Goal: Task Accomplishment & Management: Complete application form

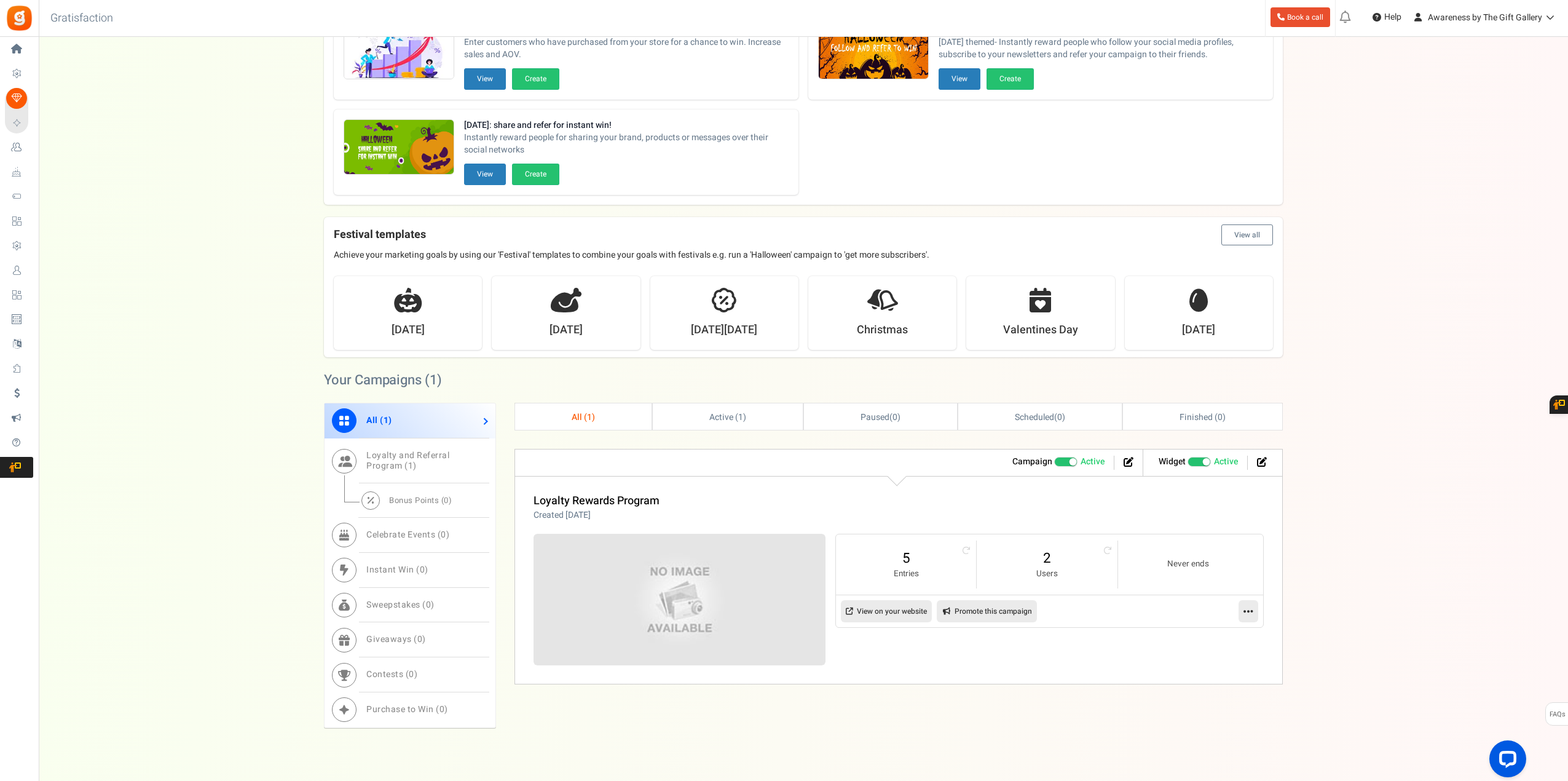
scroll to position [123, 0]
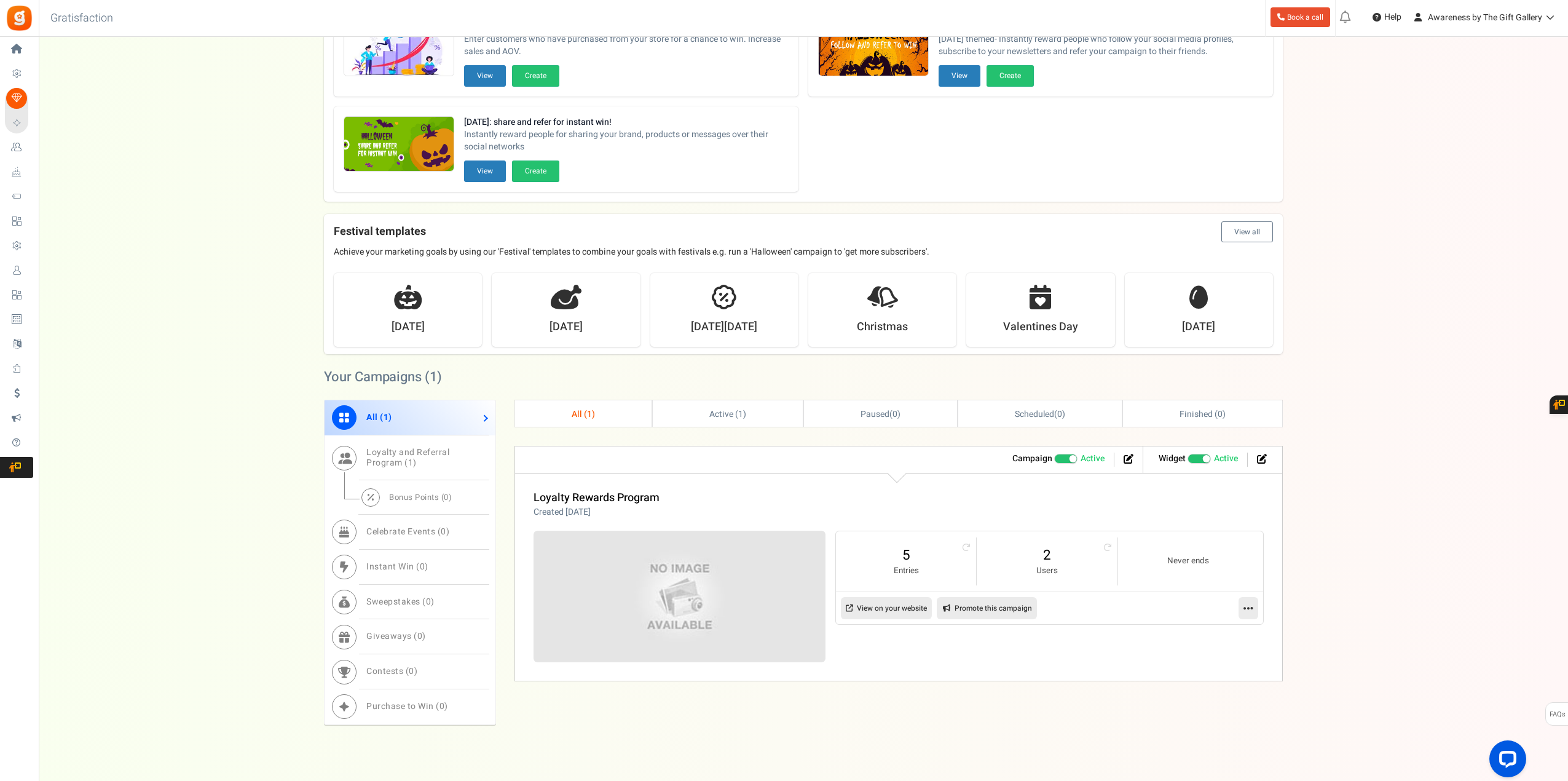
click at [1095, 458] on span "Active" at bounding box center [1092, 458] width 24 height 12
click at [1054, 458] on input "Active Paused" at bounding box center [1054, 459] width 0 height 8
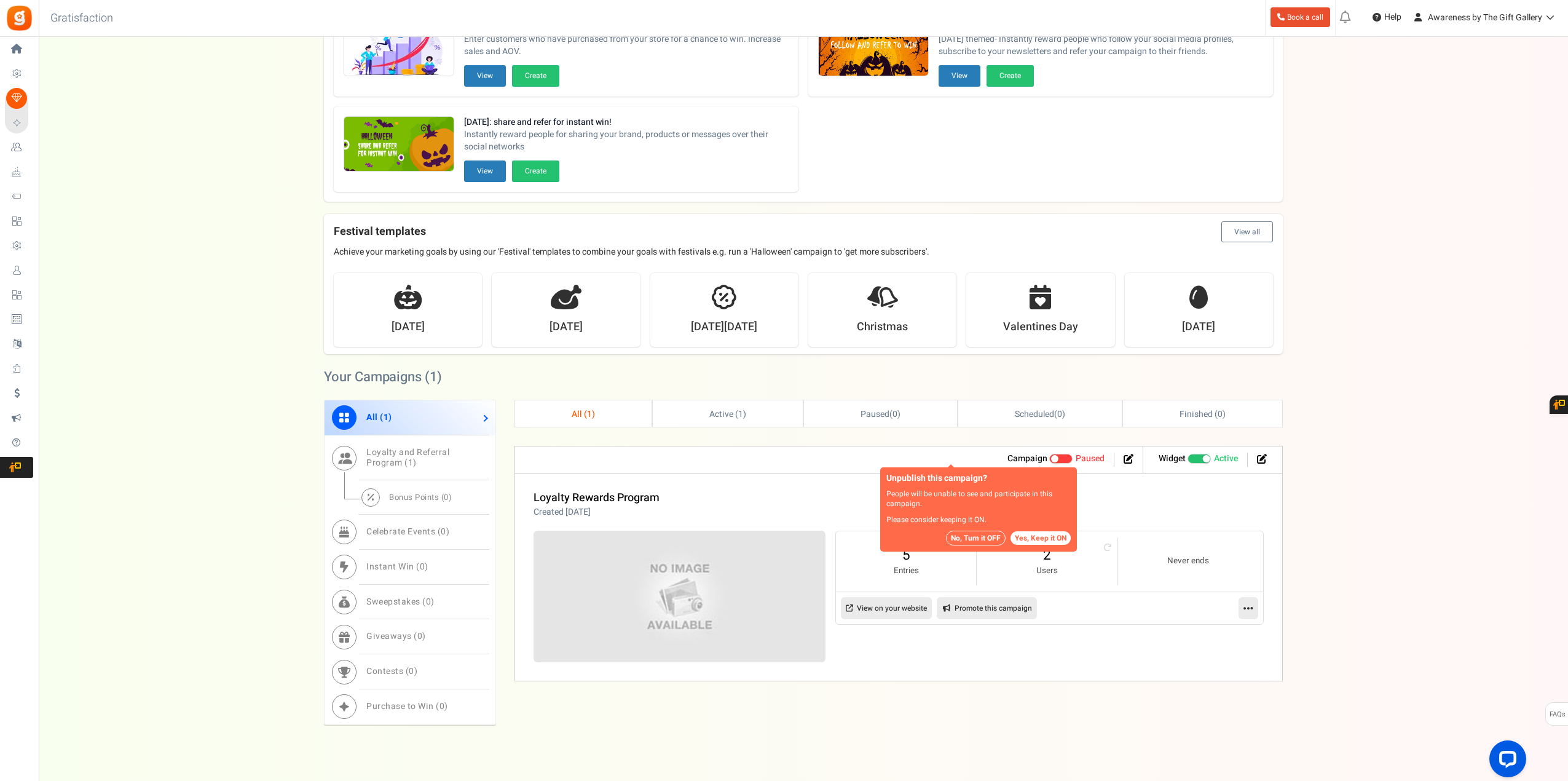
click at [1095, 458] on span "Paused" at bounding box center [1090, 458] width 29 height 13
click at [1054, 458] on input "Active Paused" at bounding box center [1054, 459] width 0 height 8
click at [1044, 541] on button "Yes, Keep it ON" at bounding box center [1040, 538] width 60 height 13
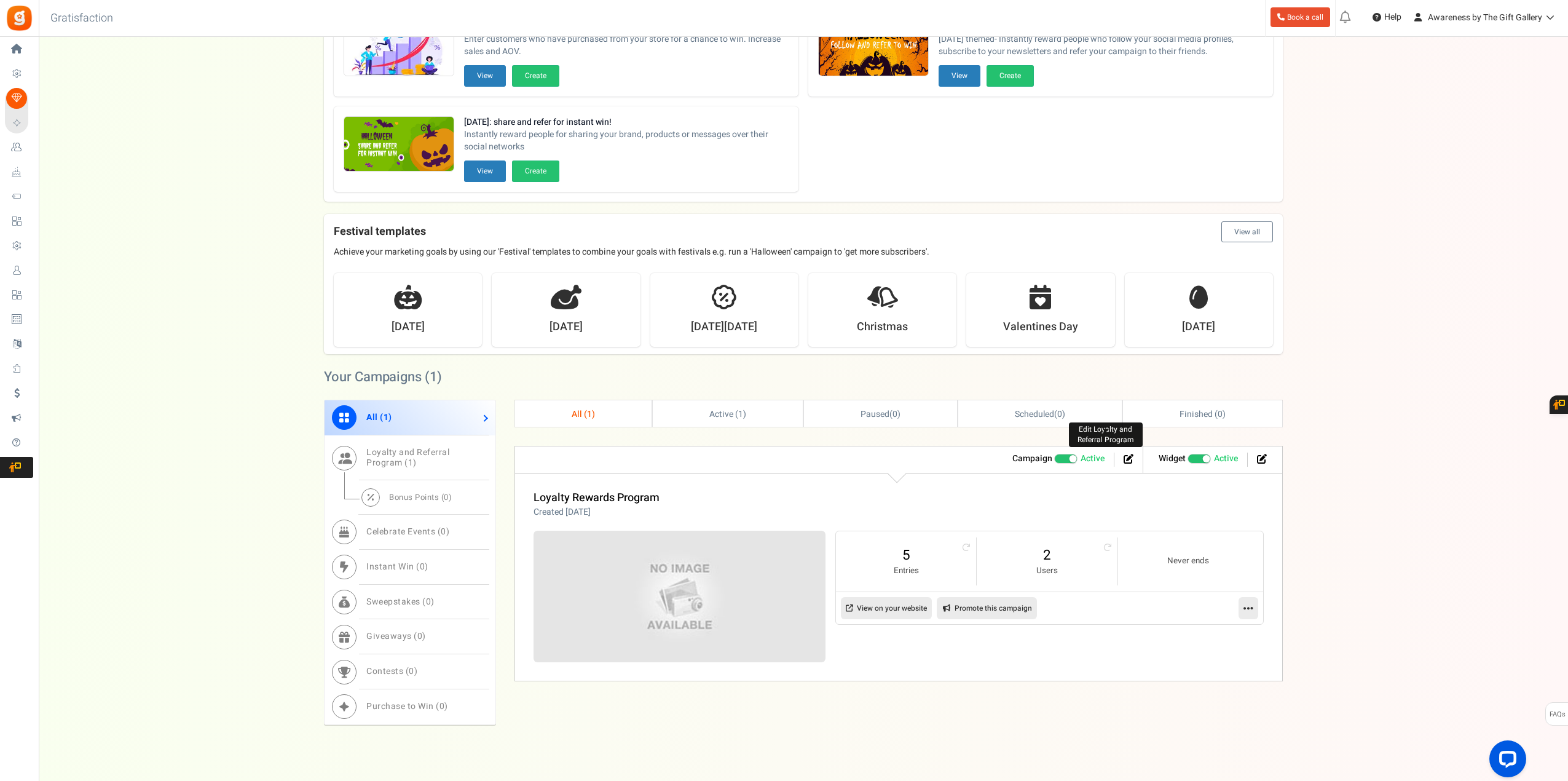
click at [1128, 458] on icon at bounding box center [1128, 459] width 10 height 10
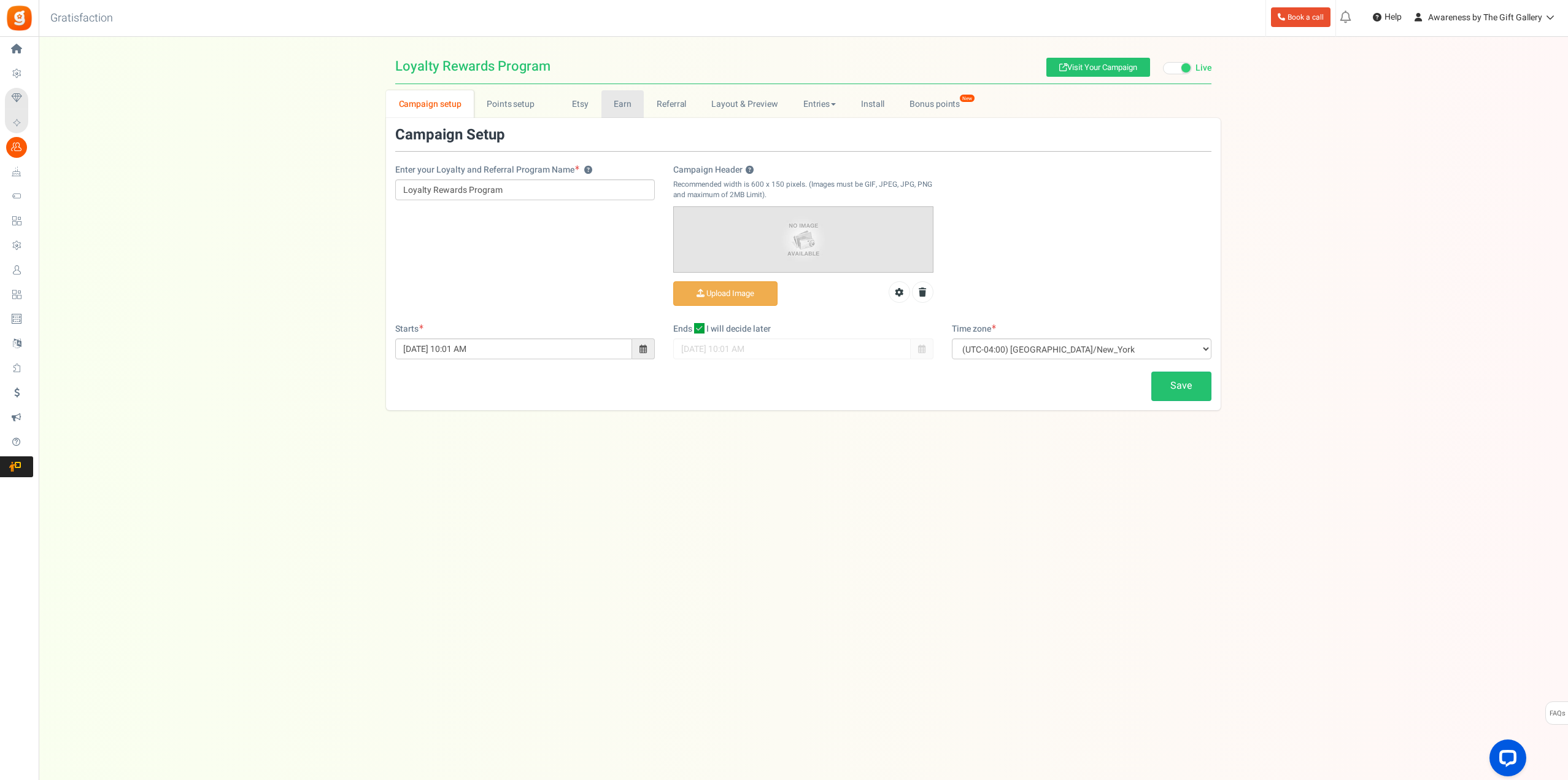
click at [616, 104] on link "Earn" at bounding box center [622, 104] width 43 height 28
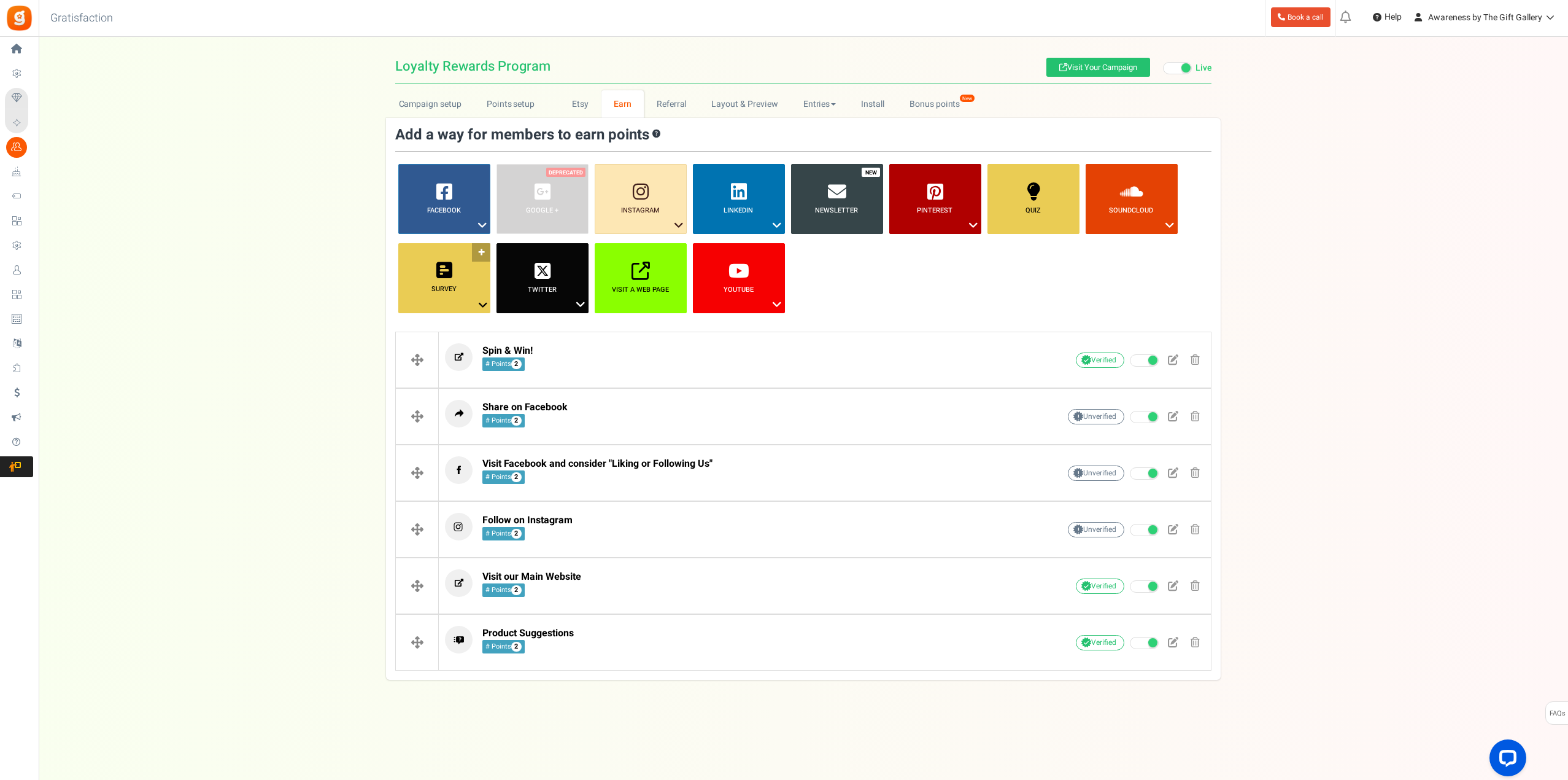
click at [441, 272] on icon at bounding box center [444, 270] width 16 height 18
click at [418, 326] on link "Answer a Question" at bounding box center [444, 327] width 98 height 16
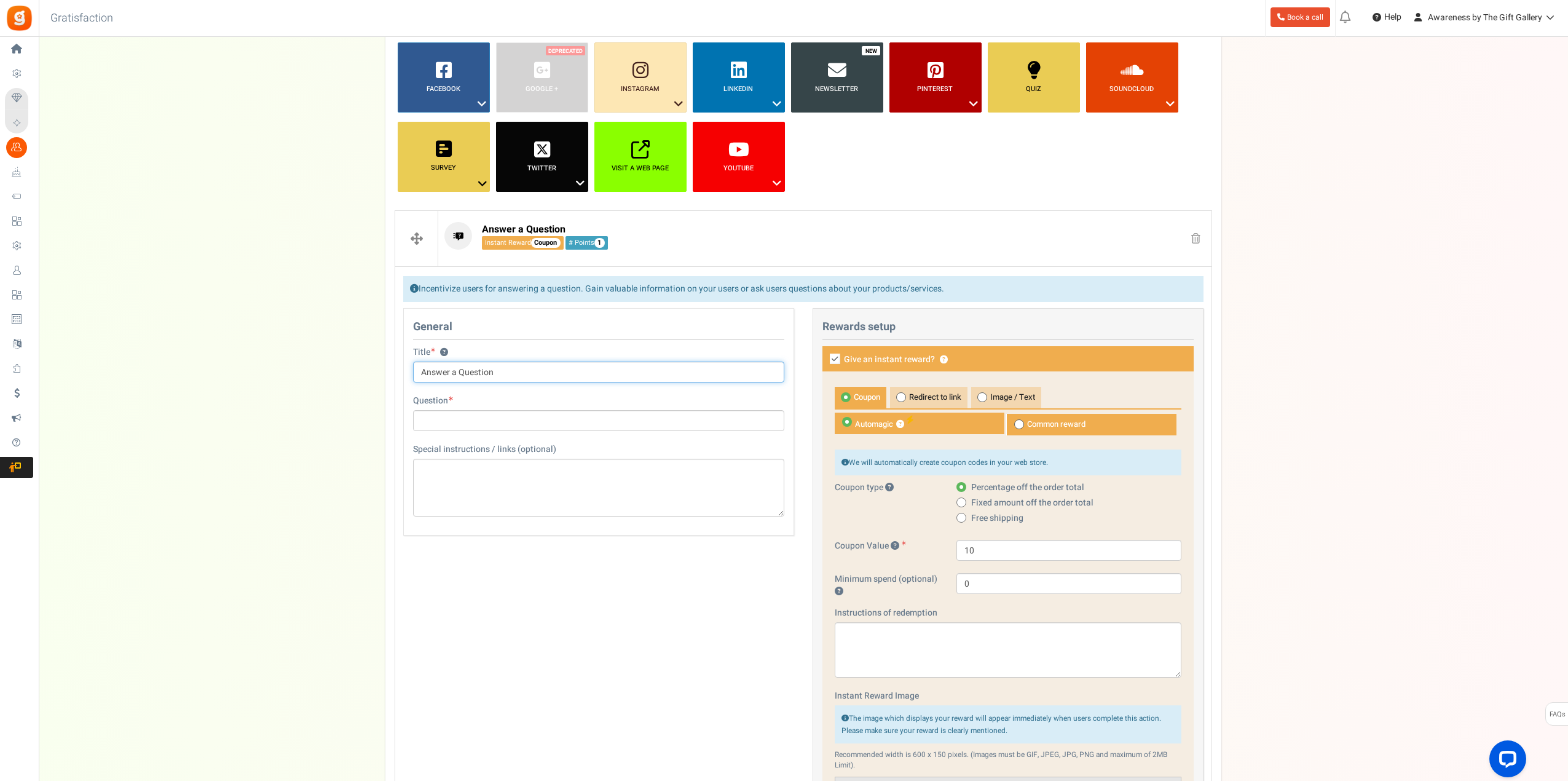
scroll to position [123, 0]
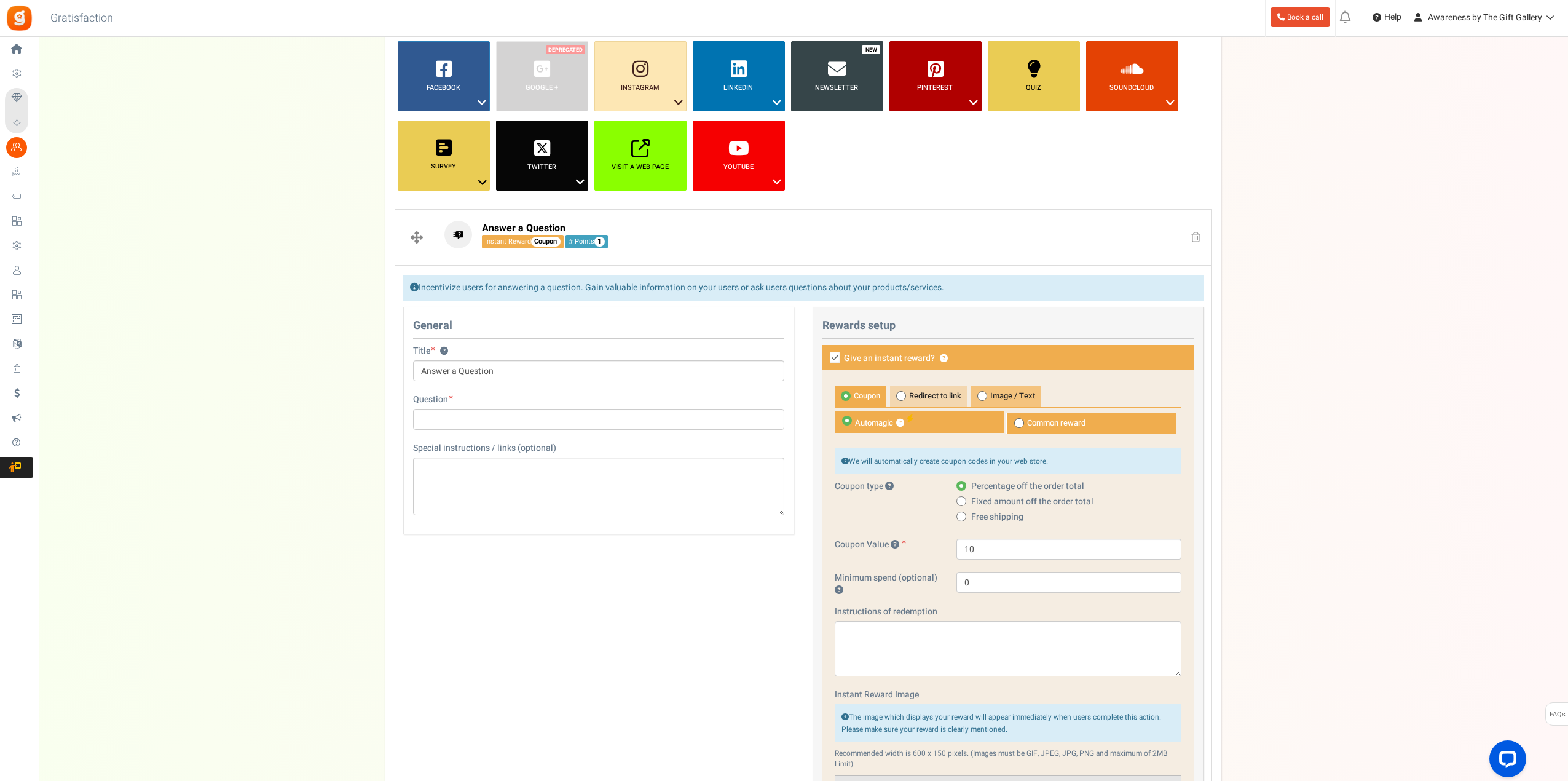
click at [984, 395] on icon at bounding box center [982, 396] width 3 height 3
click at [979, 395] on input "Image / Text" at bounding box center [974, 392] width 8 height 8
radio input "true"
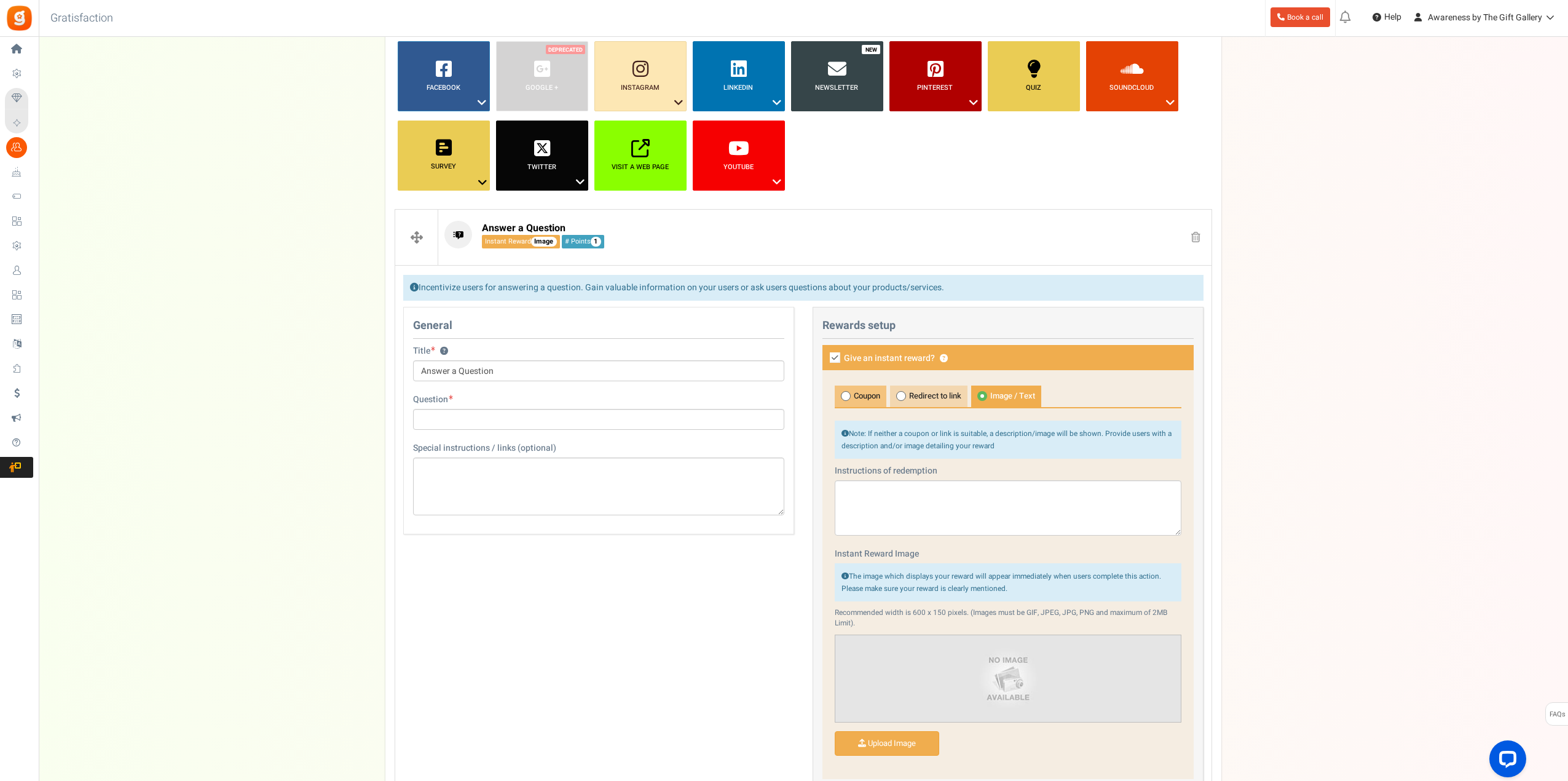
click at [842, 395] on span at bounding box center [846, 396] width 10 height 10
click at [842, 395] on input "Coupon" at bounding box center [838, 392] width 8 height 8
radio input "true"
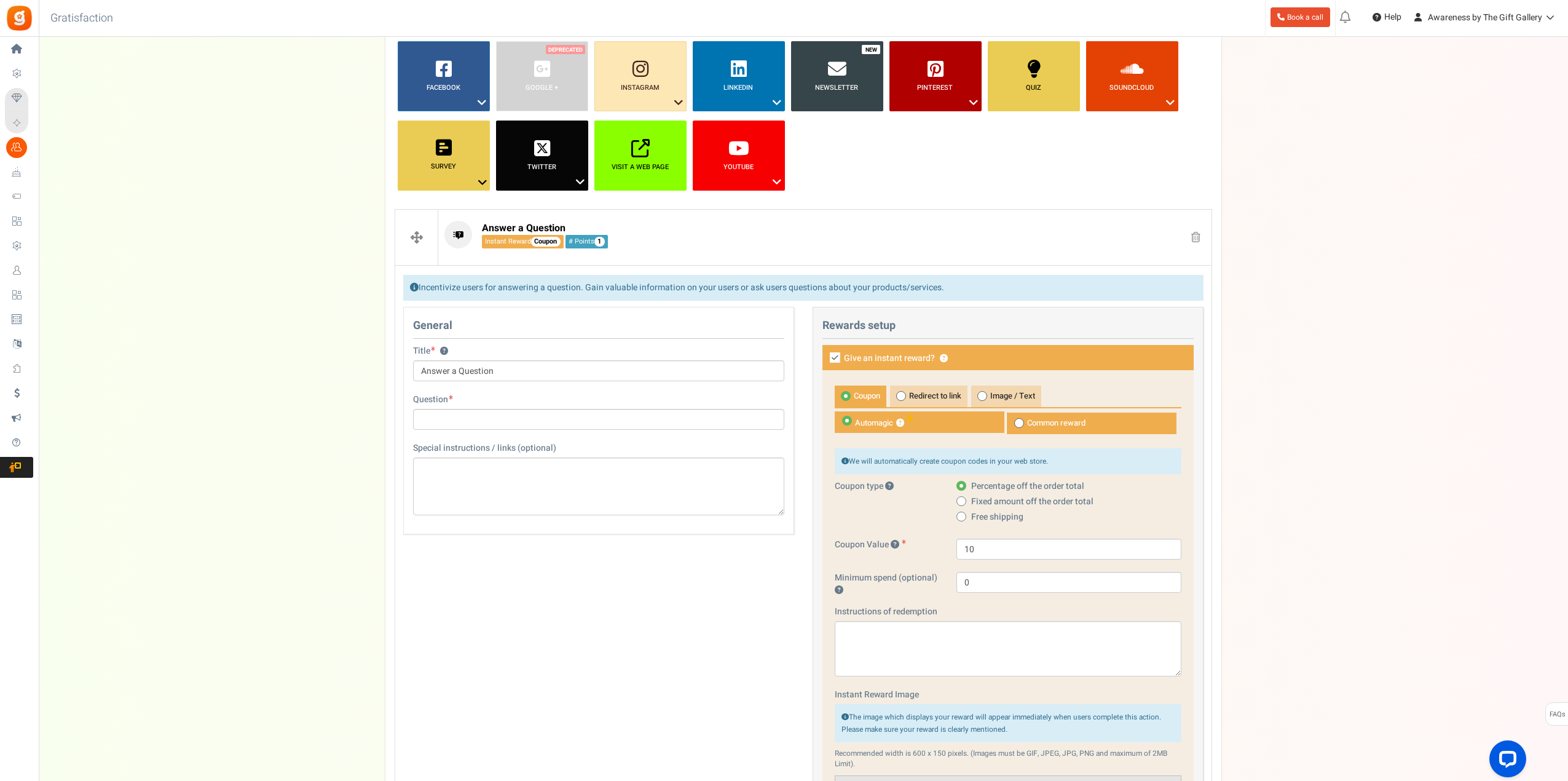
click at [833, 358] on icon at bounding box center [835, 357] width 11 height 11
click at [825, 358] on input "Give an instant reward? ?" at bounding box center [821, 358] width 8 height 8
checkbox input "false"
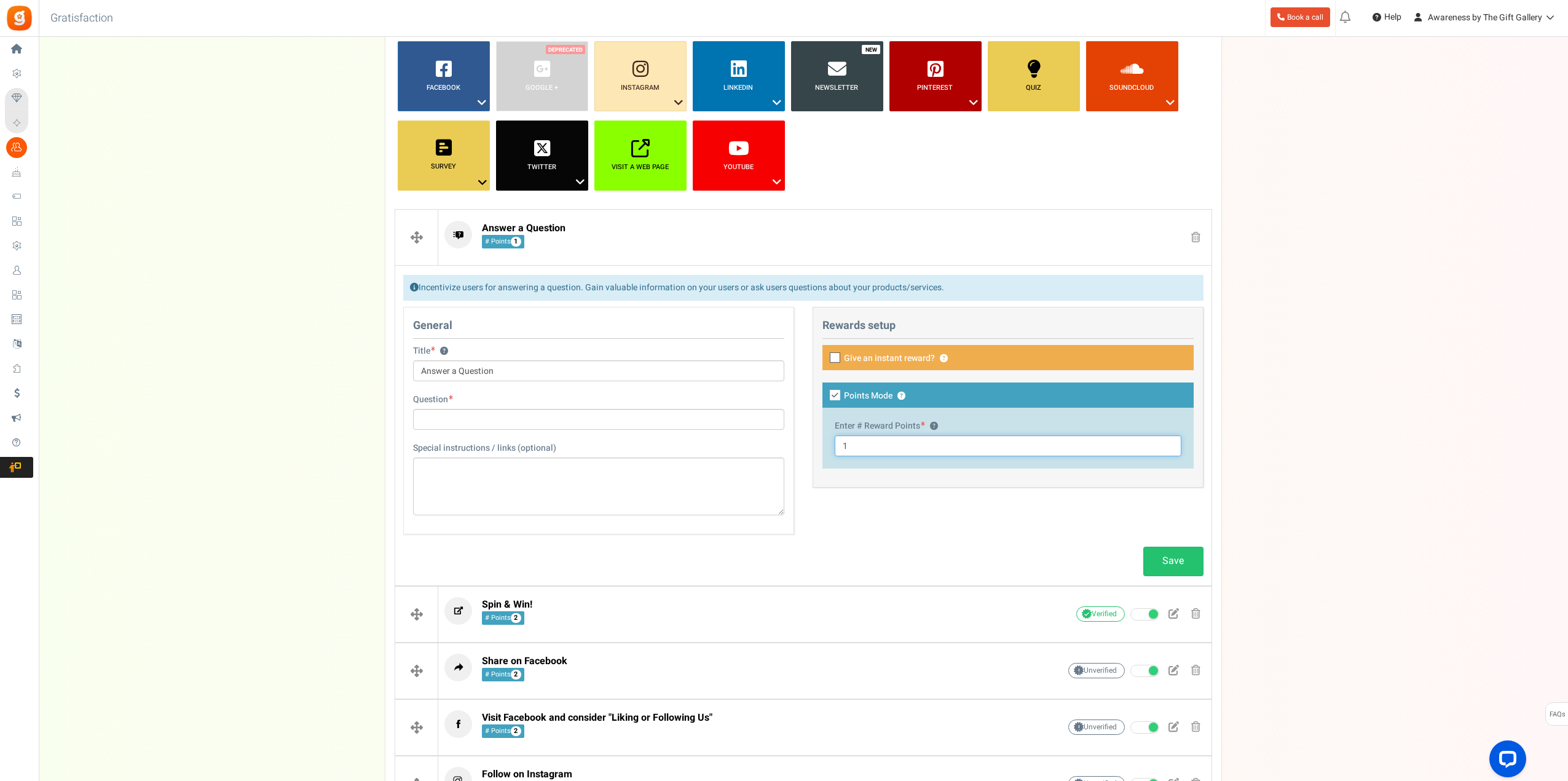
drag, startPoint x: 860, startPoint y: 448, endPoint x: 805, endPoint y: 442, distance: 55.3
click at [805, 442] on div "This campaign category can have no rewards for any action Rewards setup Give an…" at bounding box center [1008, 403] width 409 height 193
type input "2"
click at [510, 372] on input "Answer a Question" at bounding box center [599, 371] width 371 height 21
click at [471, 418] on input "text" at bounding box center [599, 419] width 371 height 21
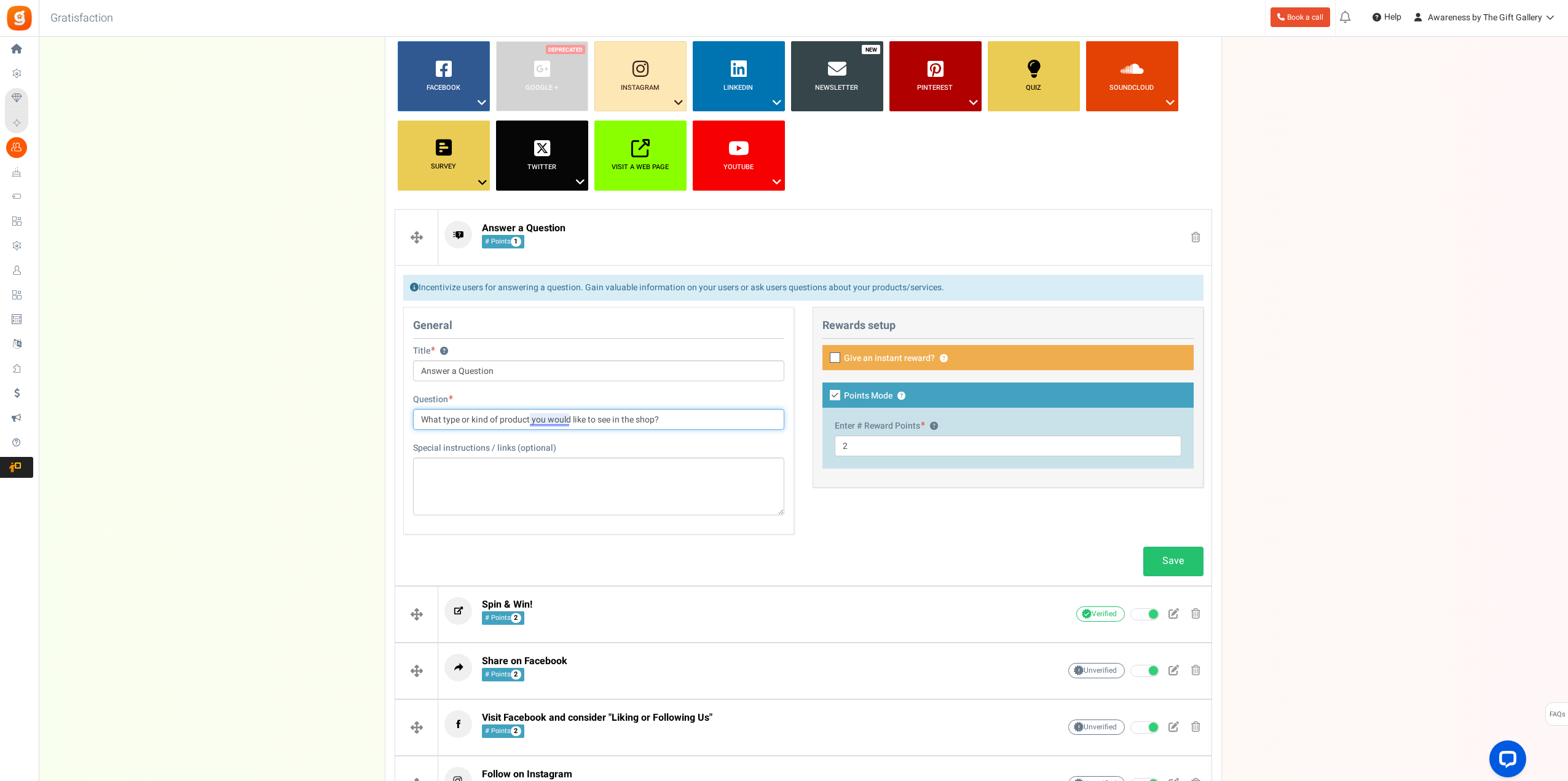
click at [552, 423] on input "What type or kind of product you would like to see in the shop?" at bounding box center [599, 419] width 371 height 21
type input "What type or kind of product you would like to see in the shop?"
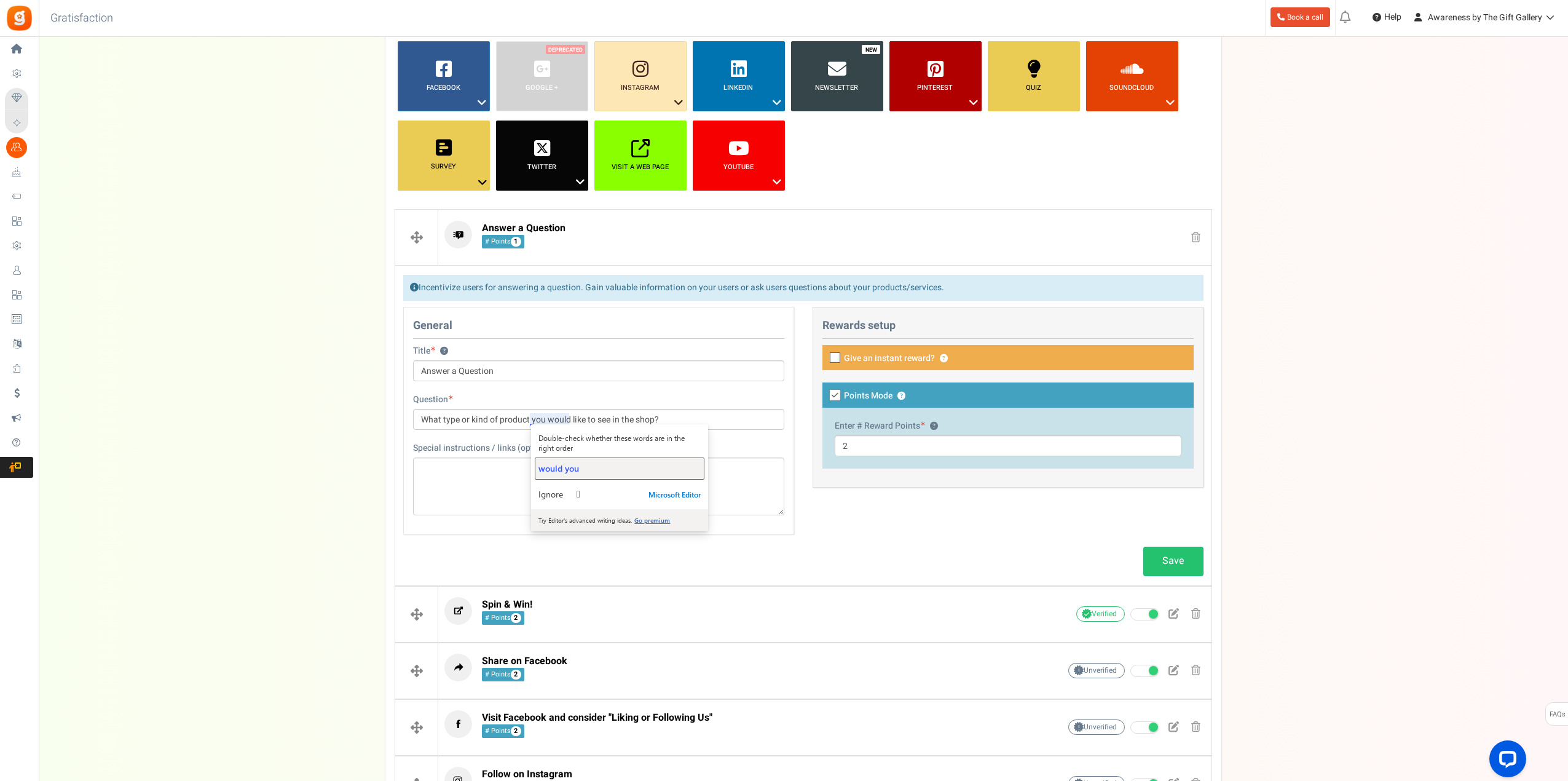
click at [554, 469] on span "would you" at bounding box center [558, 468] width 40 height 12
click at [548, 422] on input "What type or kind of product you would like to see in the shop?" at bounding box center [599, 419] width 371 height 21
click at [701, 437] on div "Question What type or kind of product you would like to see in the shop?" at bounding box center [598, 418] width 389 height 49
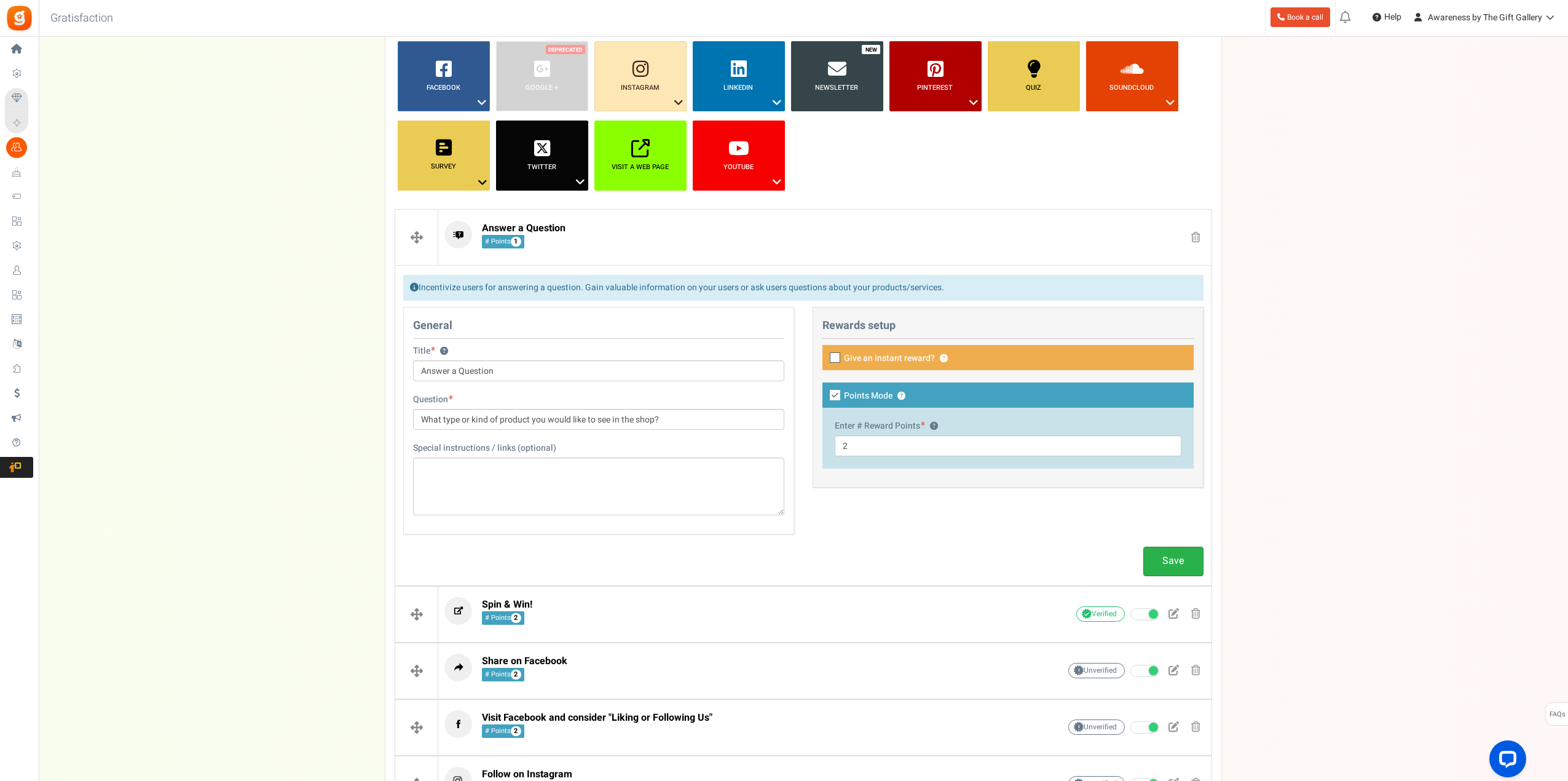
click at [1175, 564] on link "Save" at bounding box center [1173, 560] width 60 height 29
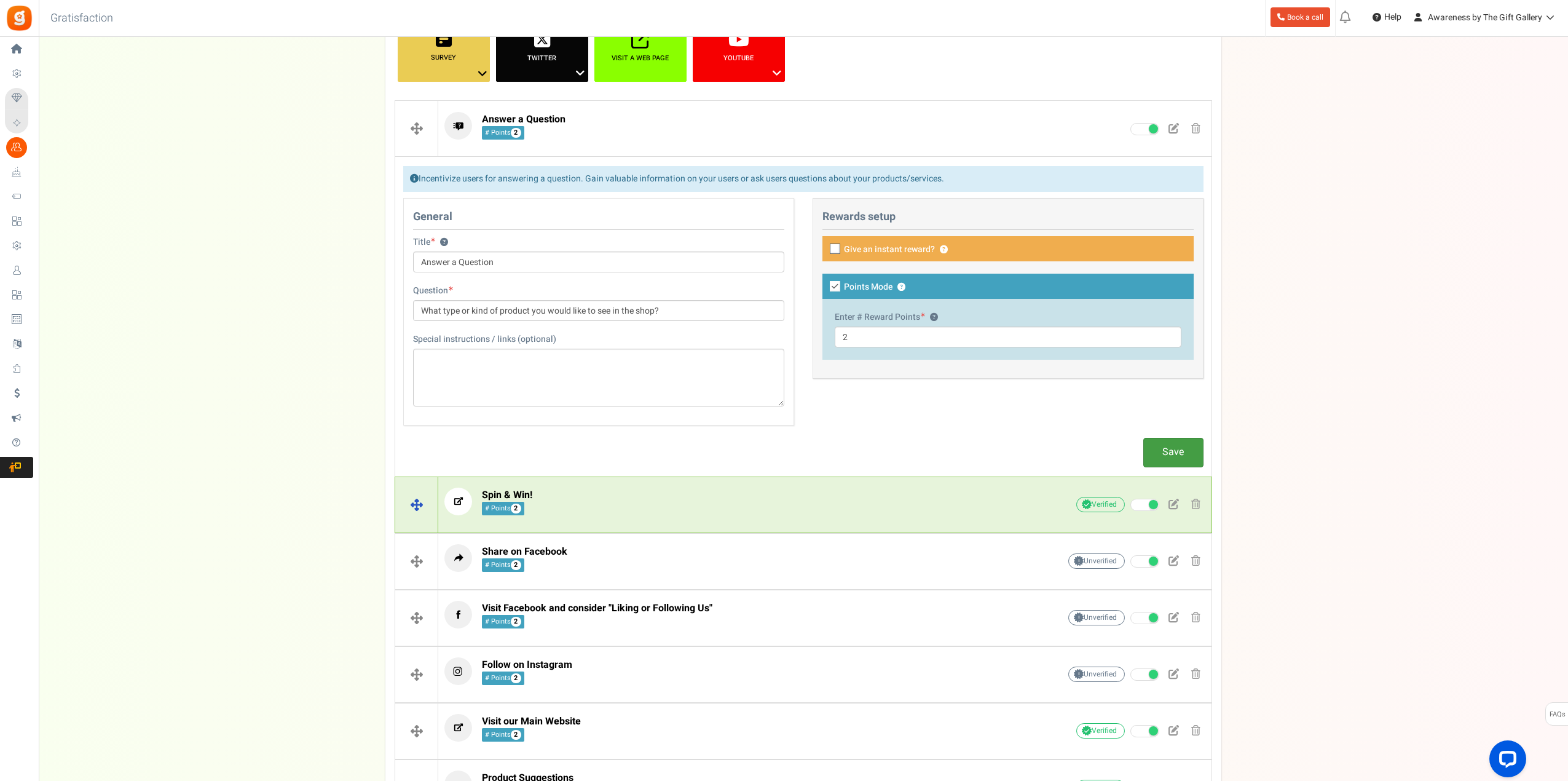
scroll to position [210, 0]
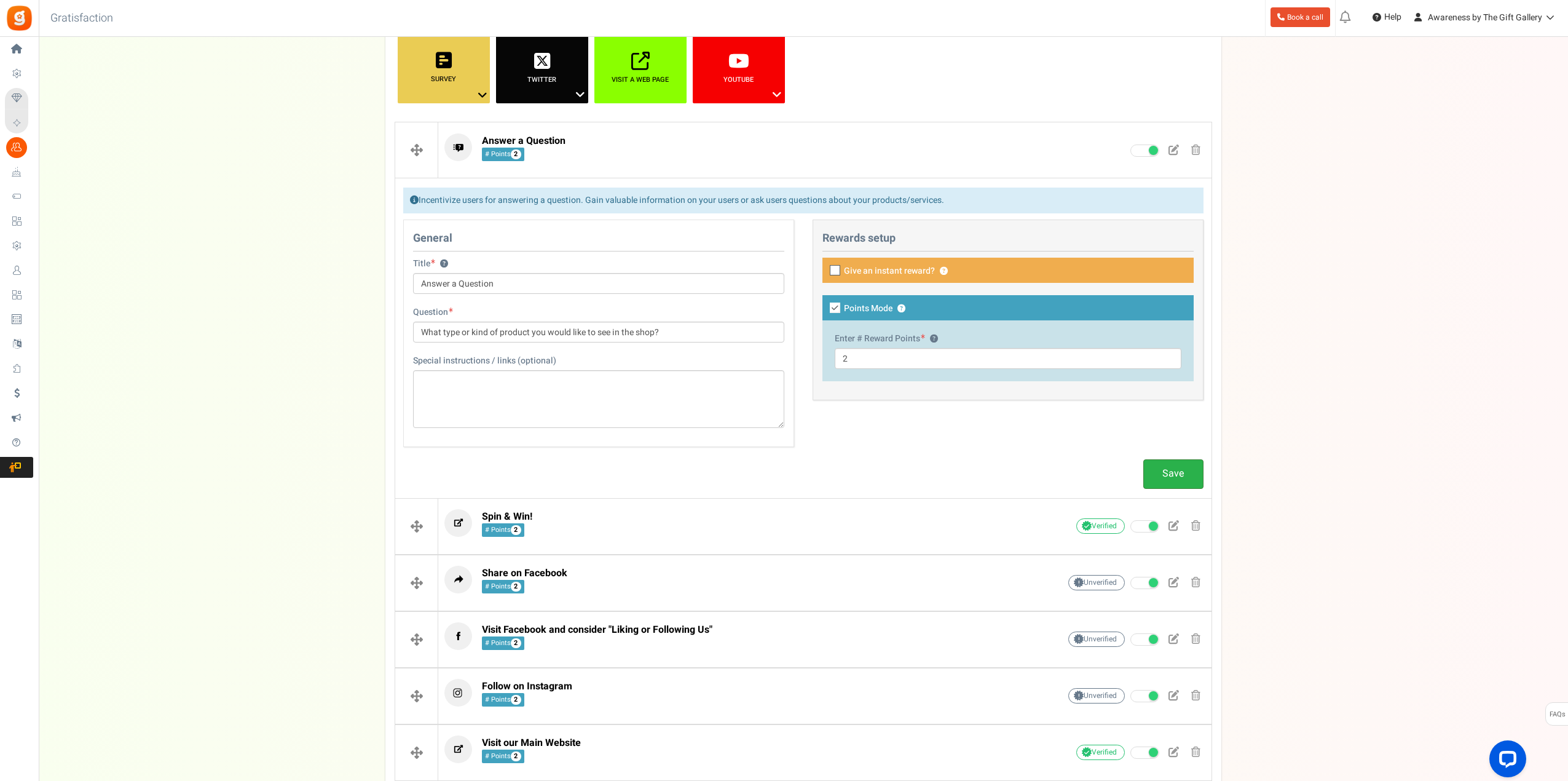
click at [1177, 472] on link "Save" at bounding box center [1173, 474] width 60 height 29
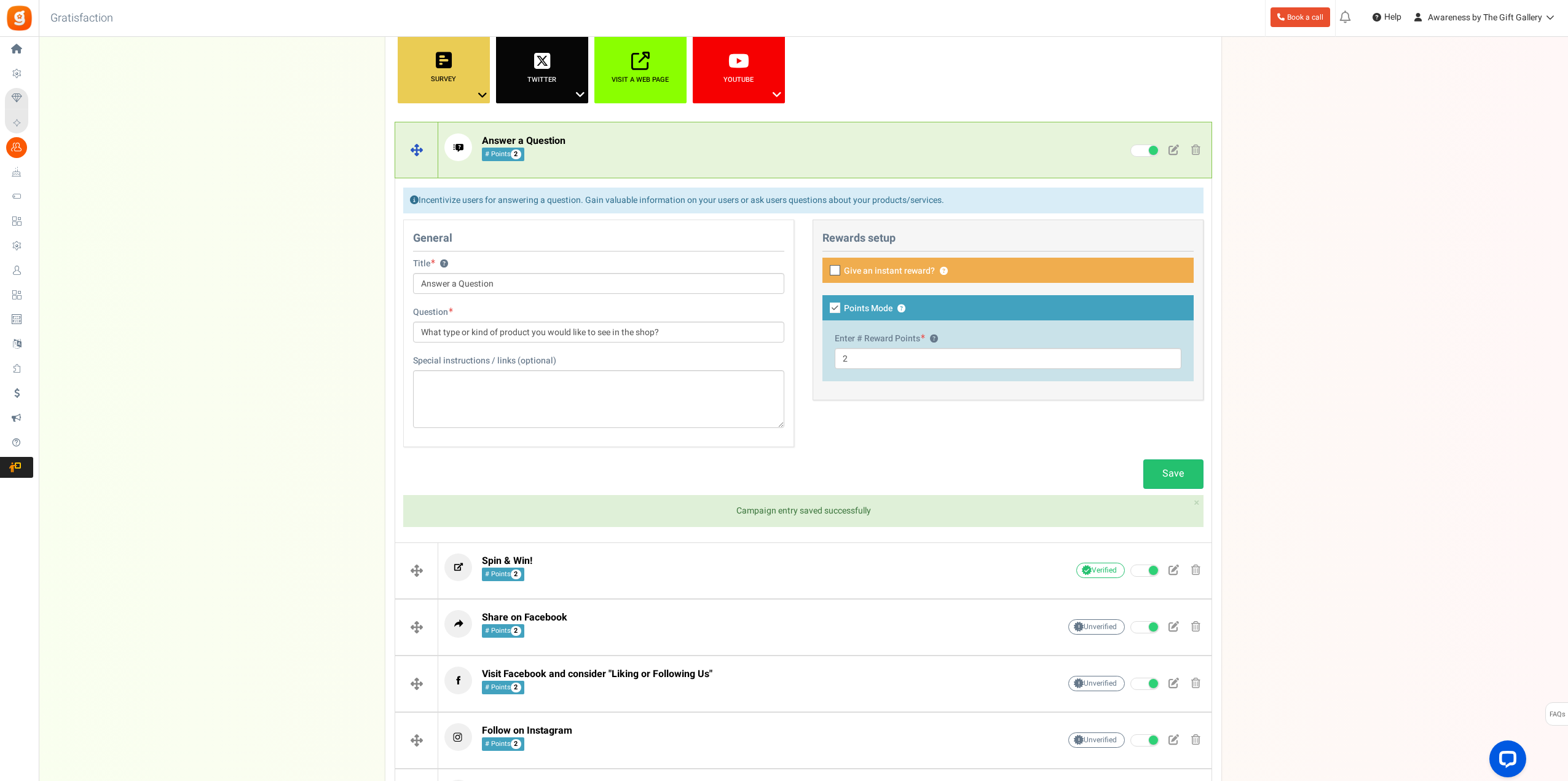
click at [677, 146] on p "Answer a Question # Points 2" at bounding box center [733, 147] width 577 height 28
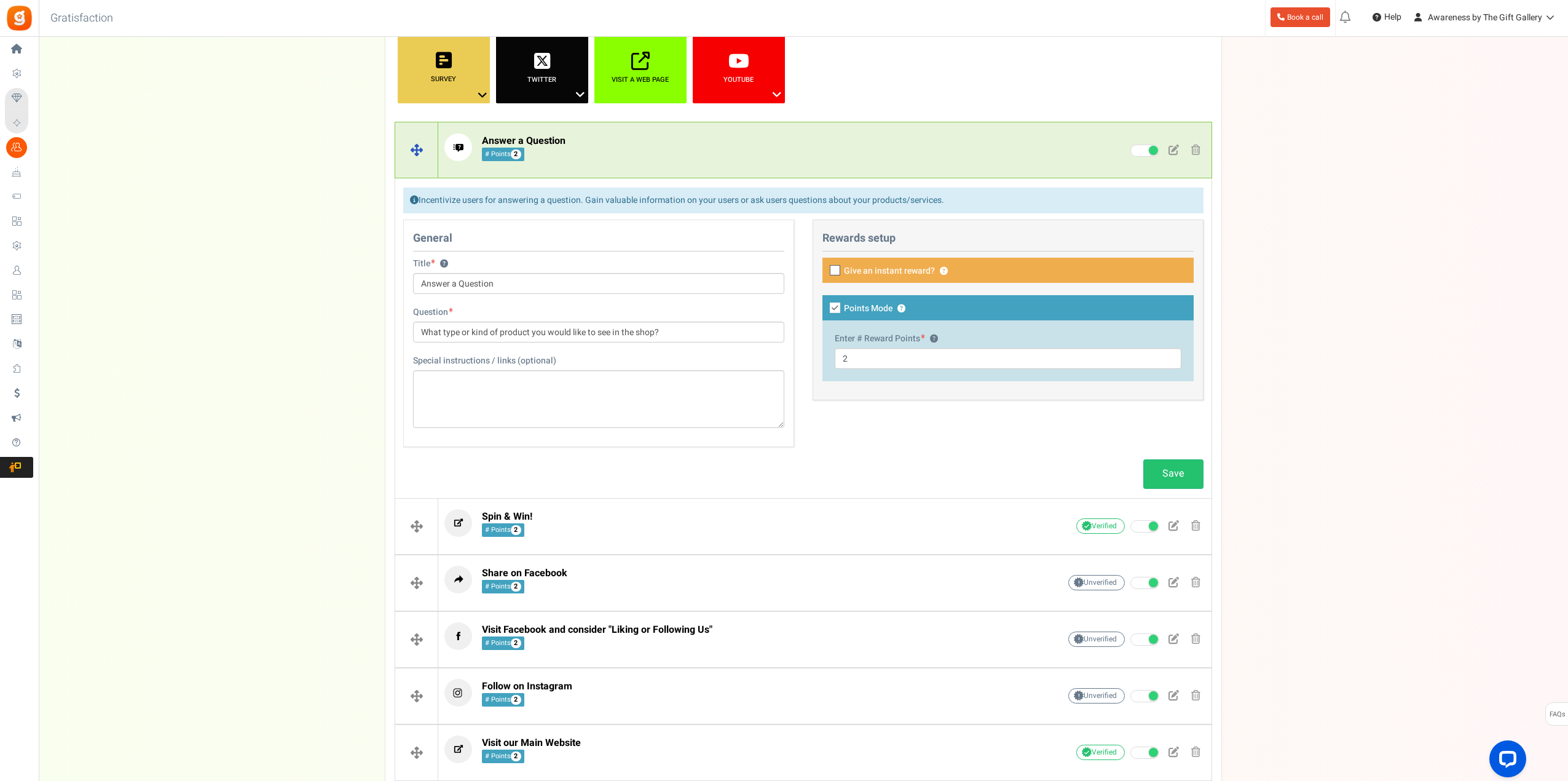
click at [672, 142] on p "Answer a Question # Points 2" at bounding box center [733, 147] width 577 height 28
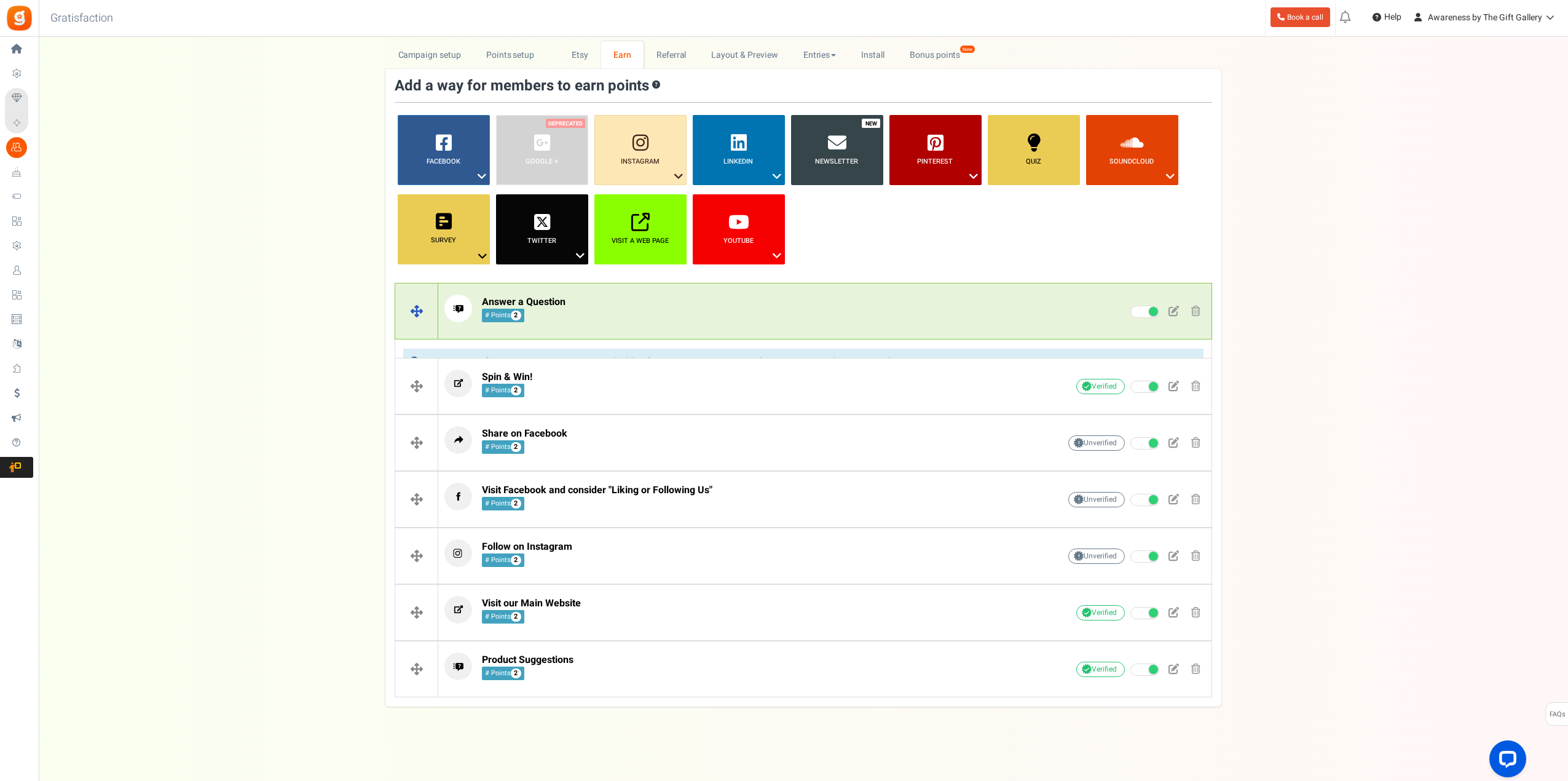
scroll to position [30, 0]
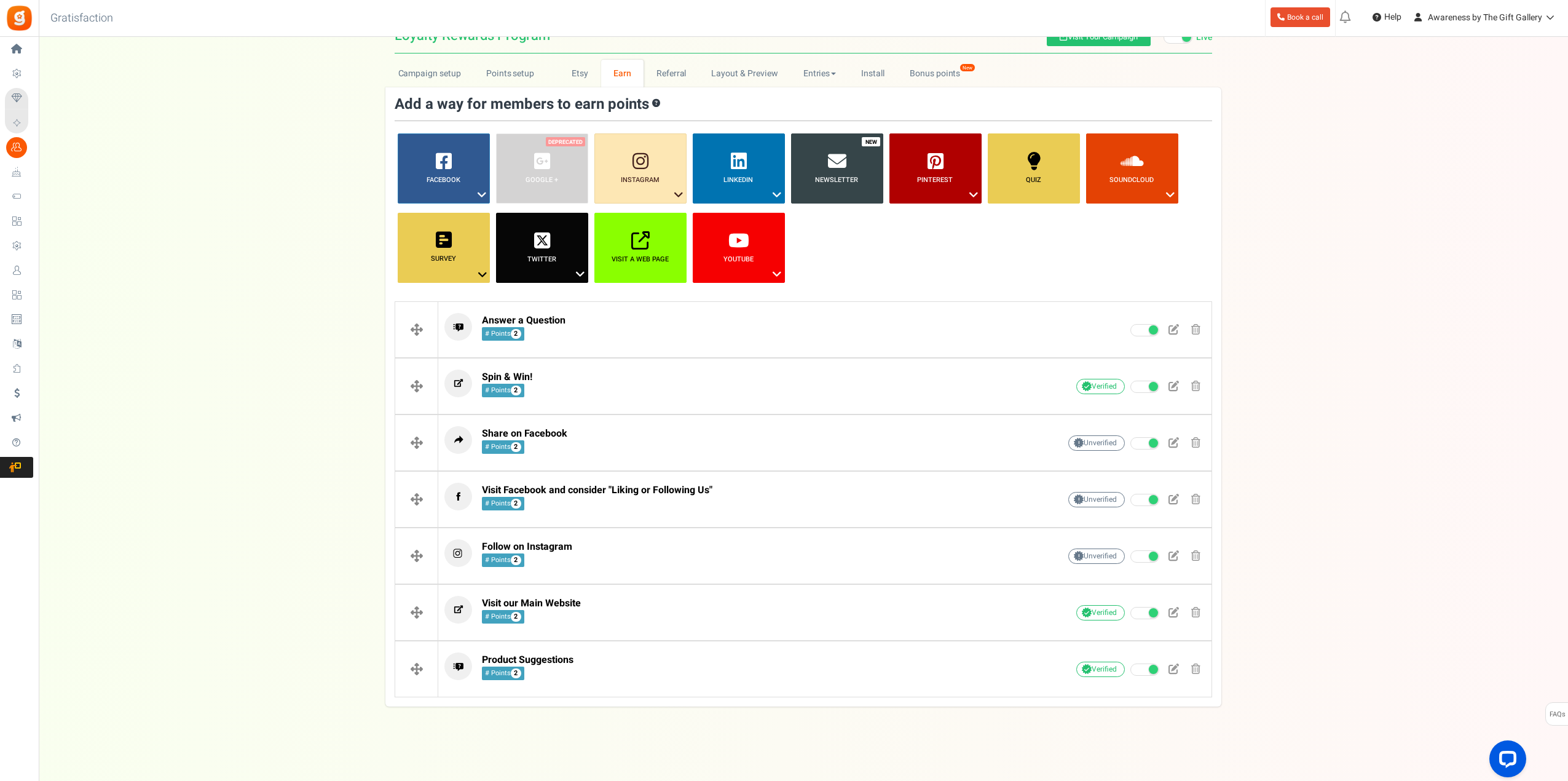
drag, startPoint x: 454, startPoint y: 356, endPoint x: 1310, endPoint y: 266, distance: 860.7
click at [1310, 266] on div "Campaign setup Points setup New Etsy Earn Referral Reward reviews WOO LOOX [DOM…" at bounding box center [803, 382] width 1529 height 647
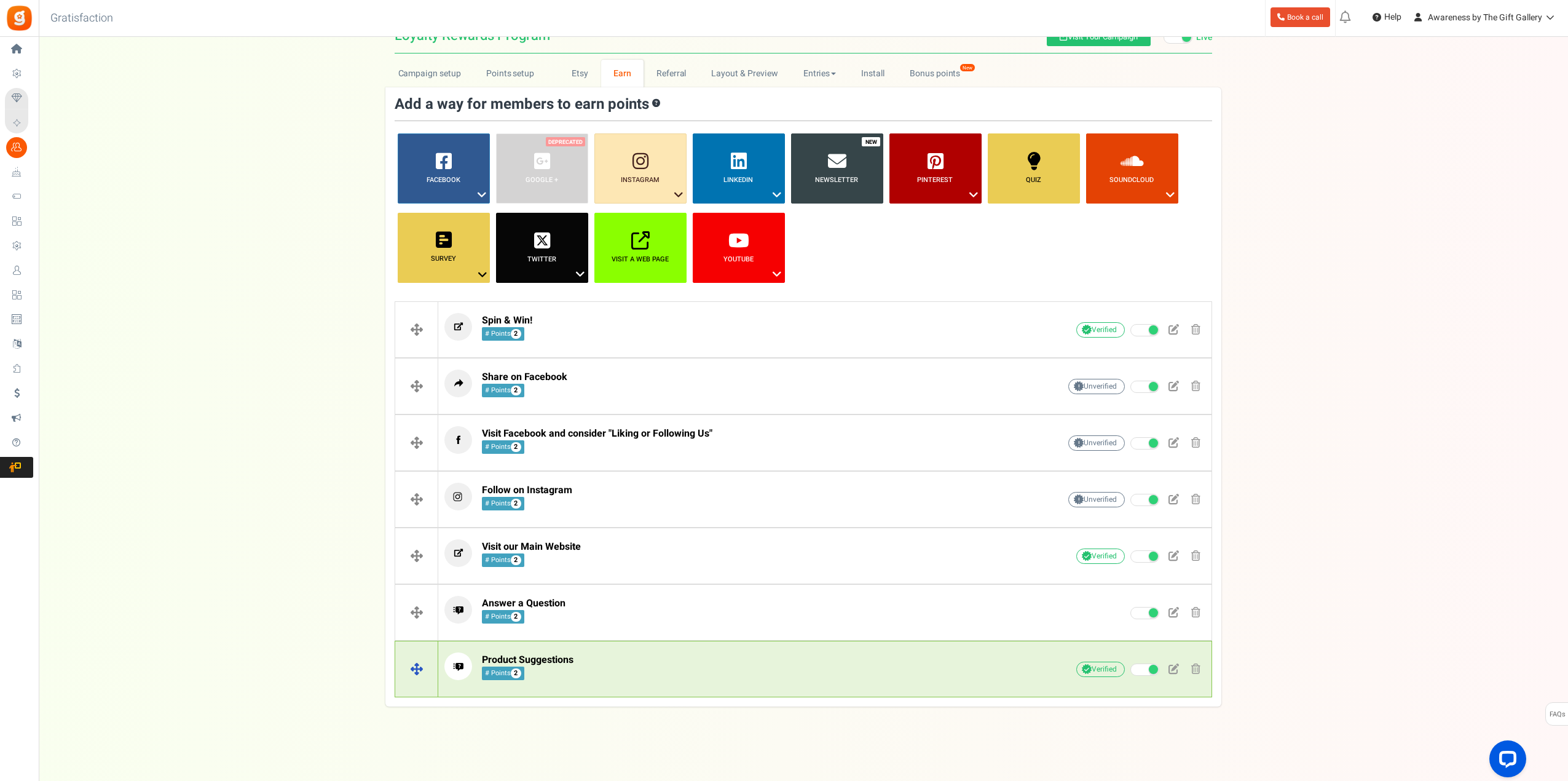
click at [555, 668] on span "Product Suggestions # Points 2" at bounding box center [528, 667] width 92 height 26
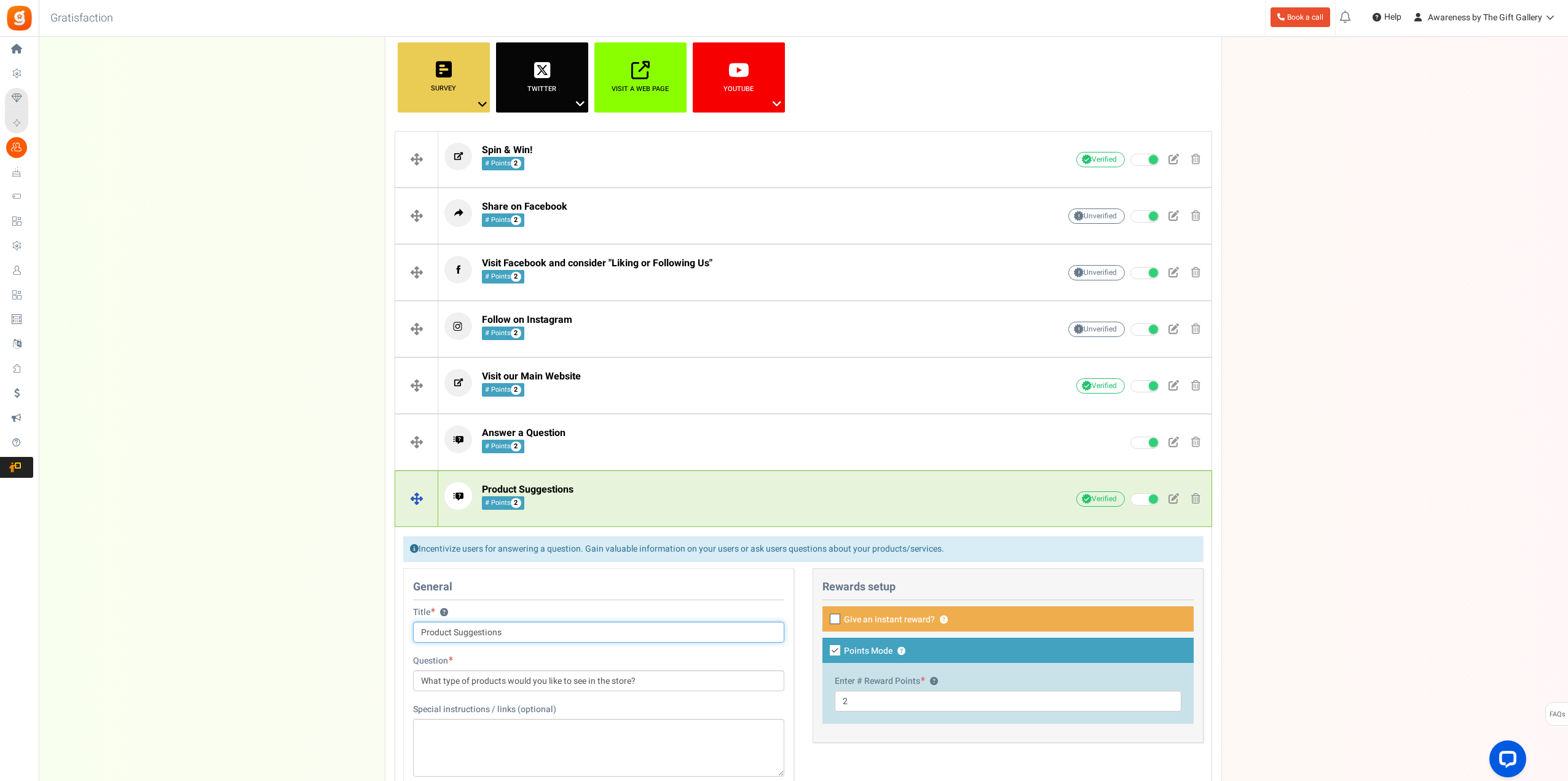
scroll to position [210, 0]
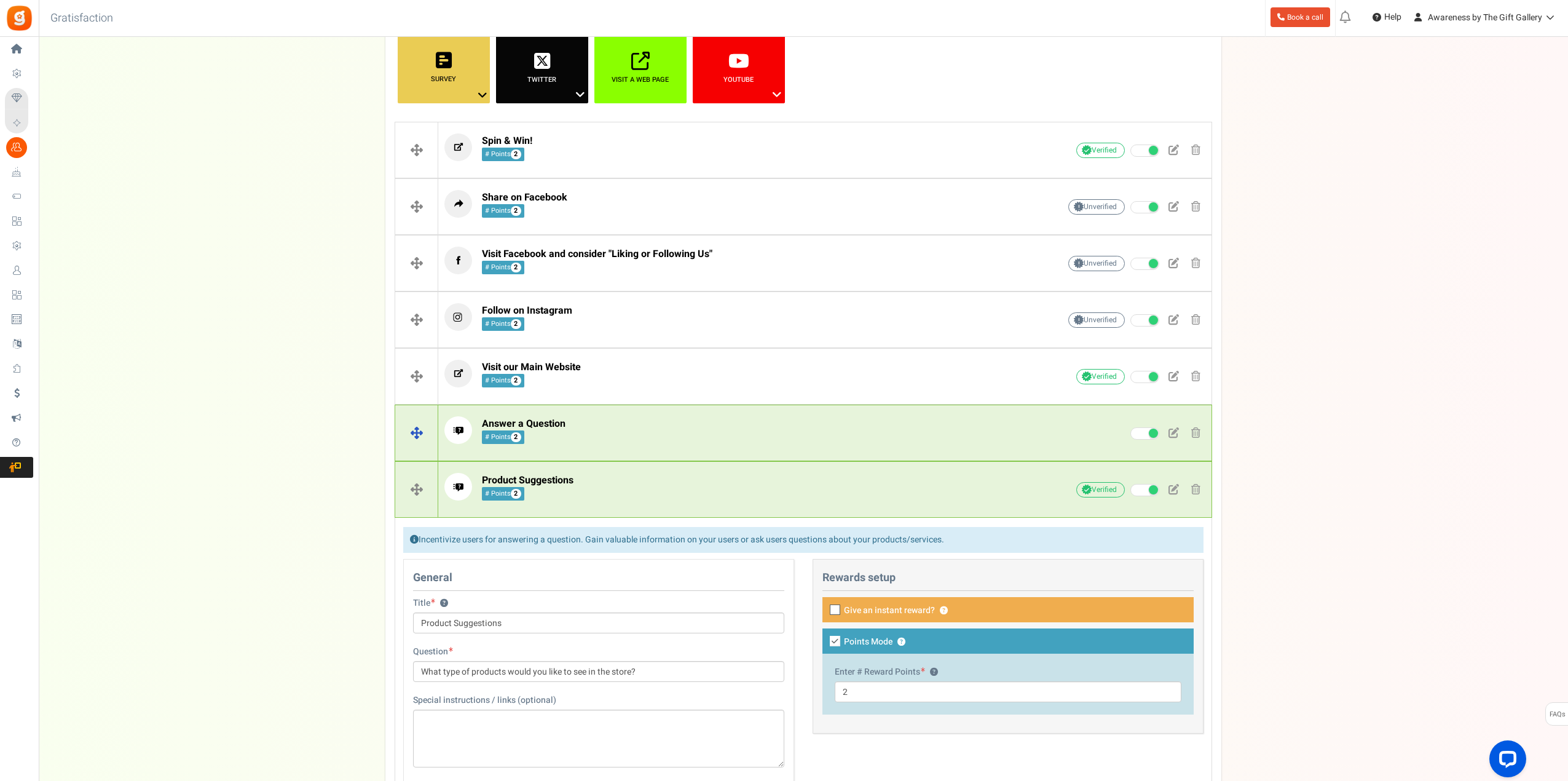
click at [1196, 435] on span at bounding box center [1196, 433] width 9 height 11
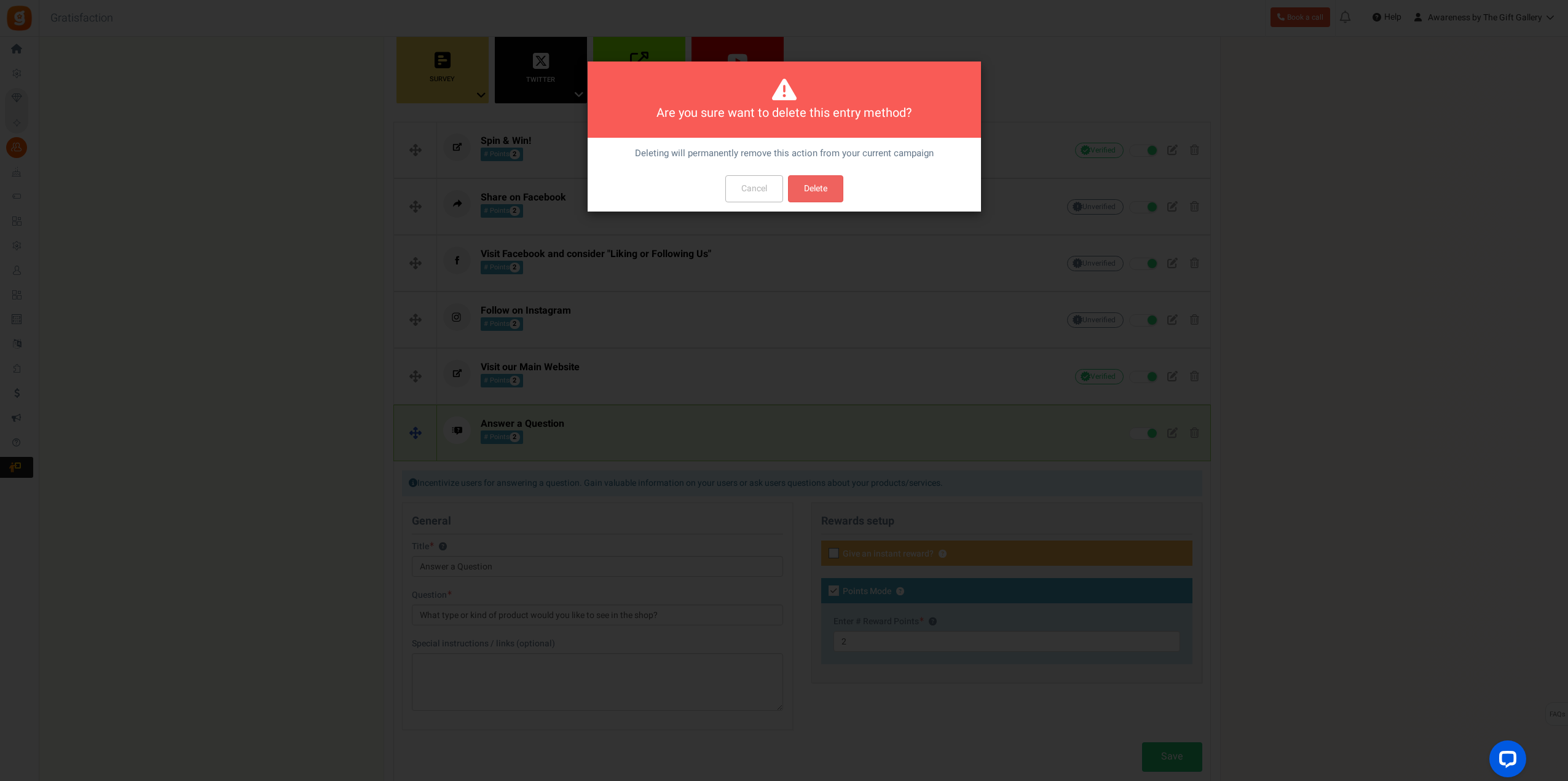
scroll to position [0, 0]
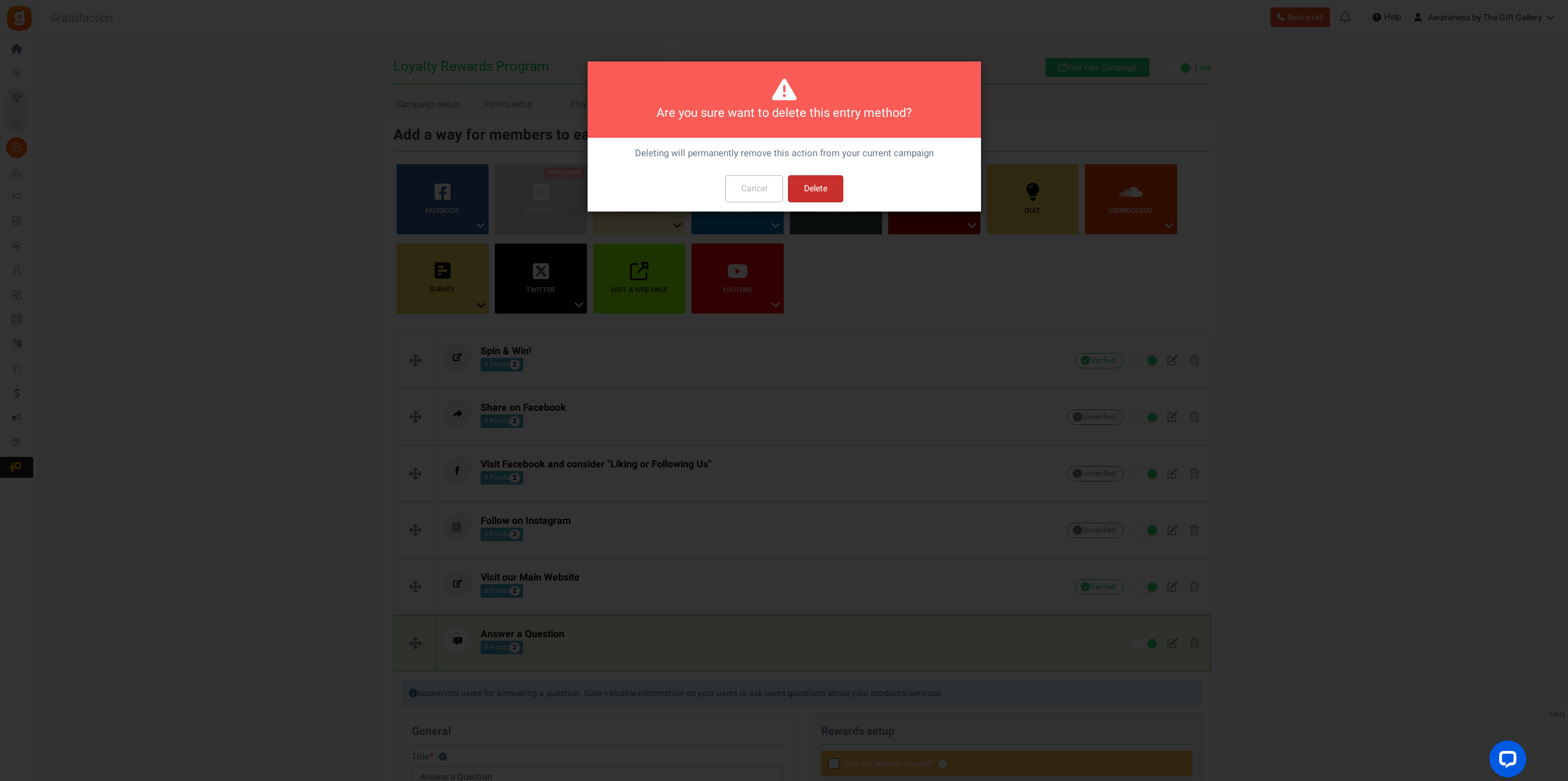
click at [823, 191] on button "Delete" at bounding box center [815, 189] width 55 height 27
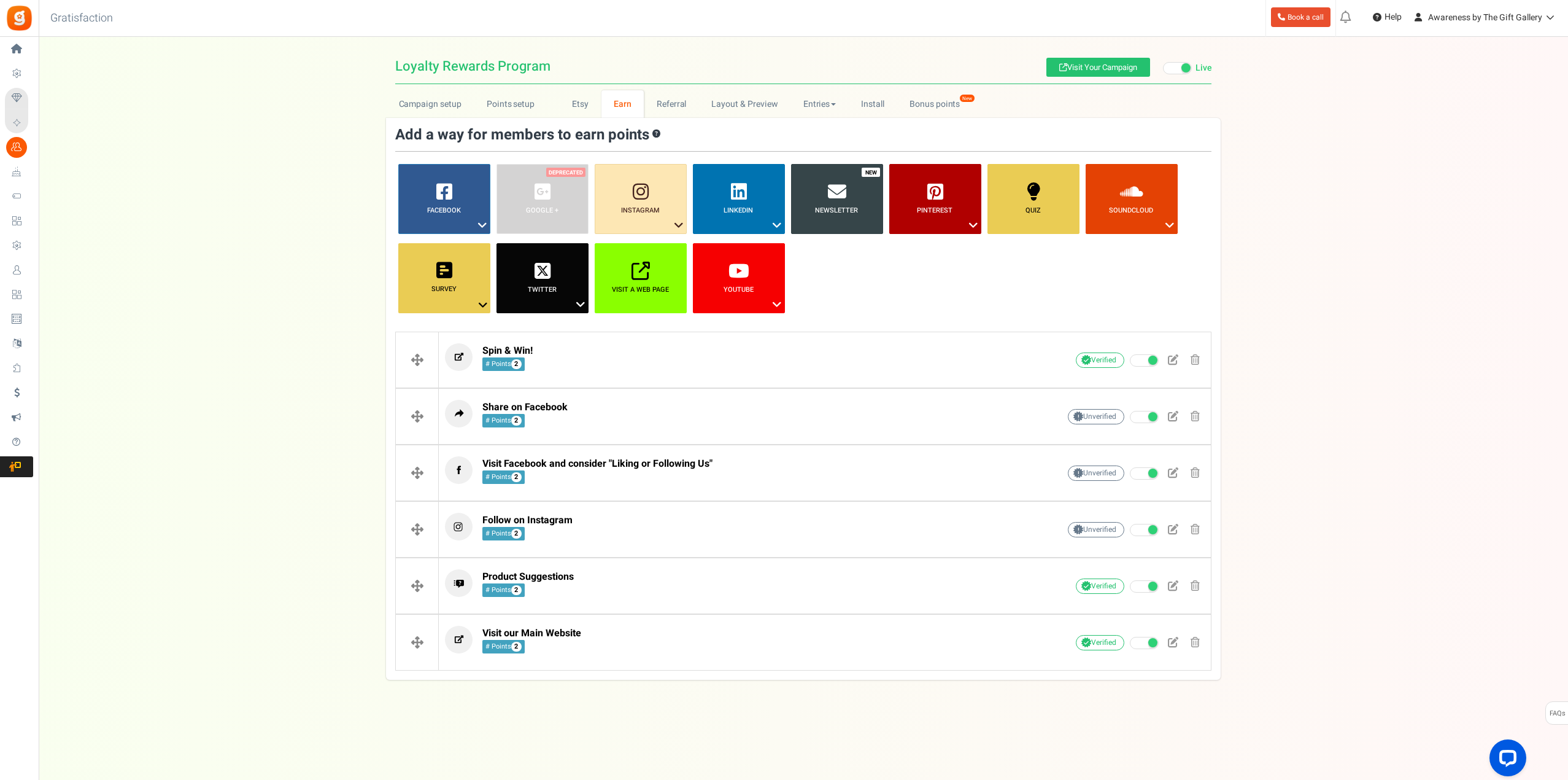
click at [275, 560] on div "Campaign setup Points setup New Etsy Earn Referral Reward reviews WOO LOOX [DOM…" at bounding box center [804, 385] width 1530 height 589
click at [638, 290] on b "Visit a web page" at bounding box center [640, 289] width 57 height 11
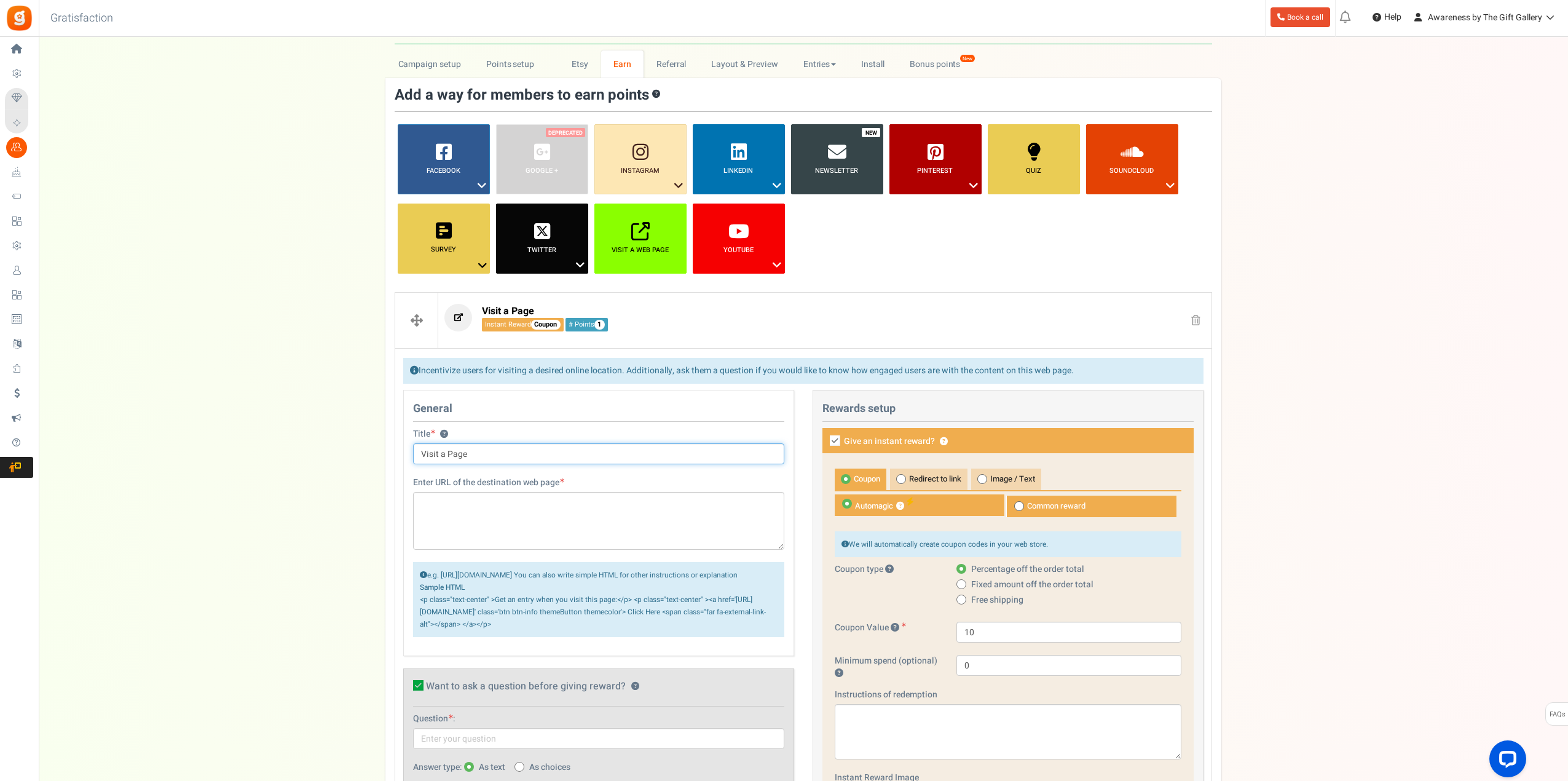
scroll to position [61, 0]
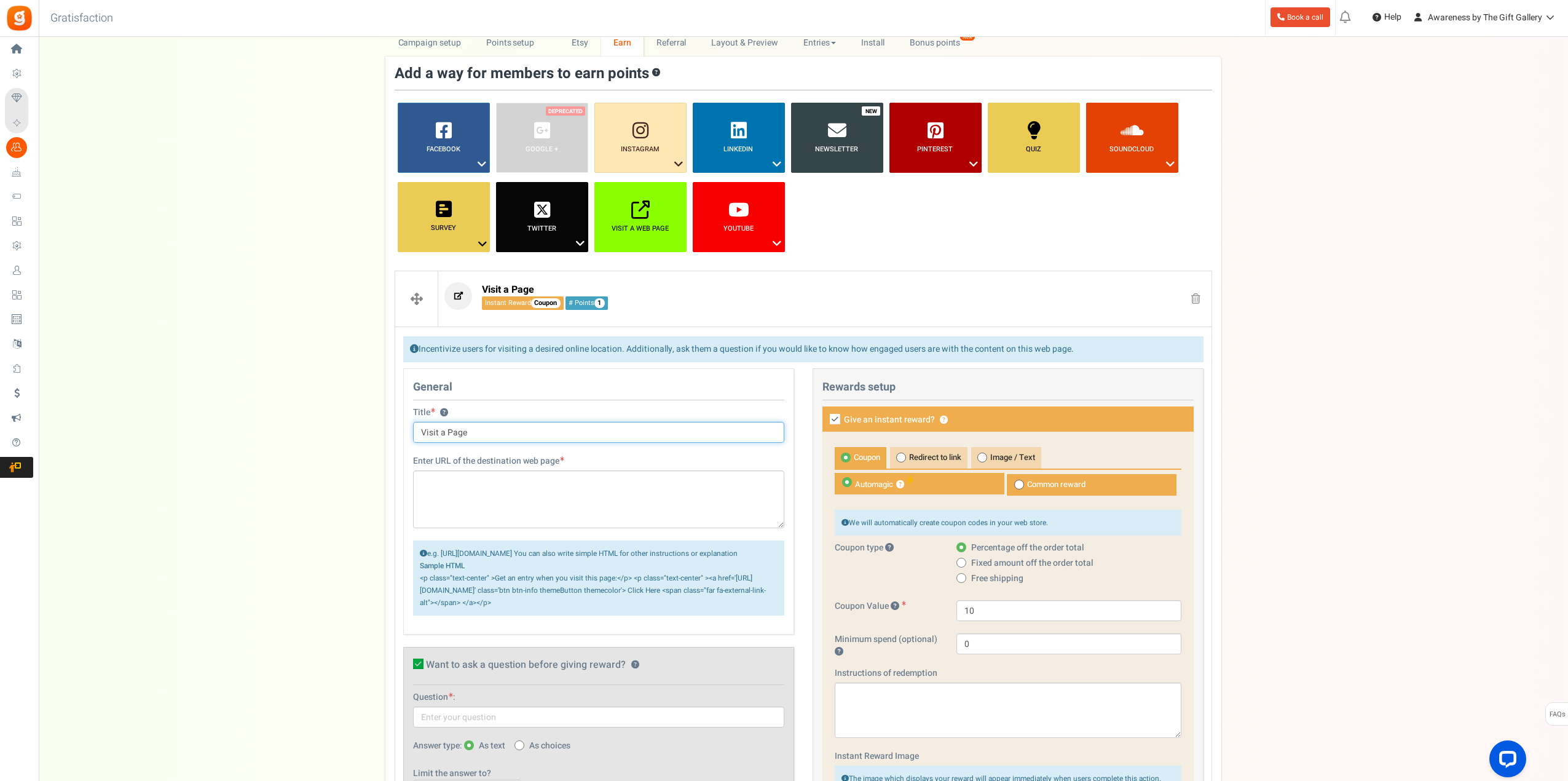
drag, startPoint x: 473, startPoint y: 433, endPoint x: 421, endPoint y: 433, distance: 52.0
click at [421, 433] on input "Visit a Page" at bounding box center [599, 433] width 371 height 21
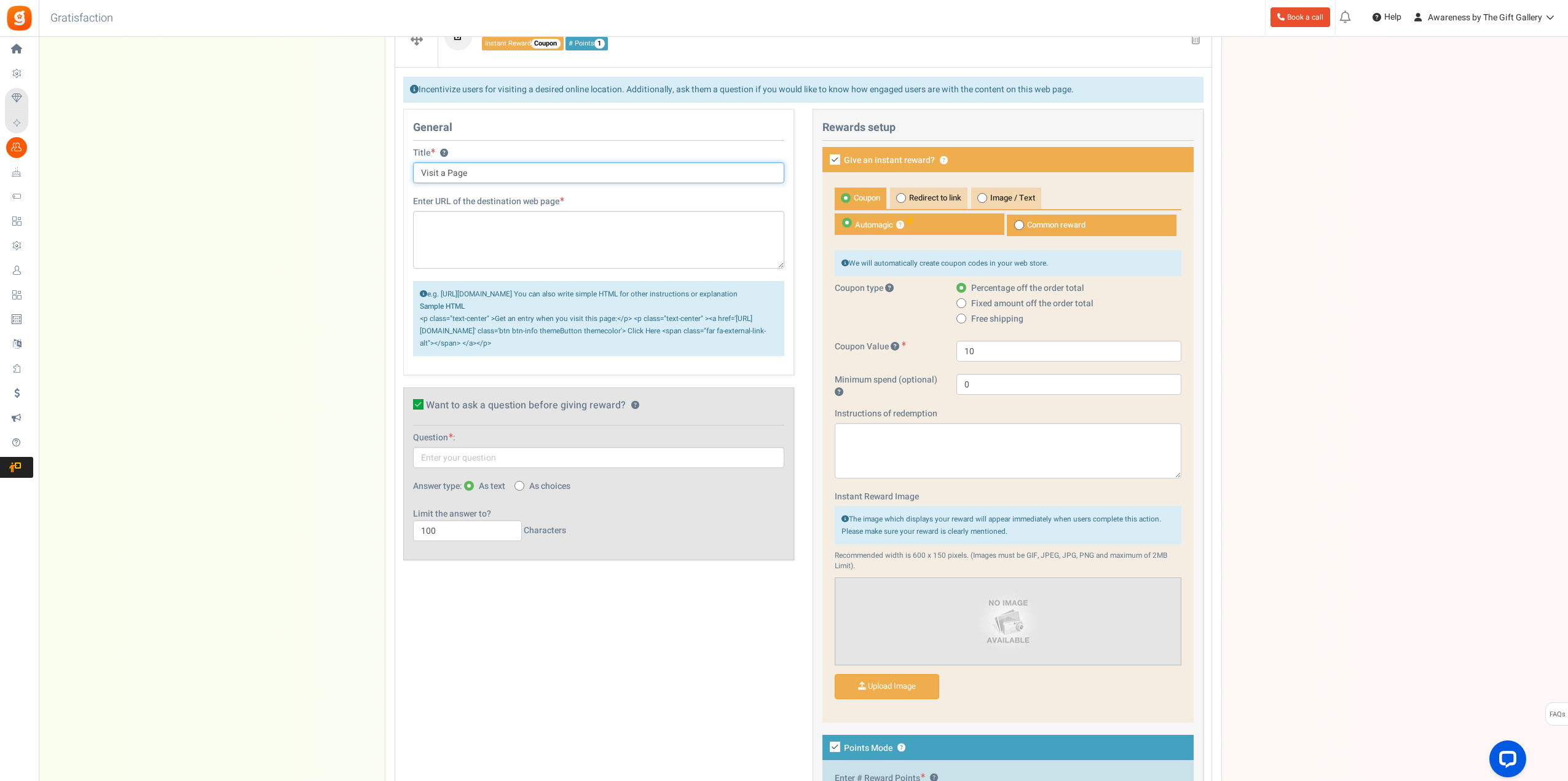
scroll to position [246, 0]
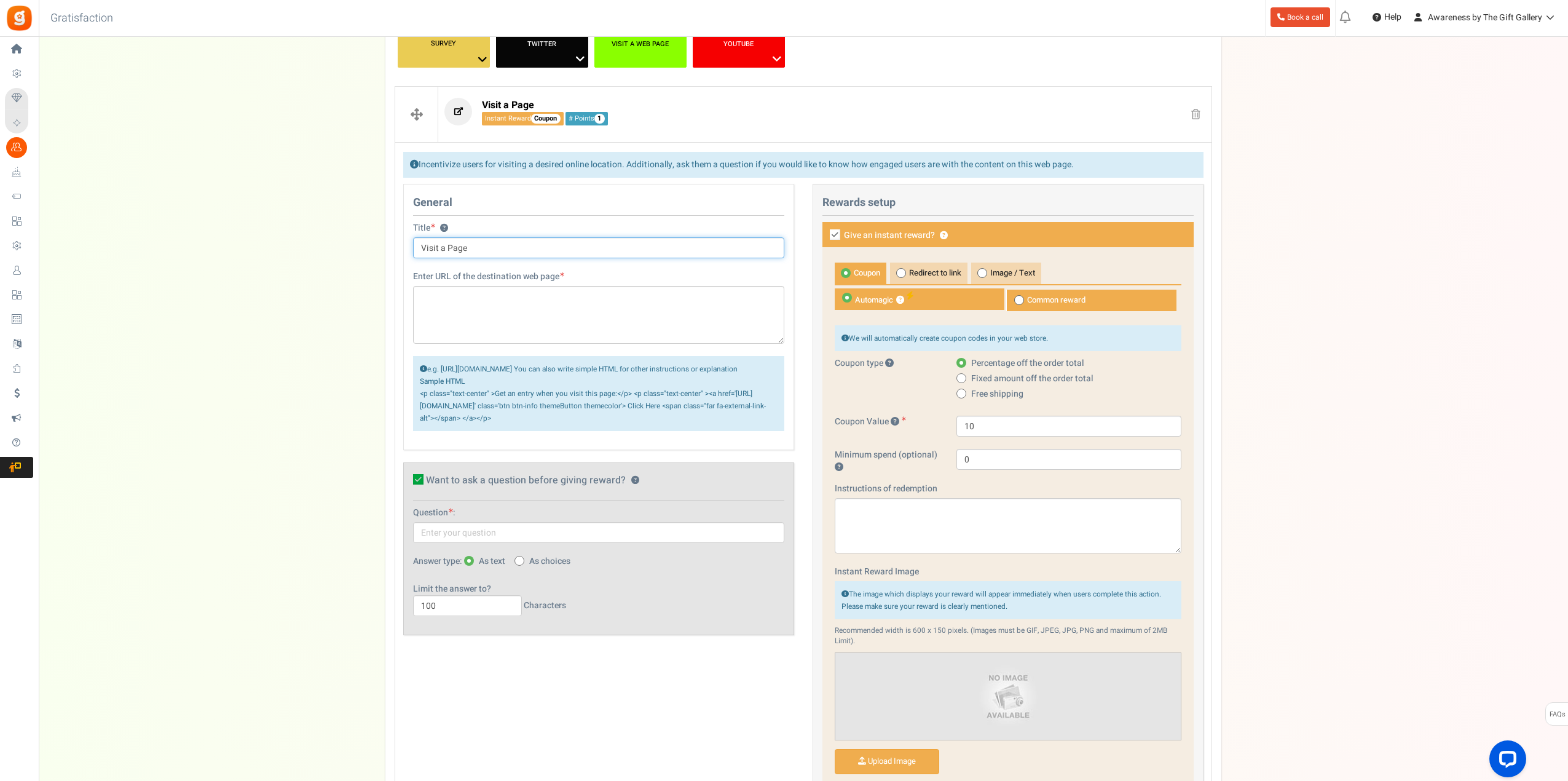
paste input "Terms & Conditions"
click at [418, 244] on input "Terms & Conditions" at bounding box center [599, 248] width 371 height 21
click at [442, 249] on input "View ourTerms & Conditions" at bounding box center [599, 248] width 371 height 21
click at [442, 250] on input "View shop Terms & Conditions" at bounding box center [599, 248] width 371 height 21
type input "View Gift Shop Terms & Conditions"
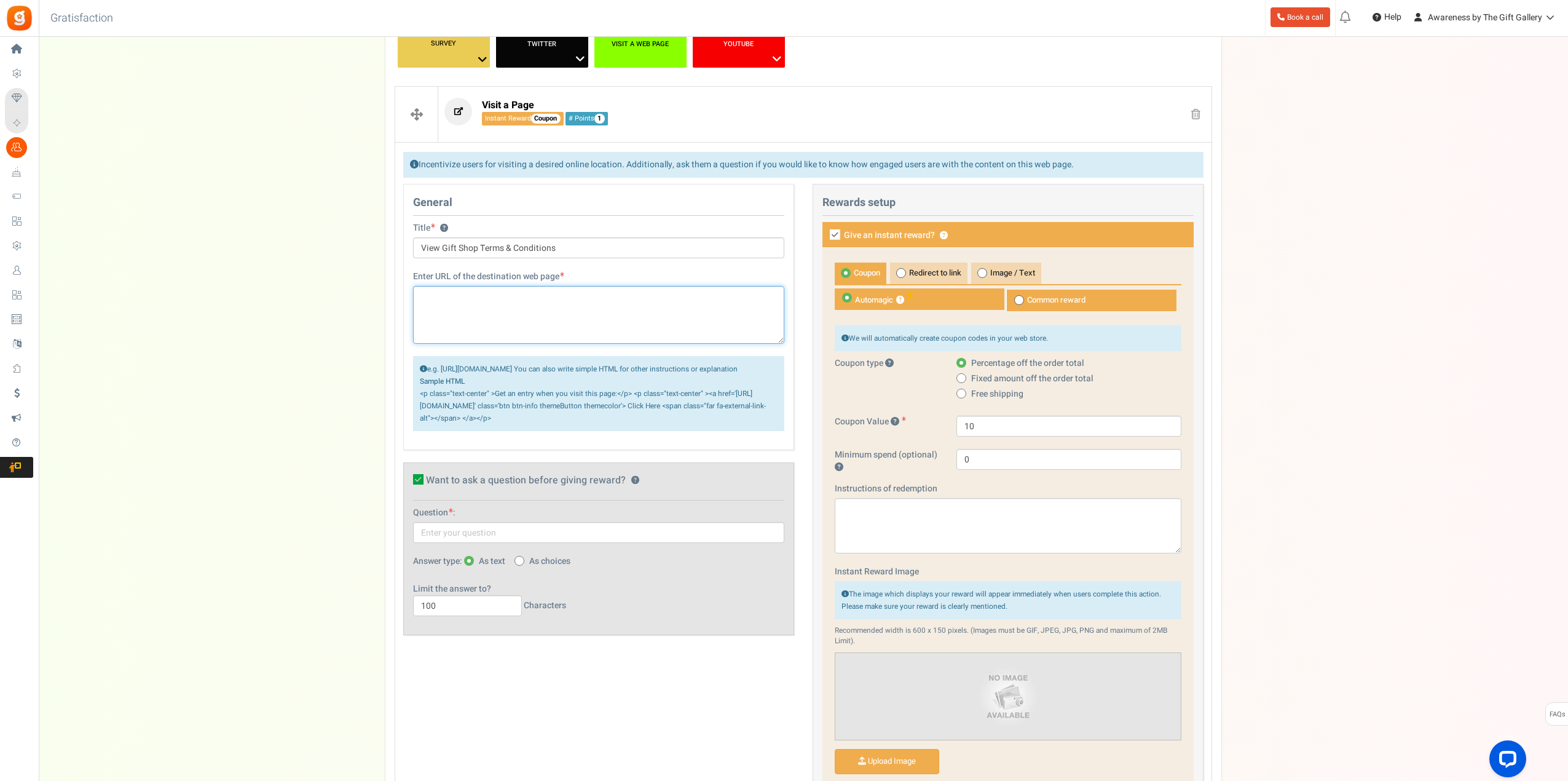
click at [466, 290] on textarea at bounding box center [599, 315] width 371 height 58
paste textarea "[URL][DOMAIN_NAME]"
type textarea "[URL][DOMAIN_NAME]"
click at [419, 484] on icon at bounding box center [418, 479] width 11 height 11
click at [408, 486] on input "Want to ask a question before giving reward? ?" at bounding box center [404, 481] width 8 height 8
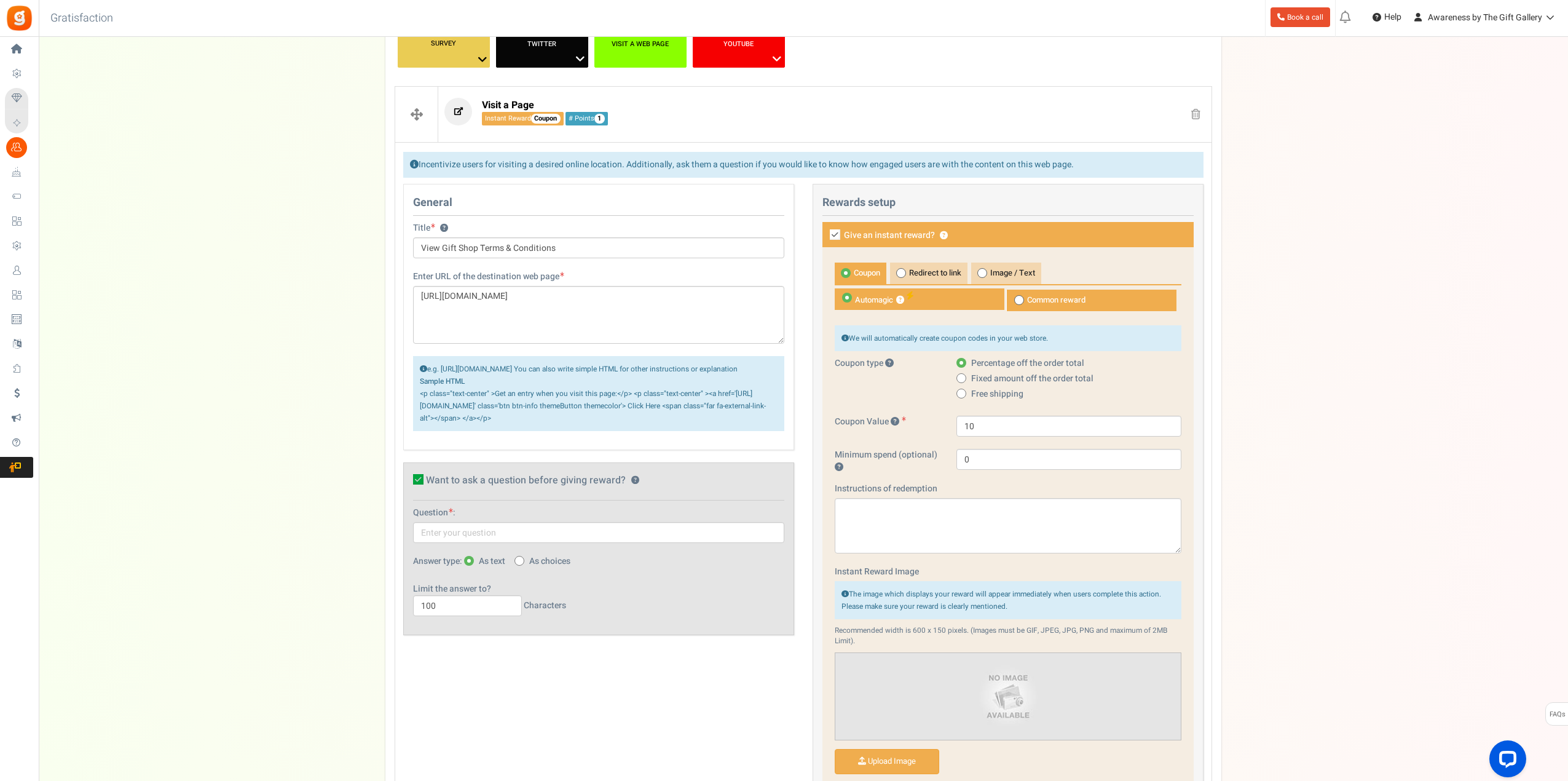
checkbox input "false"
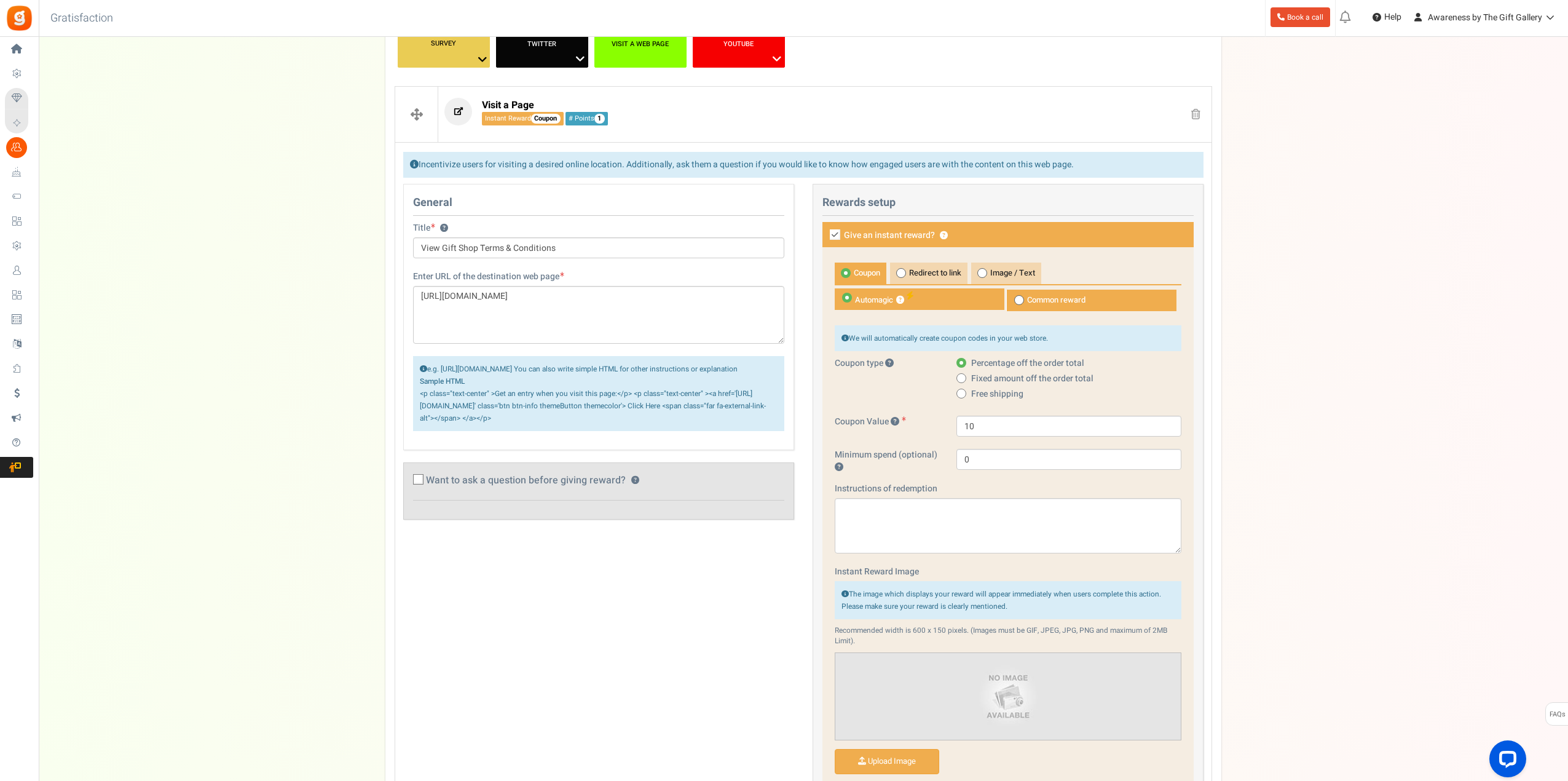
click at [326, 416] on div "Campaign setup Points setup New Etsy Earn Referral Reward reviews WOO LOOX [DOM…" at bounding box center [803, 580] width 1529 height 1470
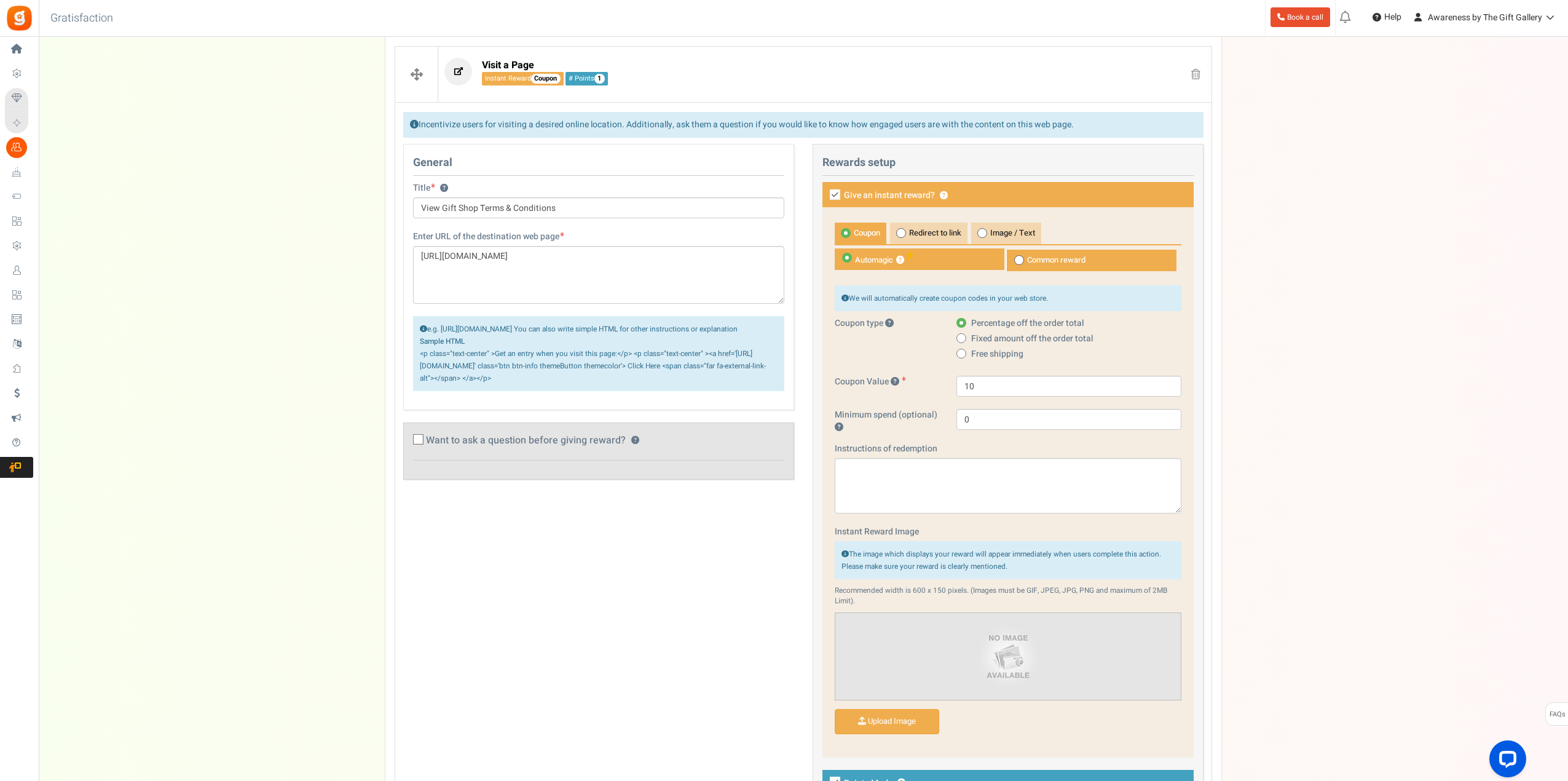
scroll to position [307, 0]
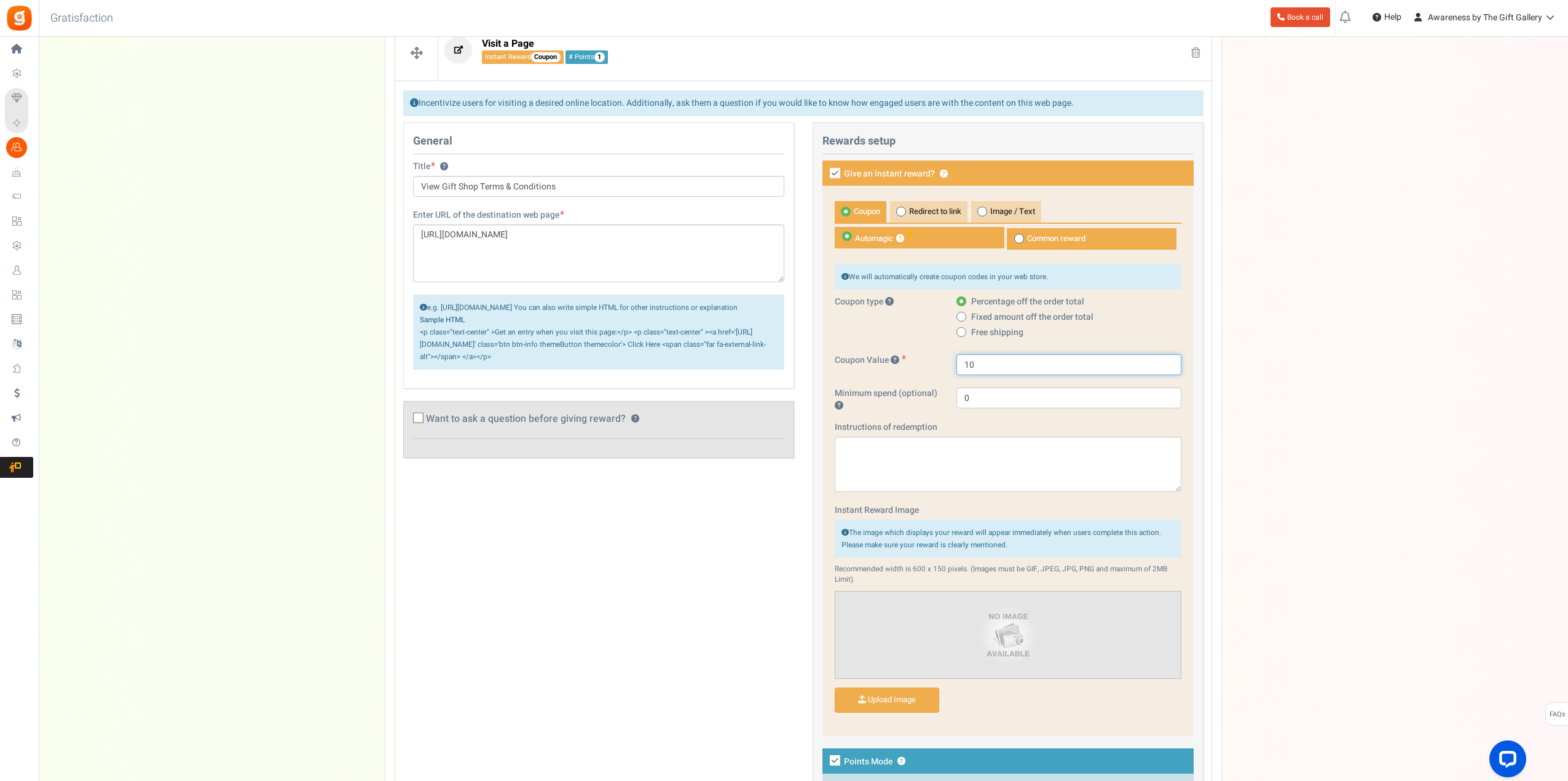
drag, startPoint x: 982, startPoint y: 366, endPoint x: 952, endPoint y: 367, distance: 30.0
click at [952, 367] on div "10" at bounding box center [1068, 365] width 243 height 21
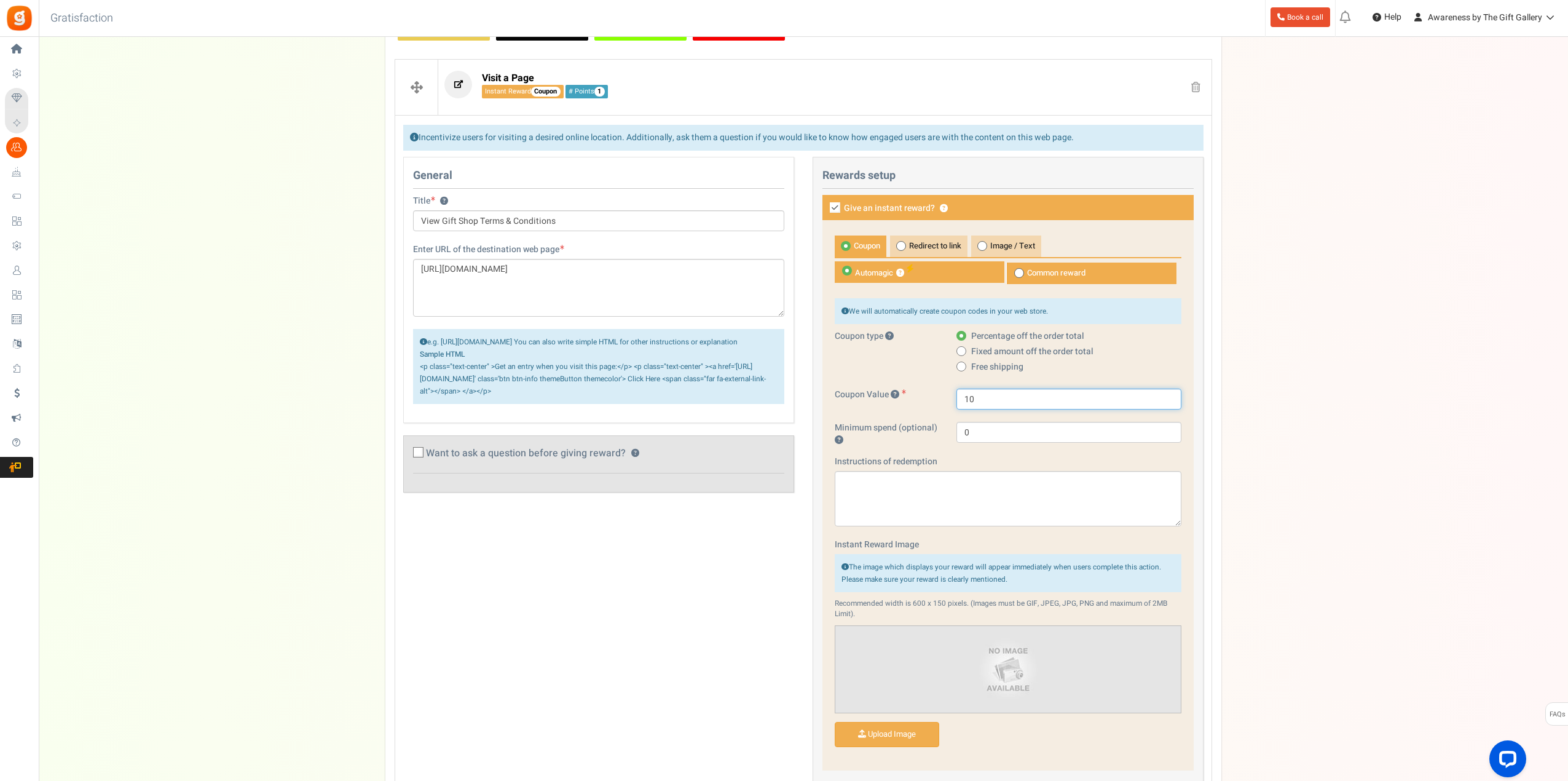
scroll to position [246, 0]
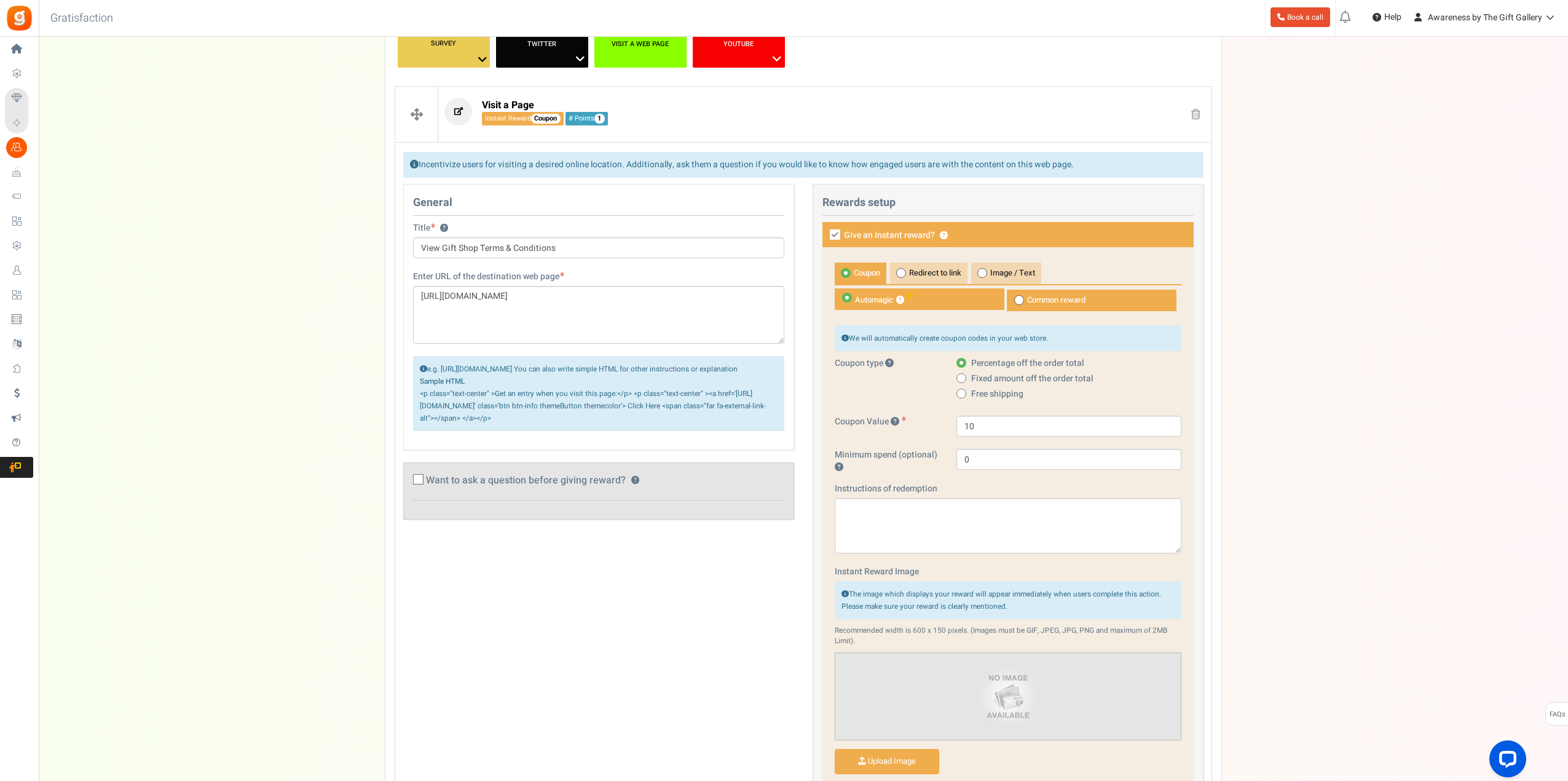
click at [837, 235] on icon at bounding box center [835, 234] width 11 height 11
click at [825, 235] on input "Give an instant reward? ?" at bounding box center [821, 235] width 8 height 8
checkbox input "false"
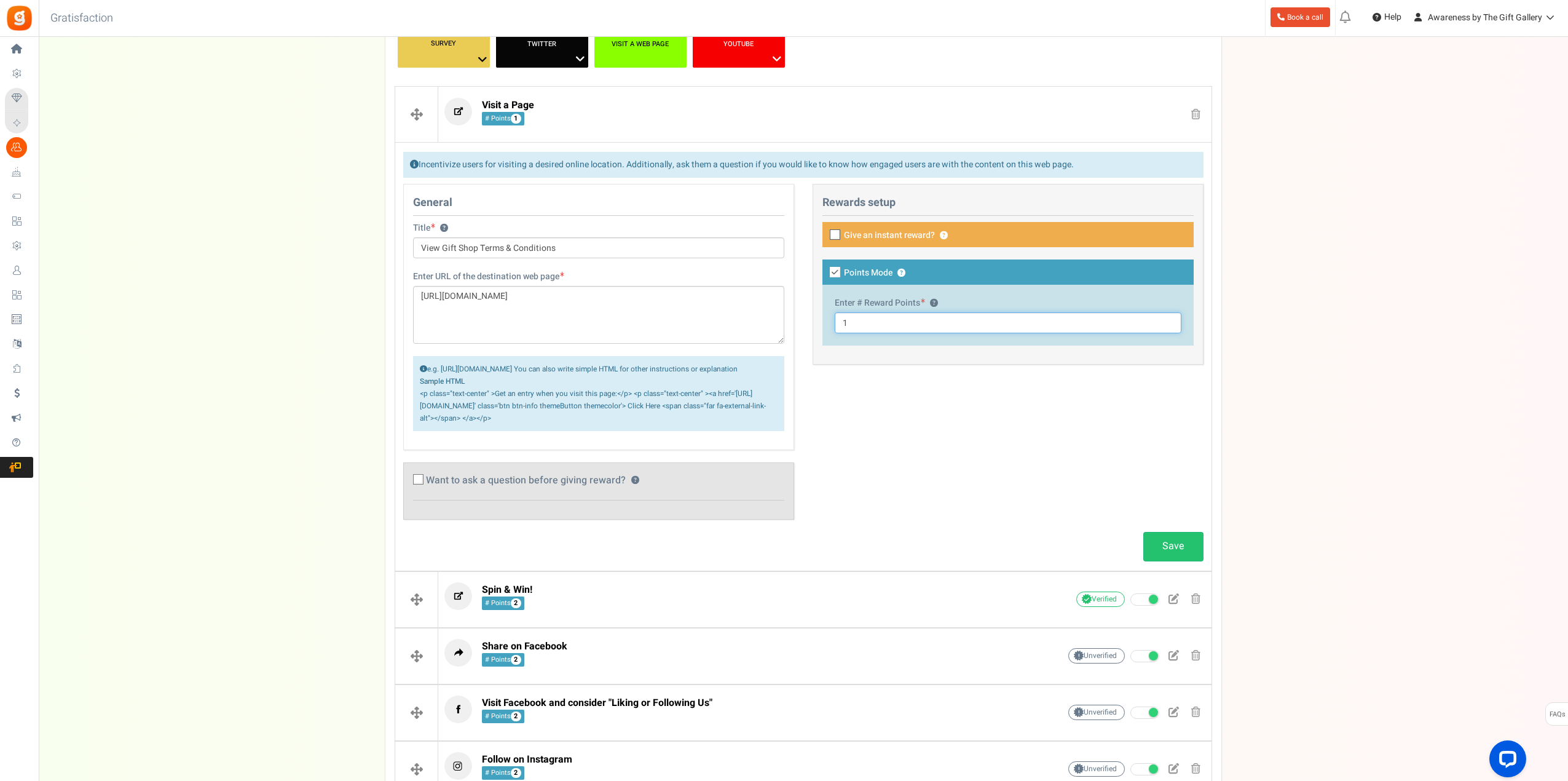
drag, startPoint x: 865, startPoint y: 327, endPoint x: 837, endPoint y: 324, distance: 28.2
click at [837, 324] on input "1" at bounding box center [1008, 323] width 347 height 21
type input "2"
click at [1175, 556] on link "Save" at bounding box center [1173, 546] width 60 height 29
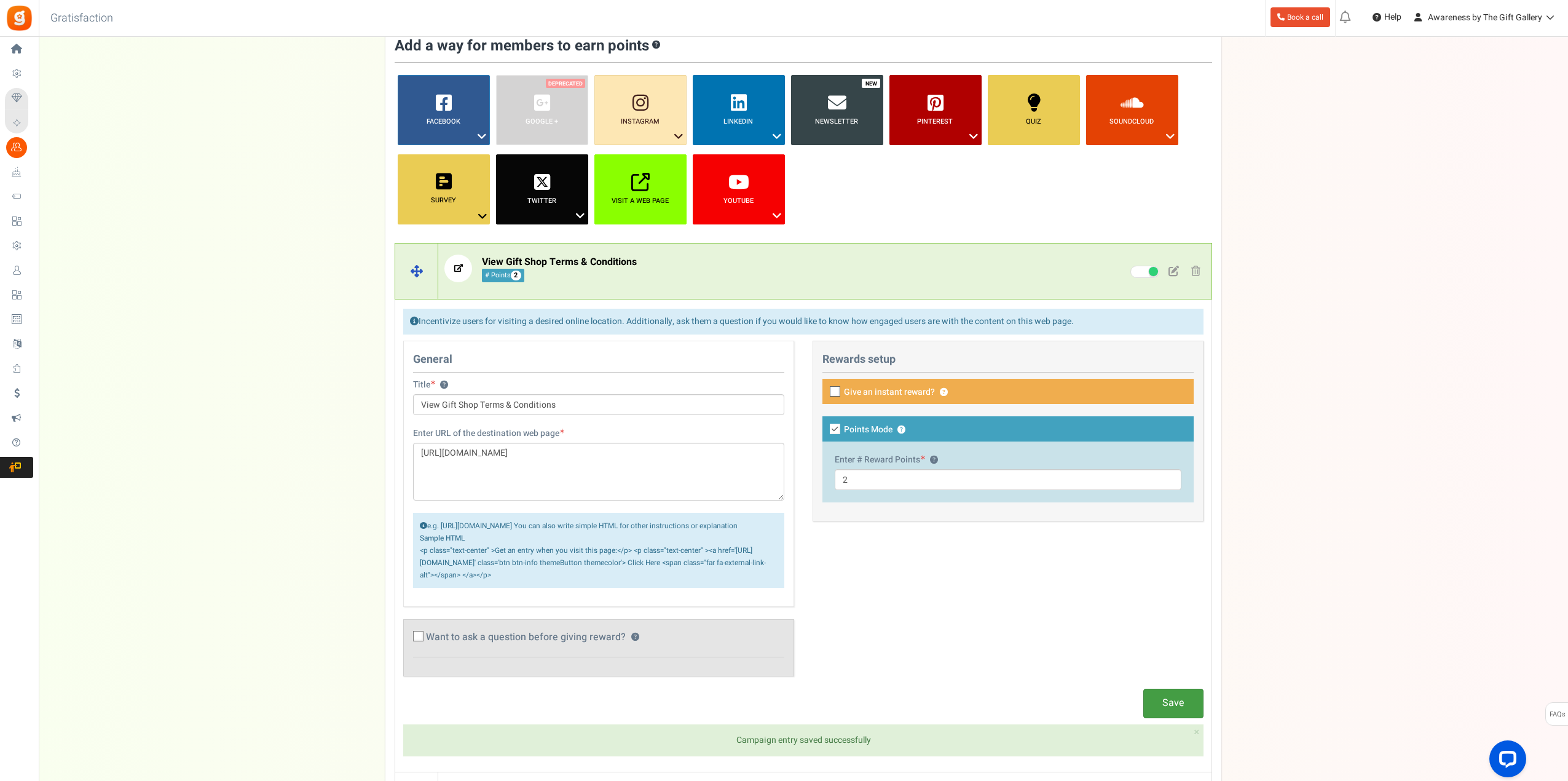
scroll to position [61, 0]
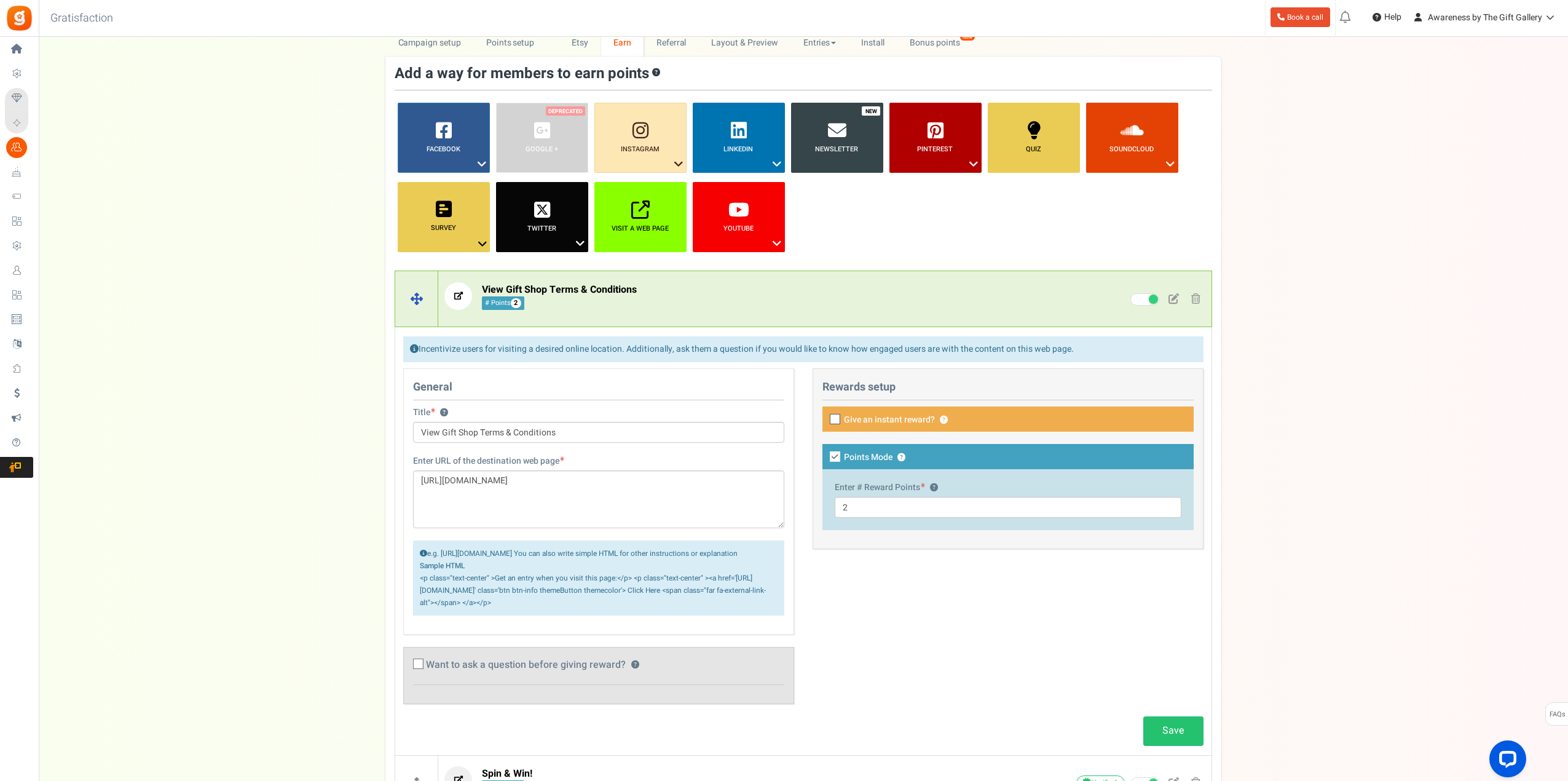
click at [723, 288] on p "View Gift Shop Terms & Conditions # Points 2" at bounding box center [733, 295] width 577 height 28
click at [729, 294] on p "View Gift Shop Terms & Conditions # Points 2" at bounding box center [733, 295] width 577 height 28
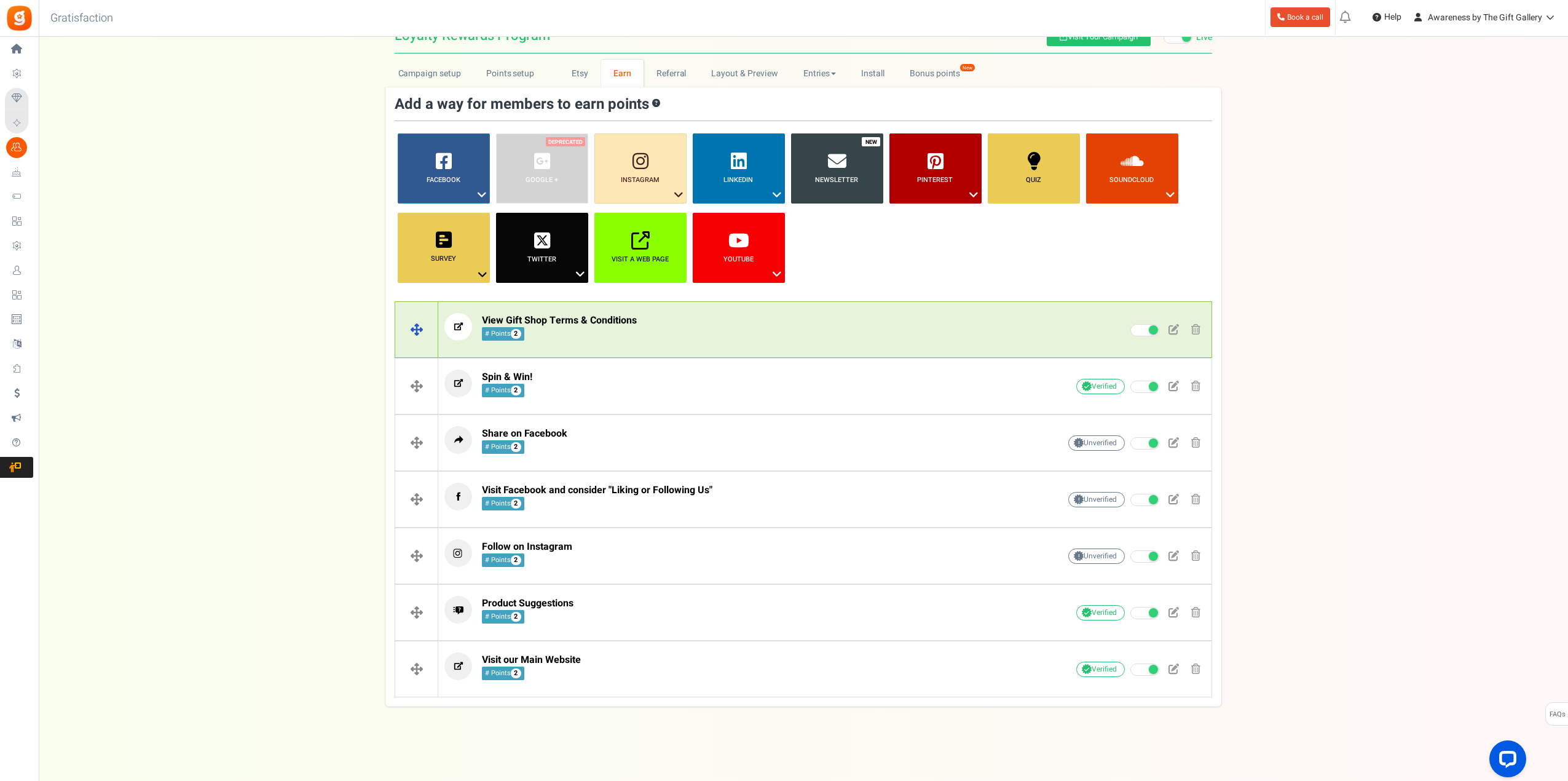
scroll to position [30, 0]
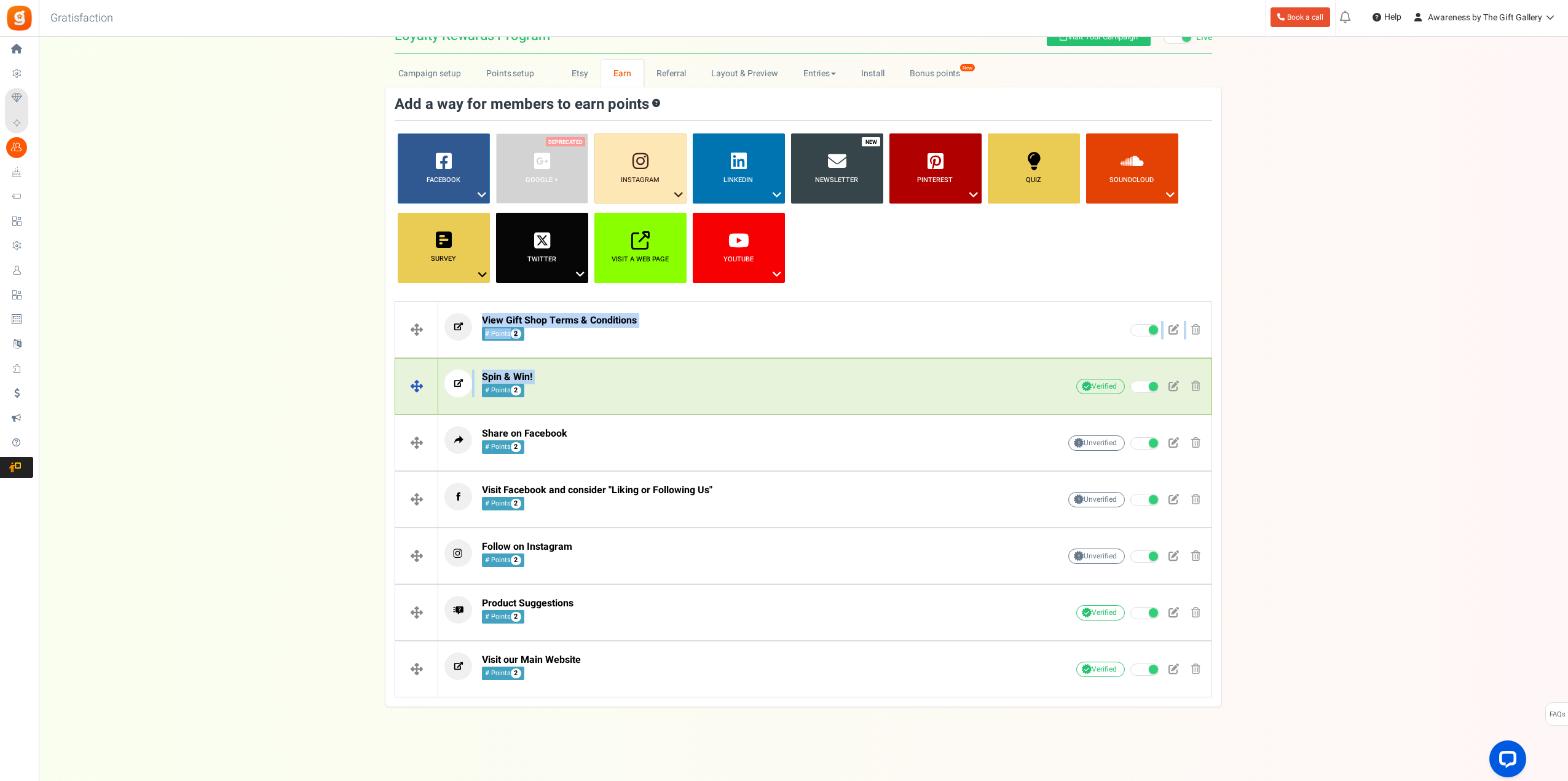
drag, startPoint x: 481, startPoint y: 315, endPoint x: 484, endPoint y: 386, distance: 71.1
click at [484, 386] on div "View Gift Shop Terms & Conditions # Points 2 Unverified Due to platform policie…" at bounding box center [803, 499] width 818 height 396
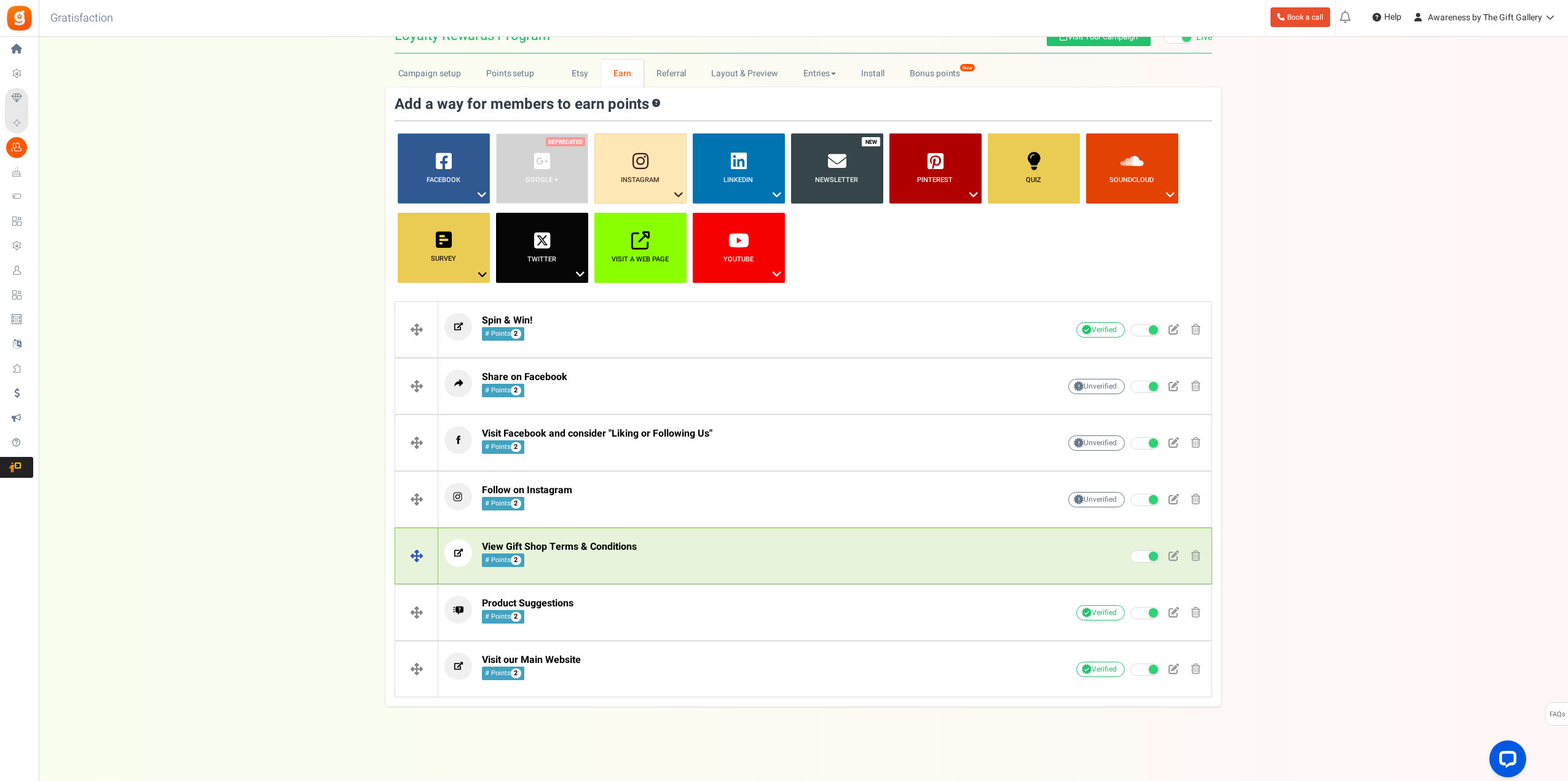
click at [580, 546] on span "View Gift Shop Terms & Conditions" at bounding box center [559, 546] width 155 height 15
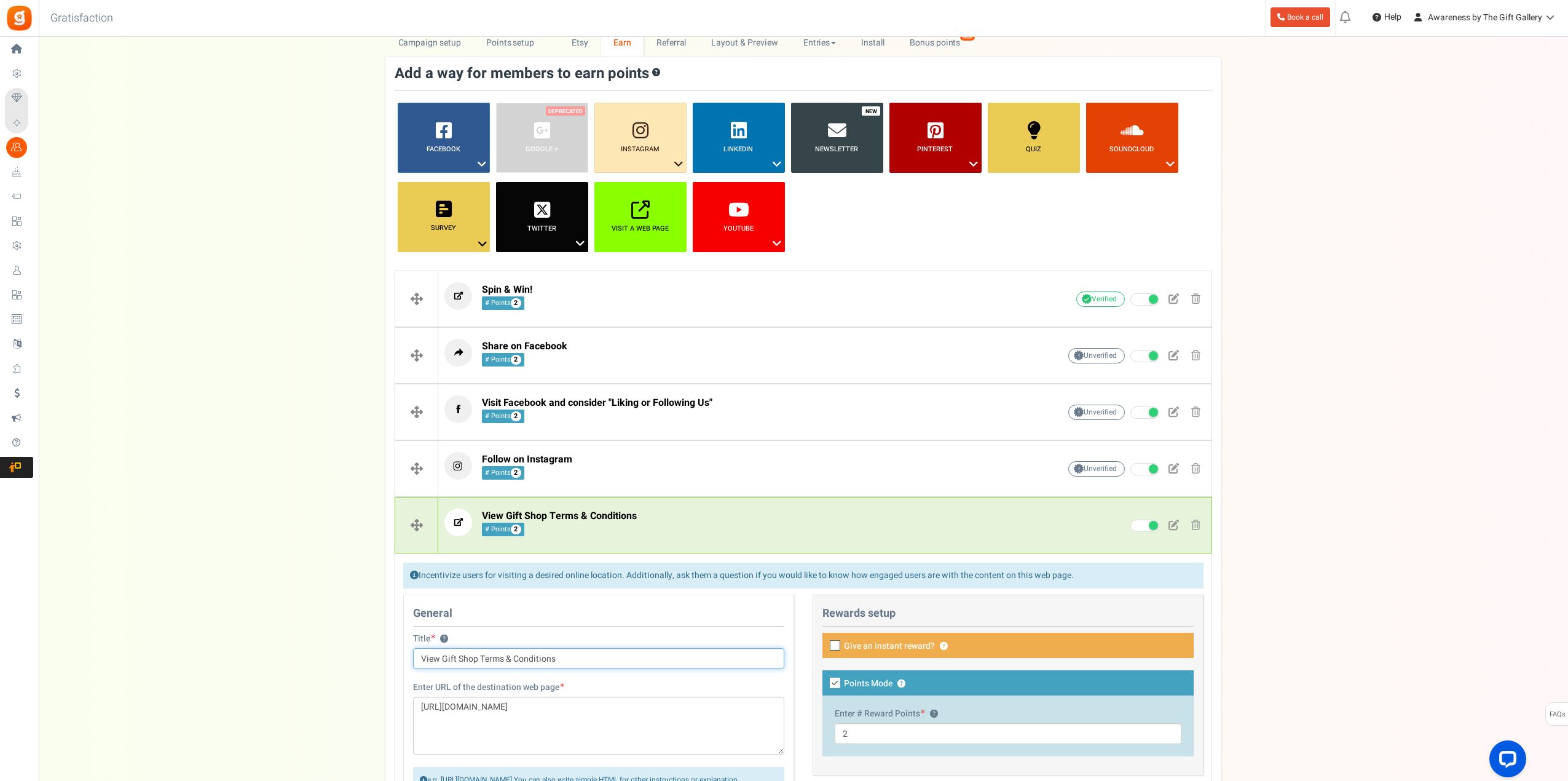
click at [444, 662] on input "View Gift Shop Terms & Conditions" at bounding box center [599, 659] width 371 height 21
click at [800, 515] on p "View Gift Shop Terms & Conditions # Points 2" at bounding box center [733, 522] width 577 height 28
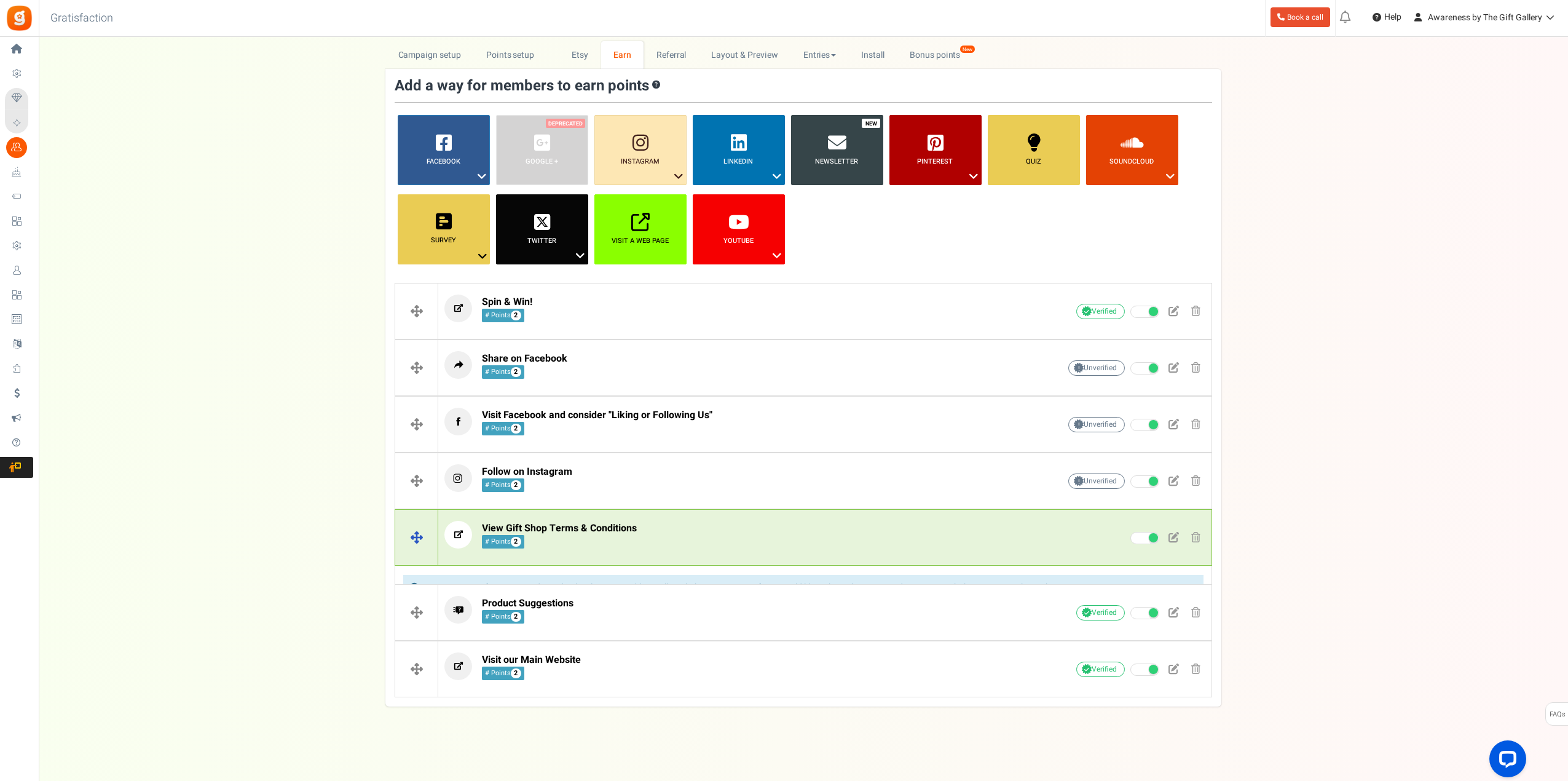
scroll to position [30, 0]
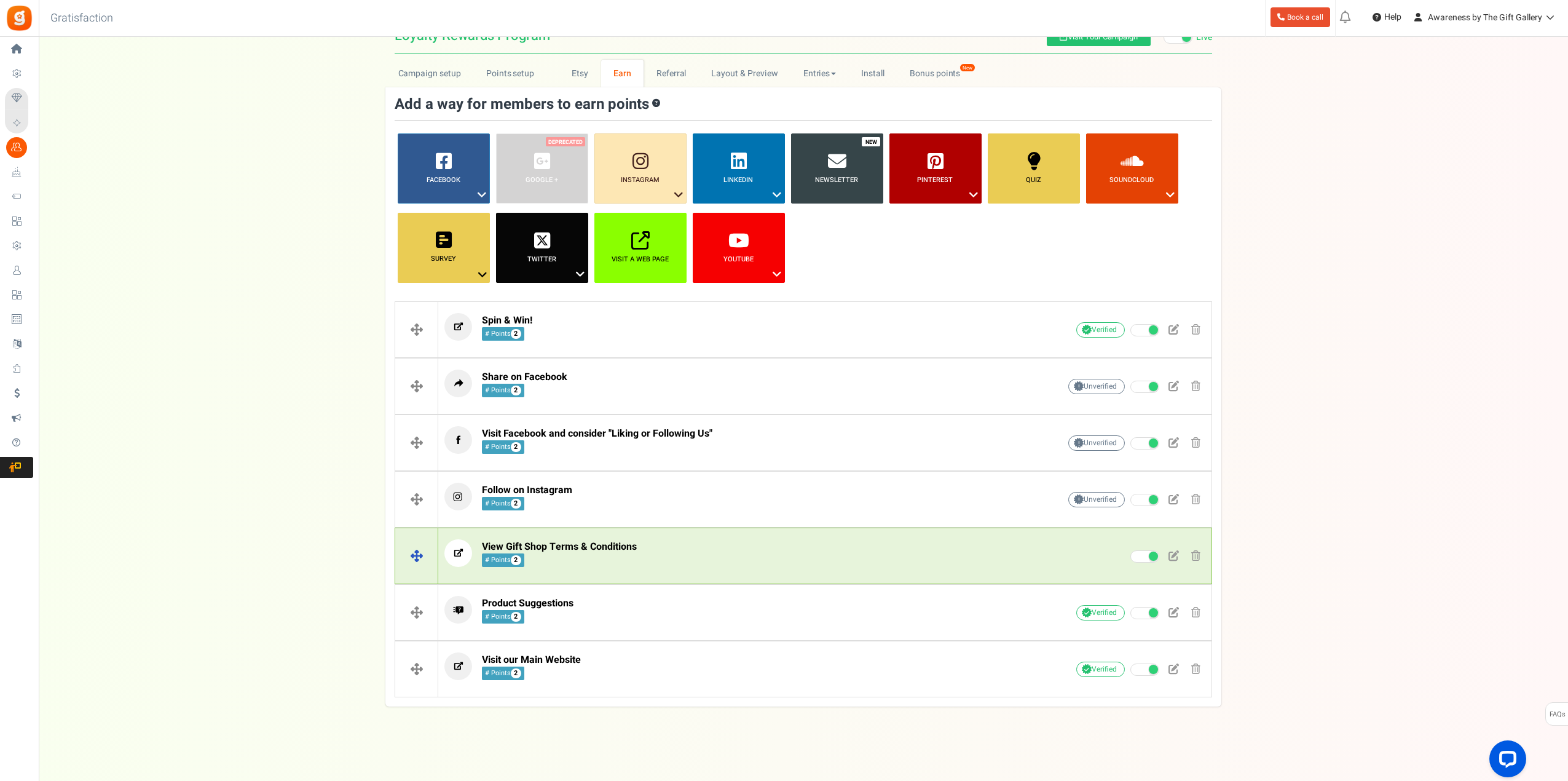
click at [588, 545] on span "View Gift Shop Terms & Conditions" at bounding box center [559, 546] width 155 height 15
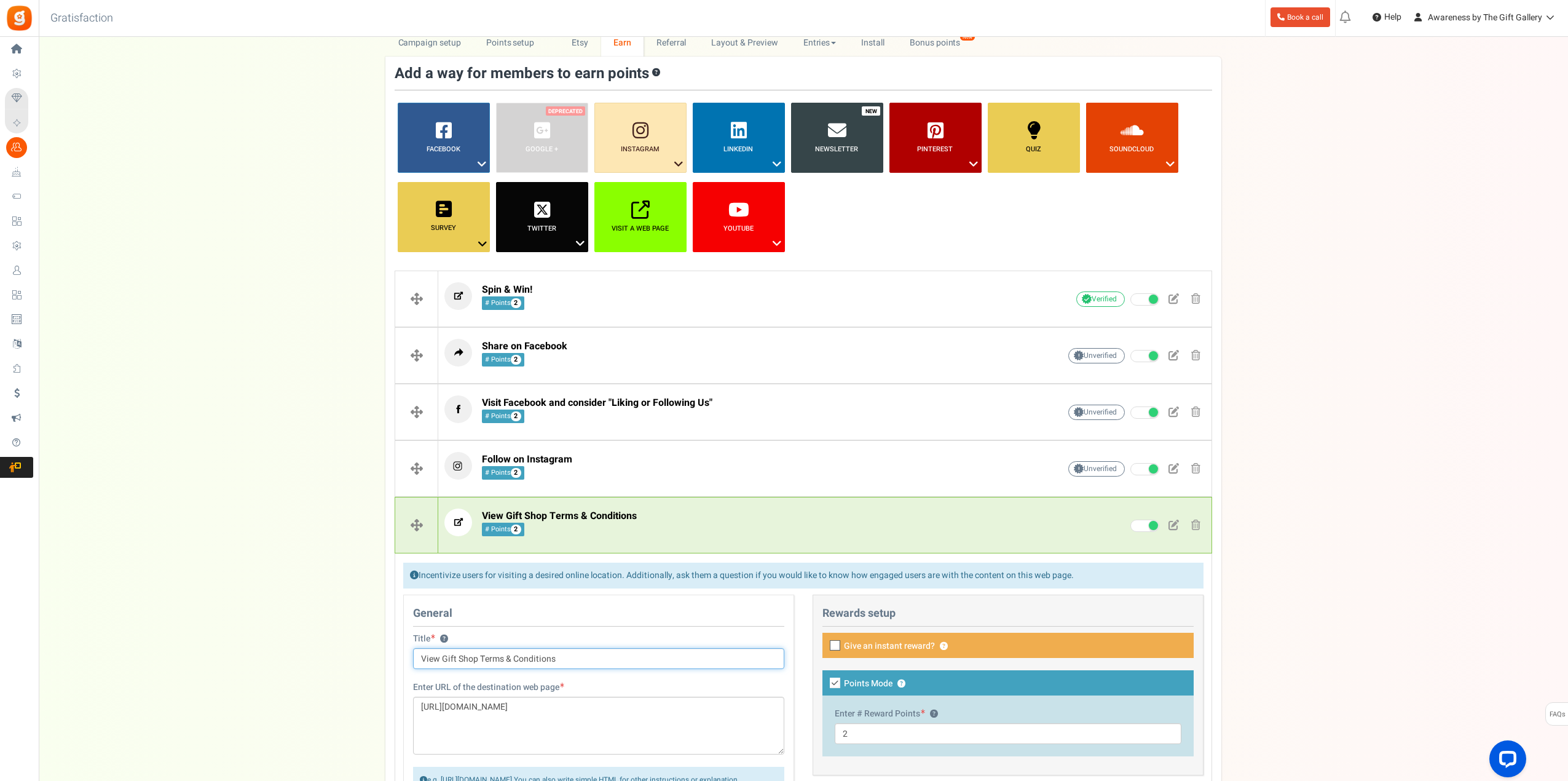
drag, startPoint x: 476, startPoint y: 659, endPoint x: 423, endPoint y: 653, distance: 53.3
click at [423, 653] on input "View Gift Shop Terms & Conditions" at bounding box center [599, 659] width 371 height 21
type input "See Terms & Conditions"
click at [1376, 541] on div "Campaign setup Points setup New Etsy Earn Referral Reward reviews WOO LOOX [DOM…" at bounding box center [803, 566] width 1529 height 1074
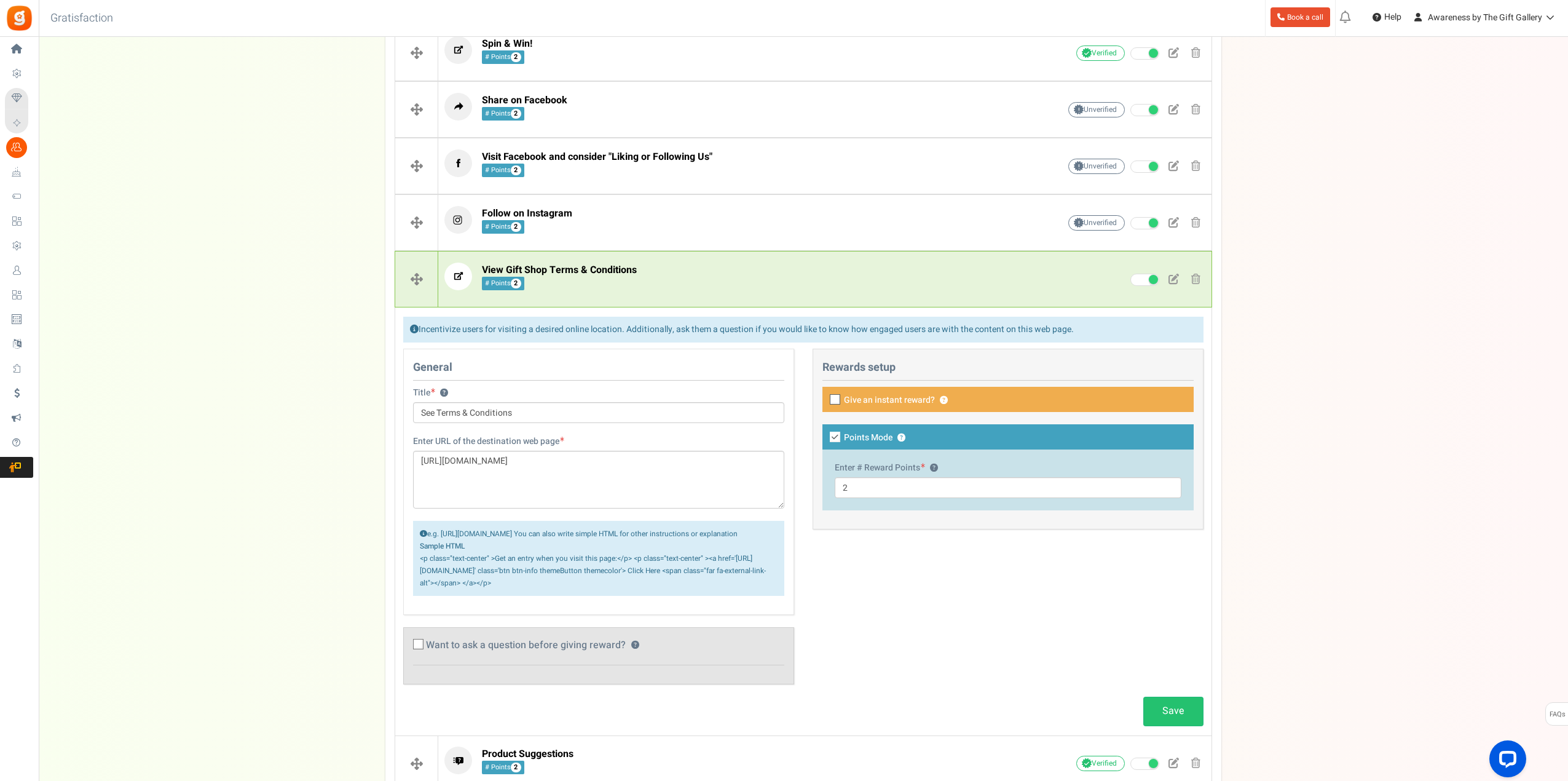
scroll to position [369, 0]
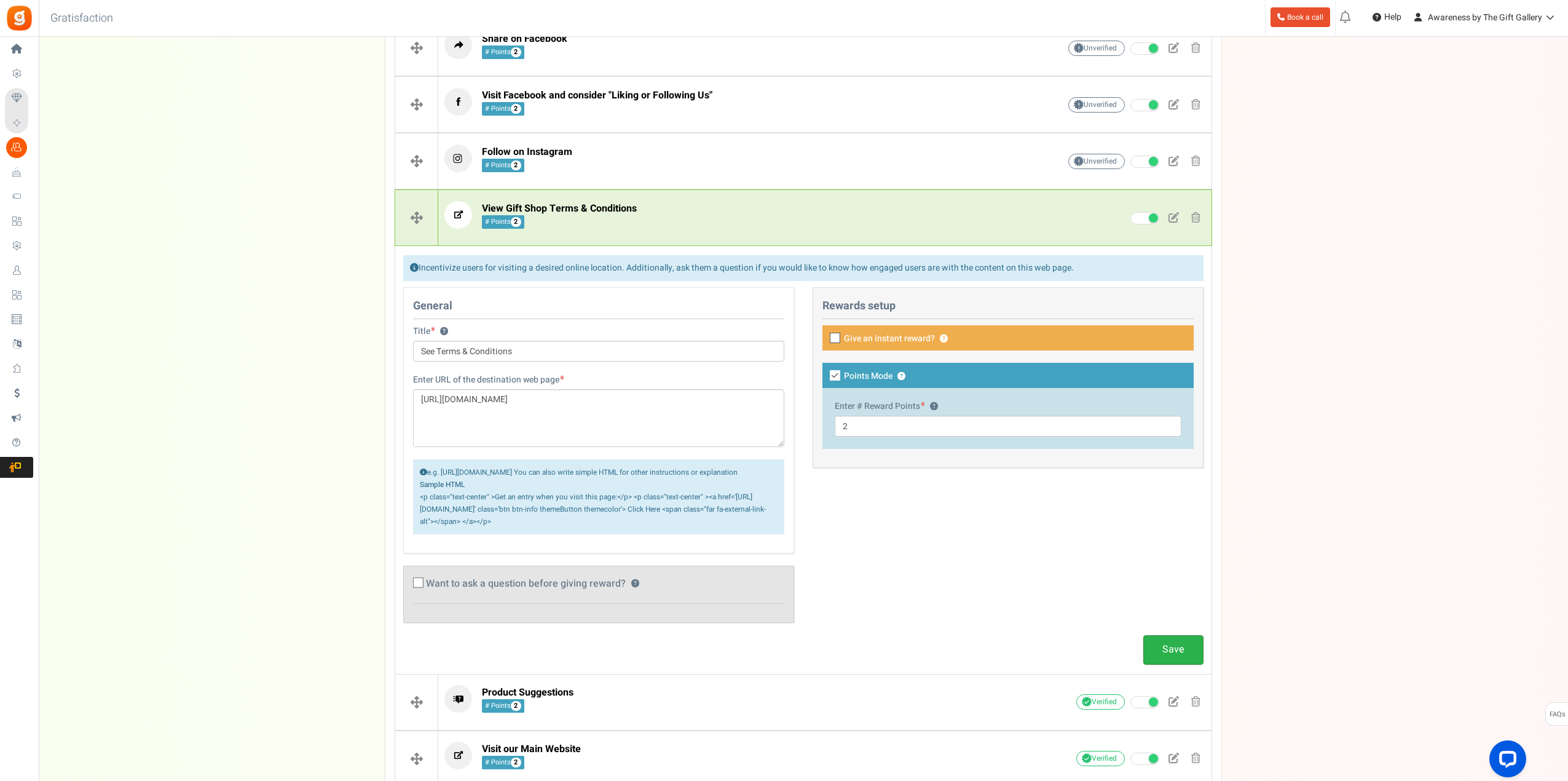
click at [1173, 661] on link "Save" at bounding box center [1173, 650] width 60 height 29
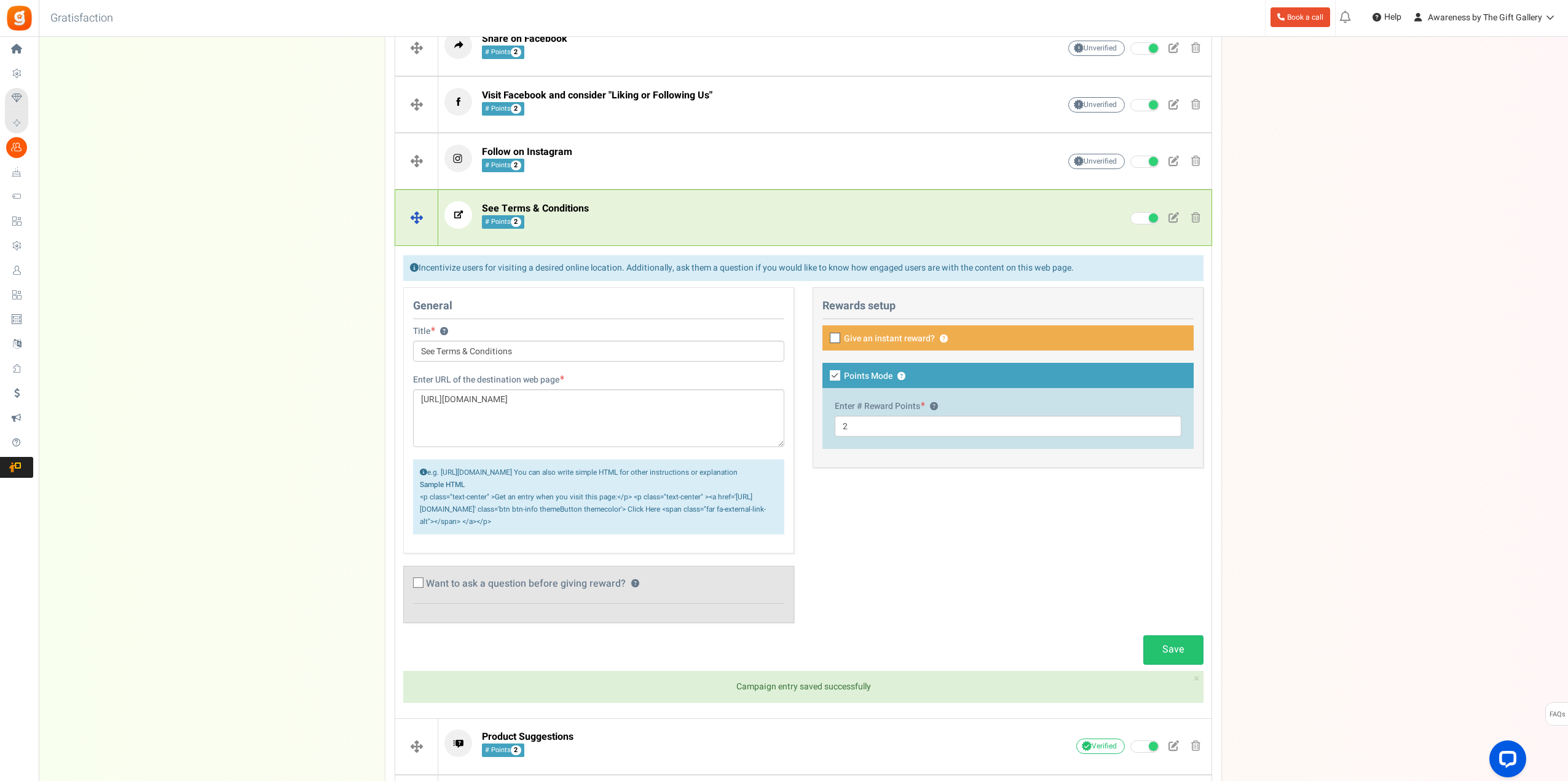
click at [815, 207] on p "See Terms & Conditions # Points 2" at bounding box center [733, 214] width 577 height 28
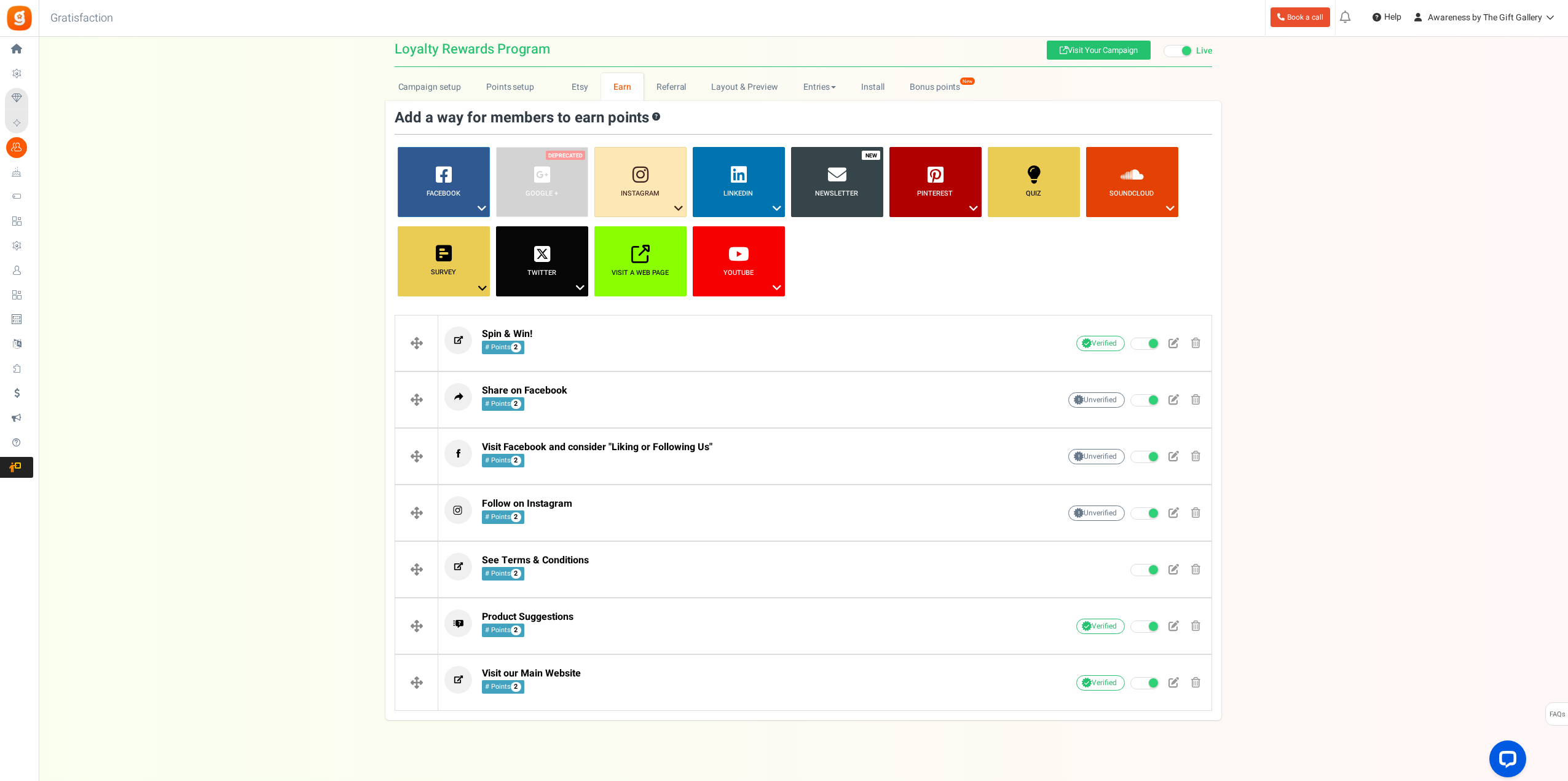
scroll to position [30, 0]
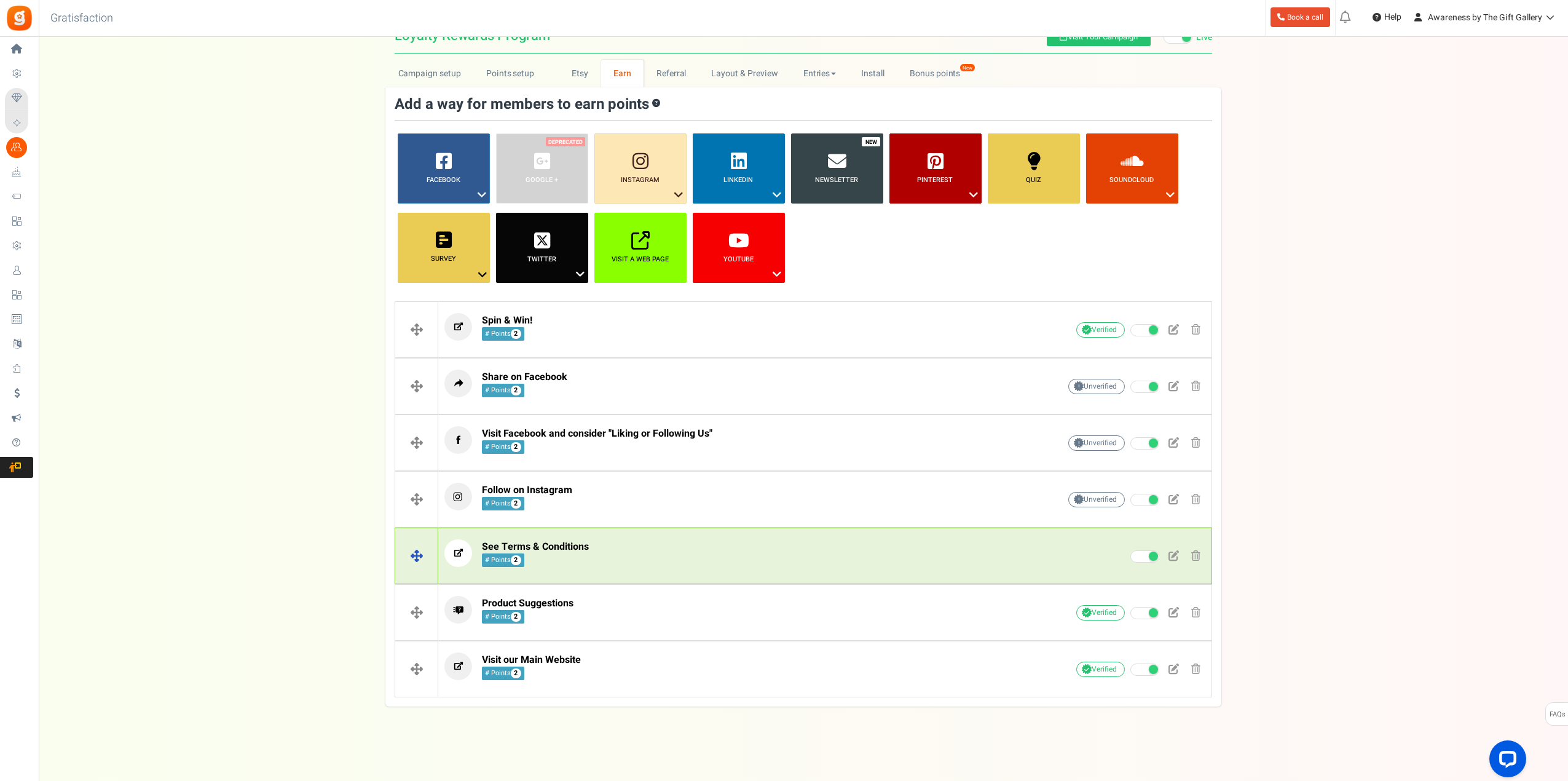
click at [719, 541] on p "See Terms & Conditions # Points 2" at bounding box center [733, 553] width 577 height 28
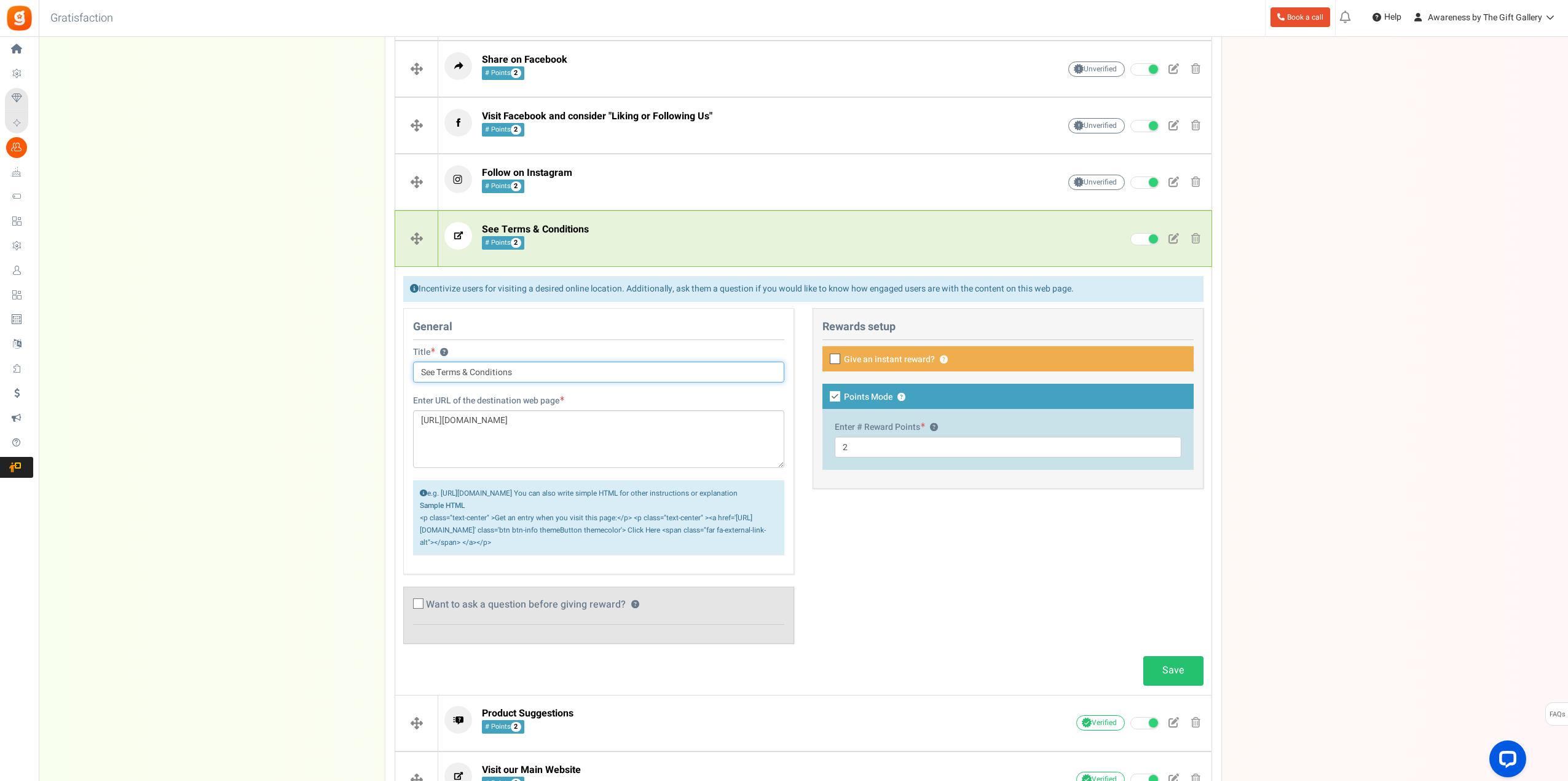
scroll to position [286, 0]
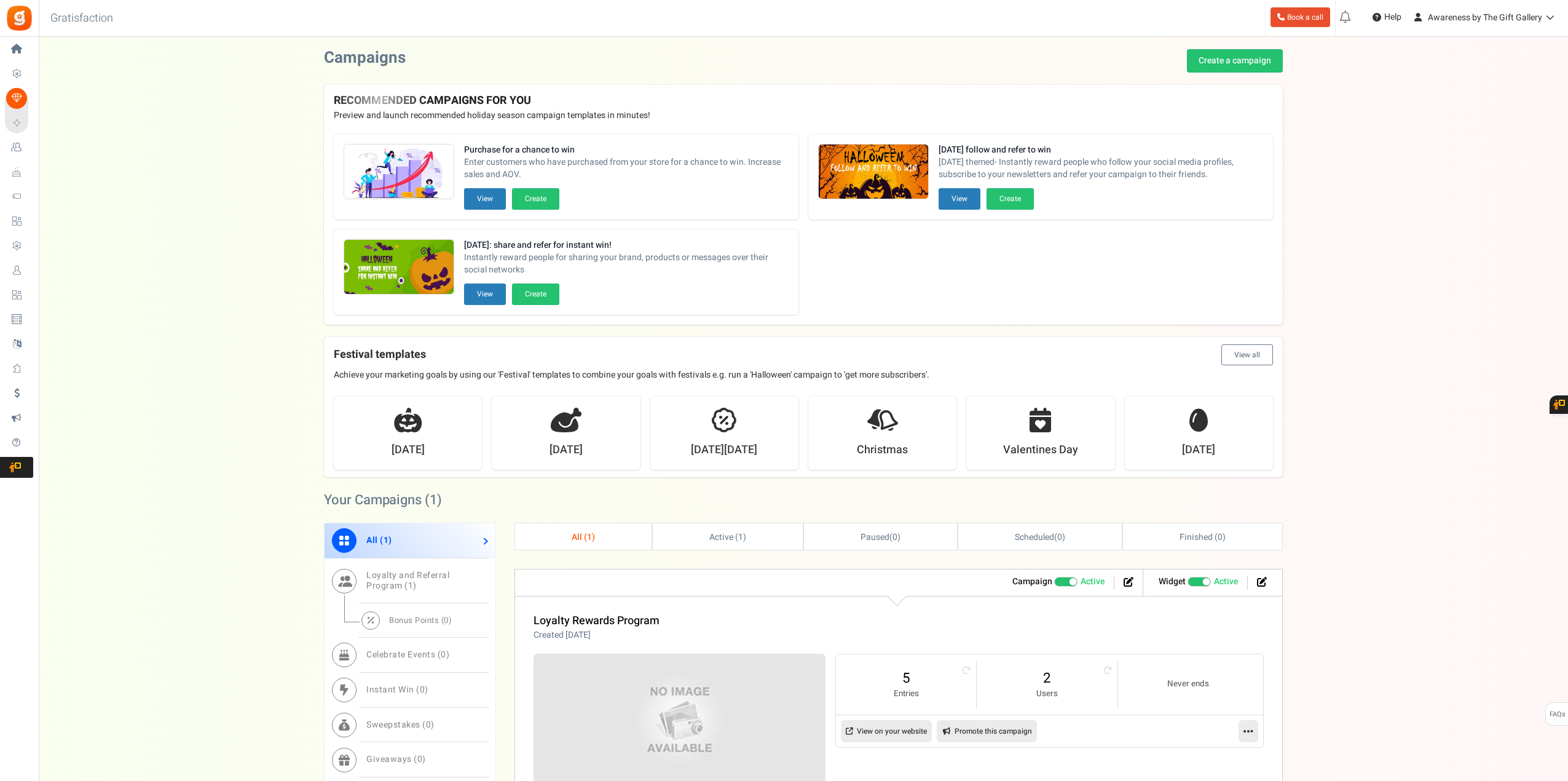
click at [1092, 580] on span "Active" at bounding box center [1092, 581] width 24 height 12
click at [1054, 580] on input "Active Paused" at bounding box center [1054, 582] width 0 height 8
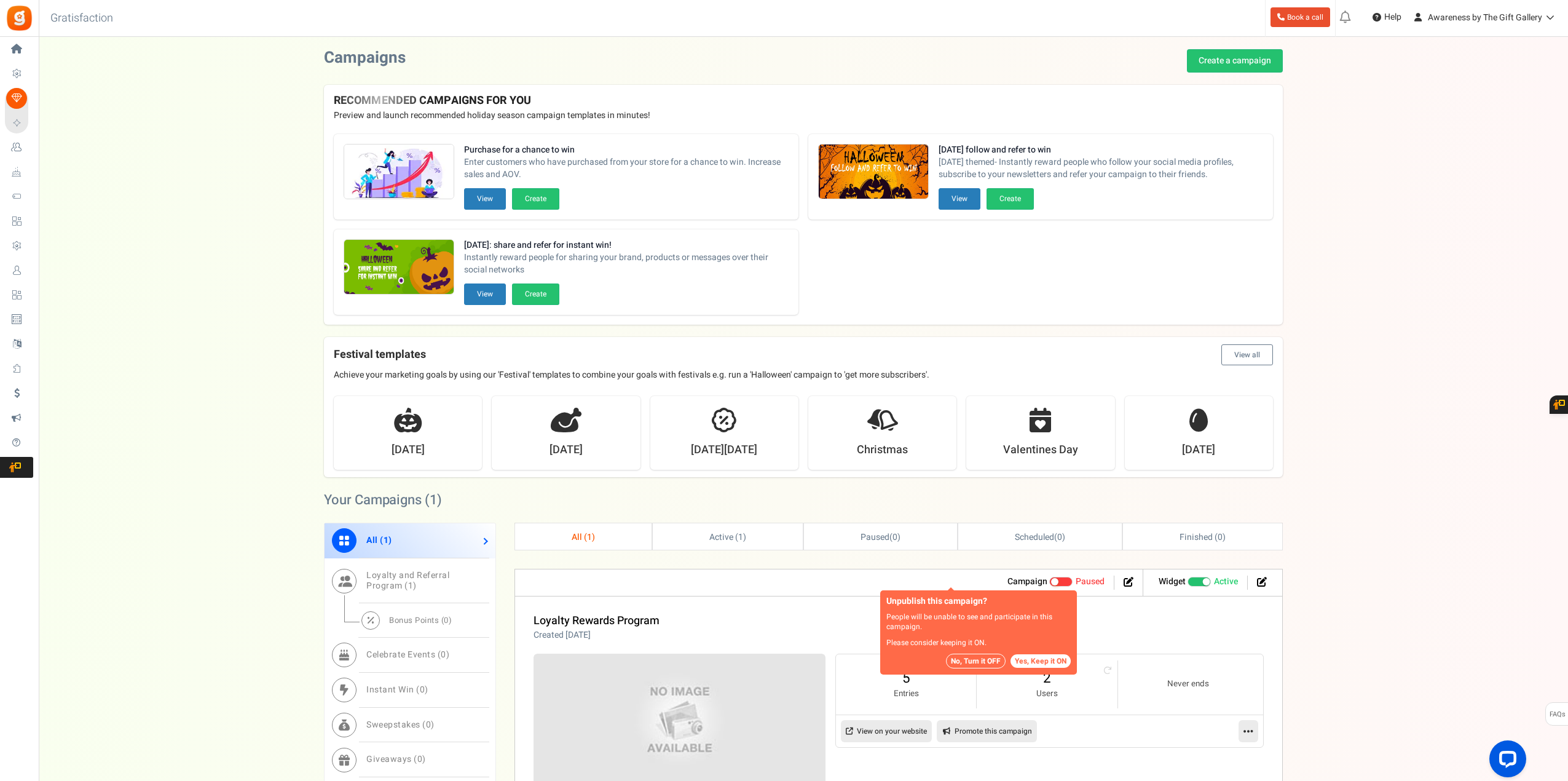
click at [1046, 659] on button "Yes, Keep it ON" at bounding box center [1040, 660] width 60 height 13
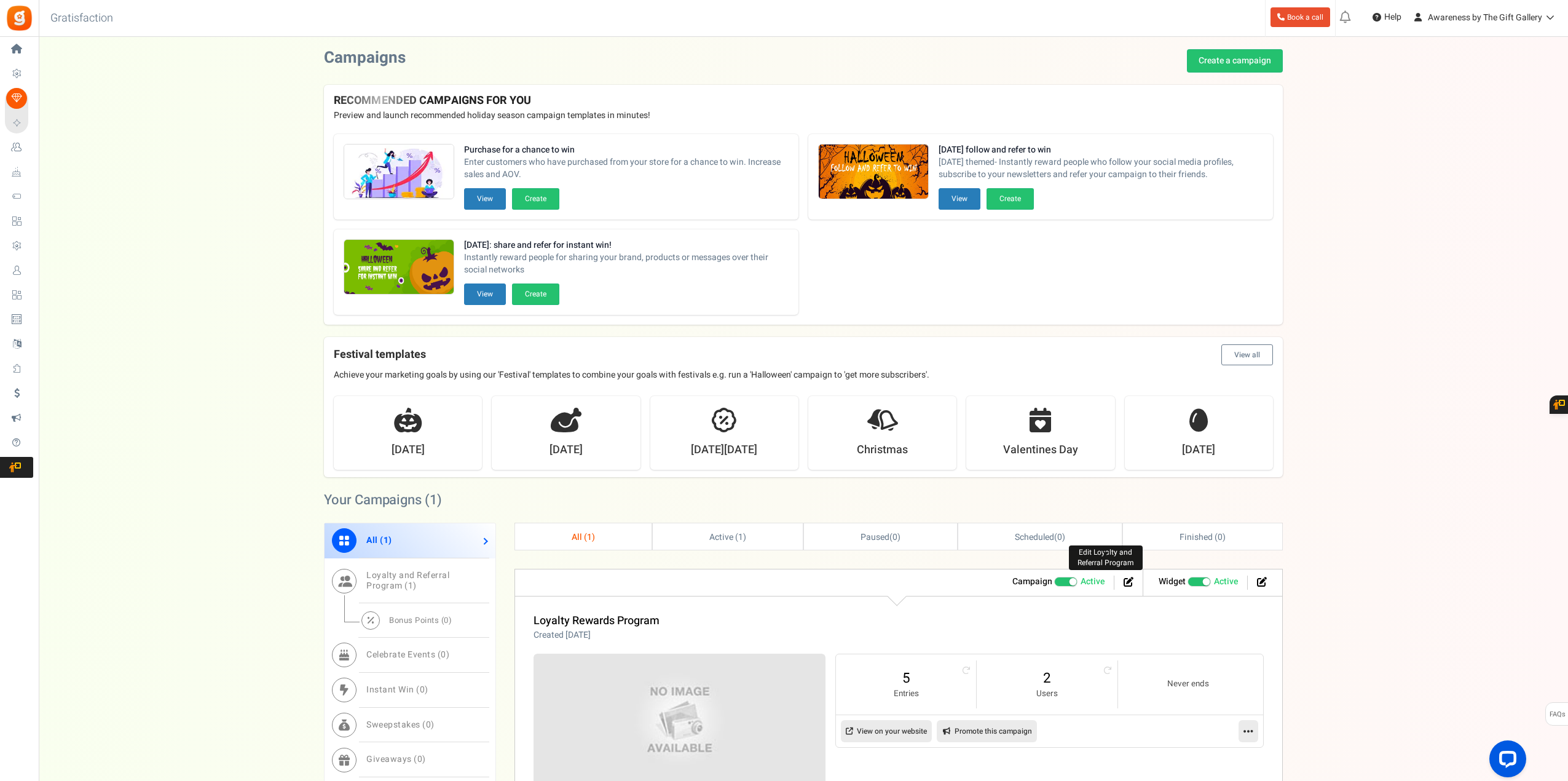
click at [1129, 584] on icon at bounding box center [1128, 582] width 10 height 10
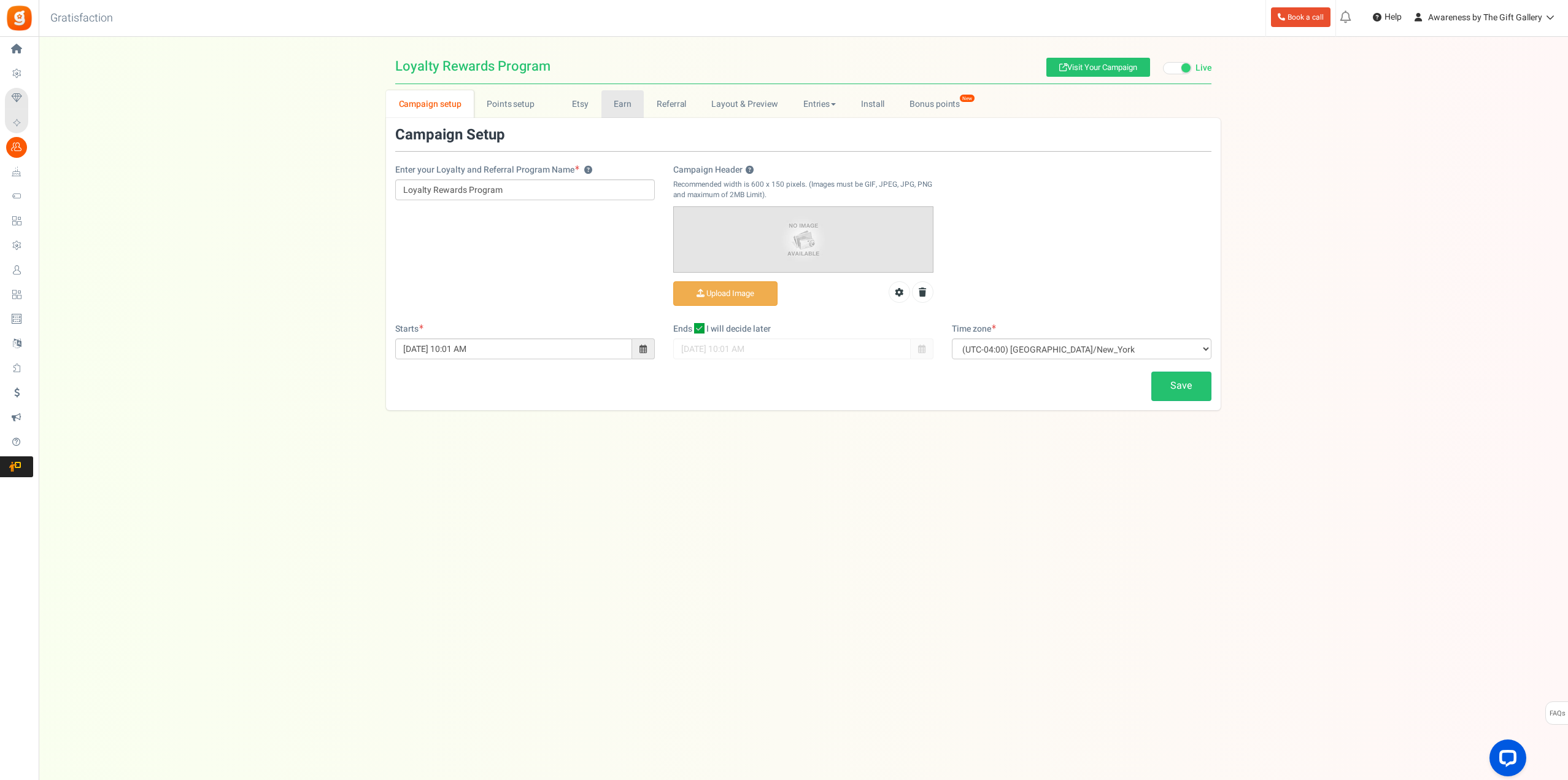
click at [619, 103] on link "Earn" at bounding box center [622, 104] width 43 height 28
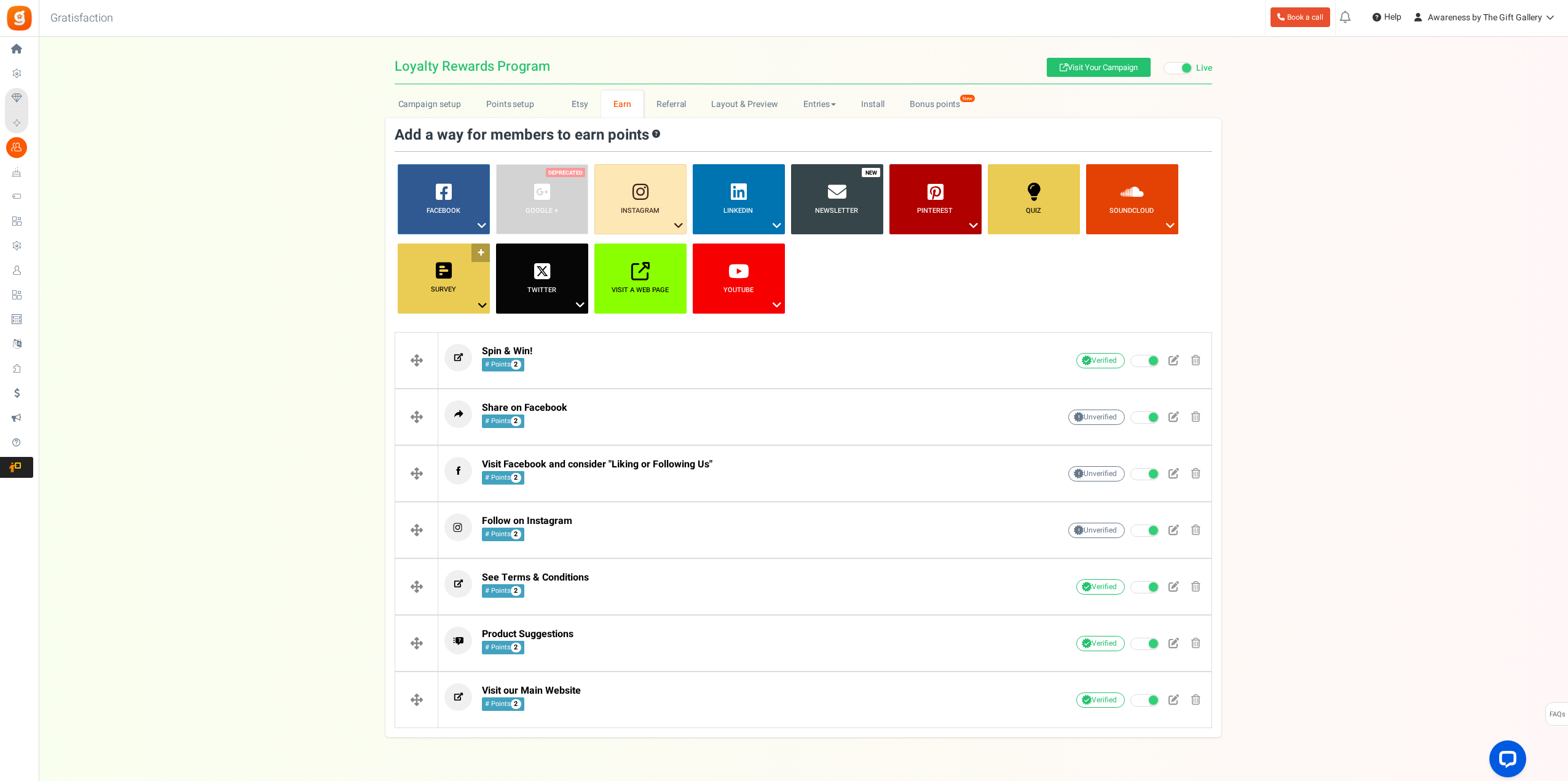
click at [479, 305] on icon at bounding box center [482, 305] width 15 height 16
click at [444, 325] on link "Answer a Question" at bounding box center [443, 327] width 98 height 16
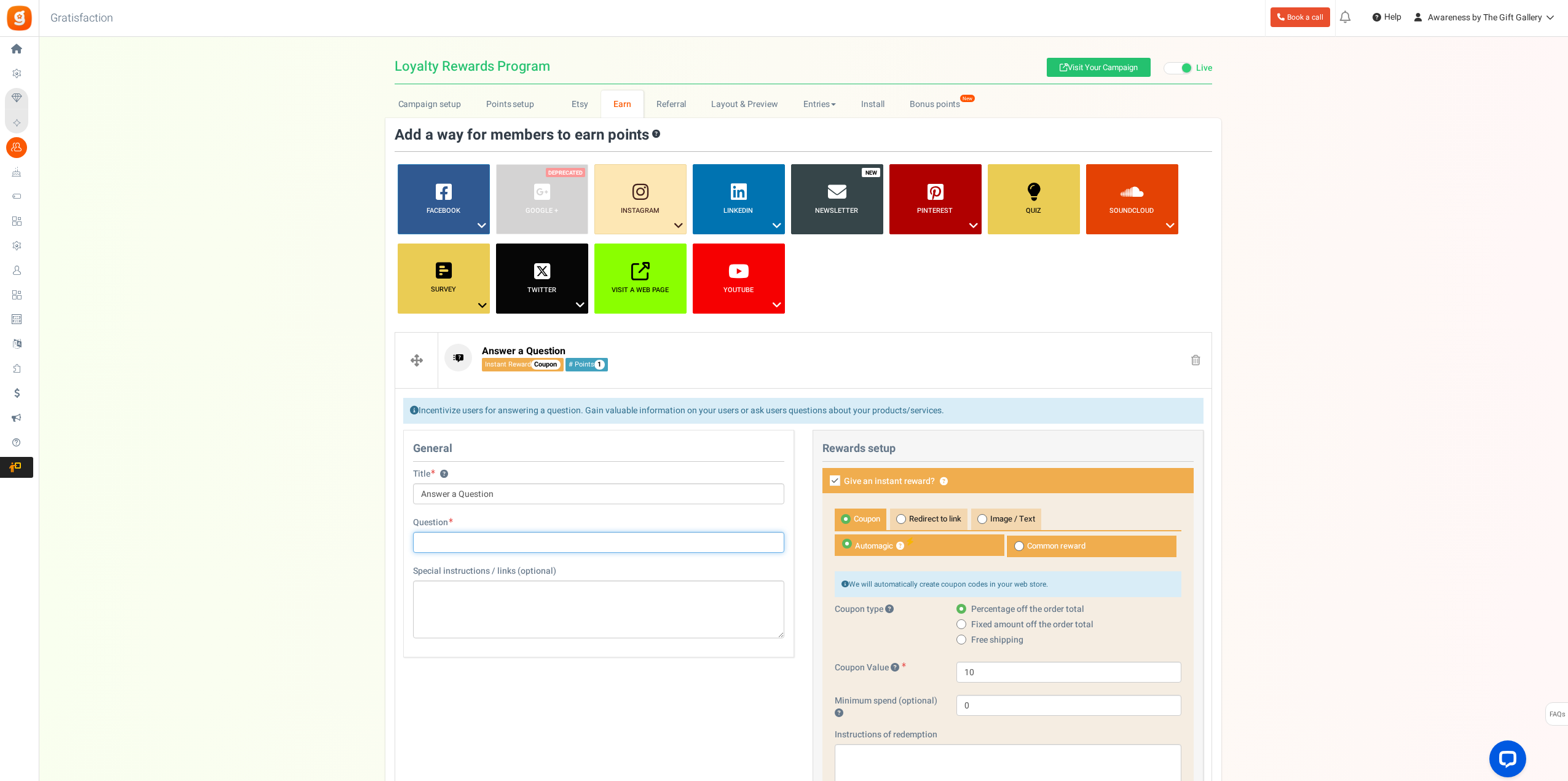
click at [483, 546] on input "text" at bounding box center [599, 542] width 371 height 21
type input "How can we improve website or service?"
drag, startPoint x: 505, startPoint y: 497, endPoint x: 456, endPoint y: 498, distance: 49.0
click at [456, 498] on input "Answer a Question" at bounding box center [599, 494] width 371 height 21
click at [520, 544] on input "How can we improve website or service?" at bounding box center [599, 542] width 371 height 21
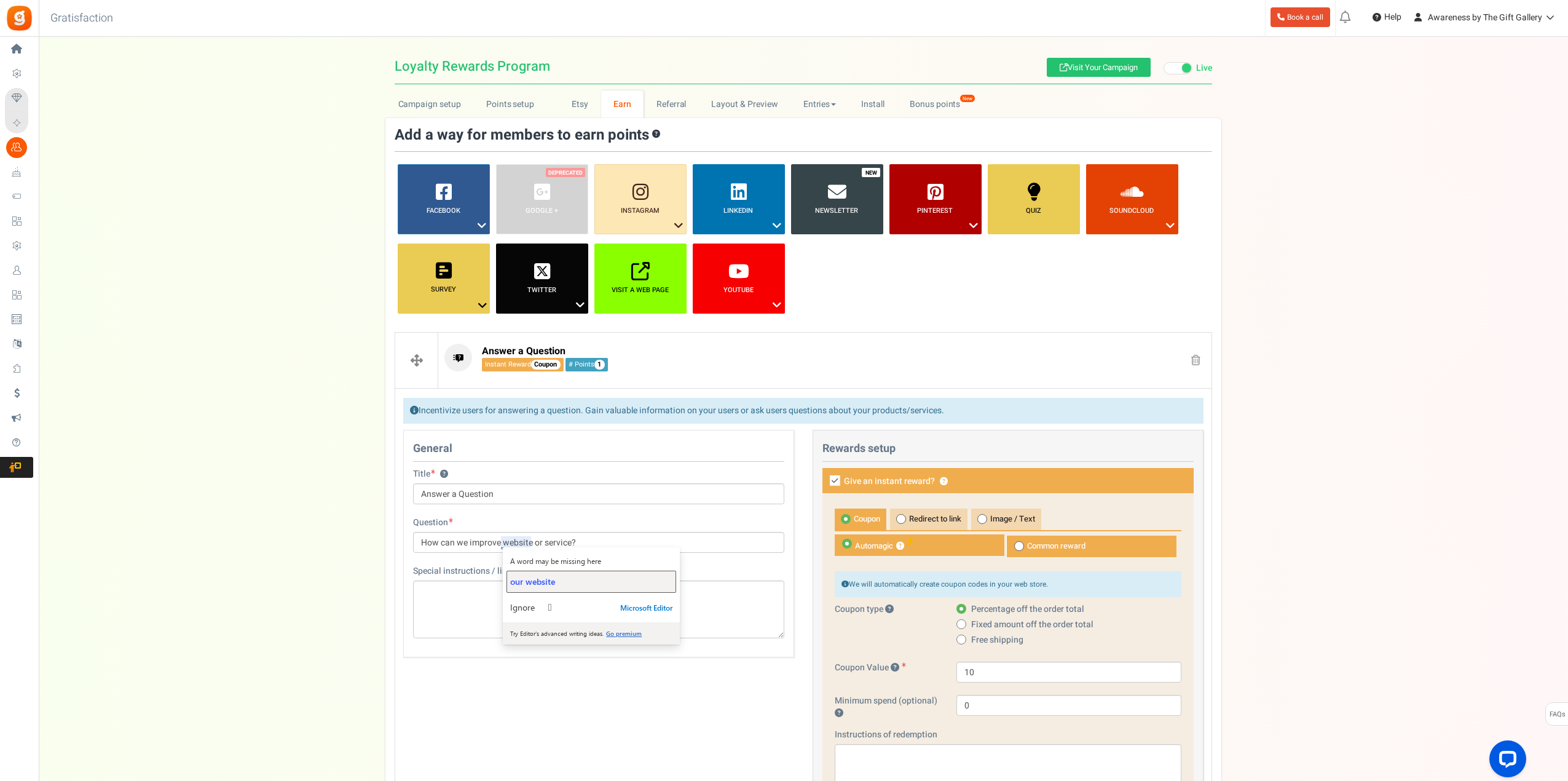
click at [524, 583] on span "our website" at bounding box center [532, 581] width 45 height 12
drag, startPoint x: 503, startPoint y: 492, endPoint x: 418, endPoint y: 495, distance: 85.1
click at [418, 495] on input "Answer a Question" at bounding box center [599, 494] width 371 height 21
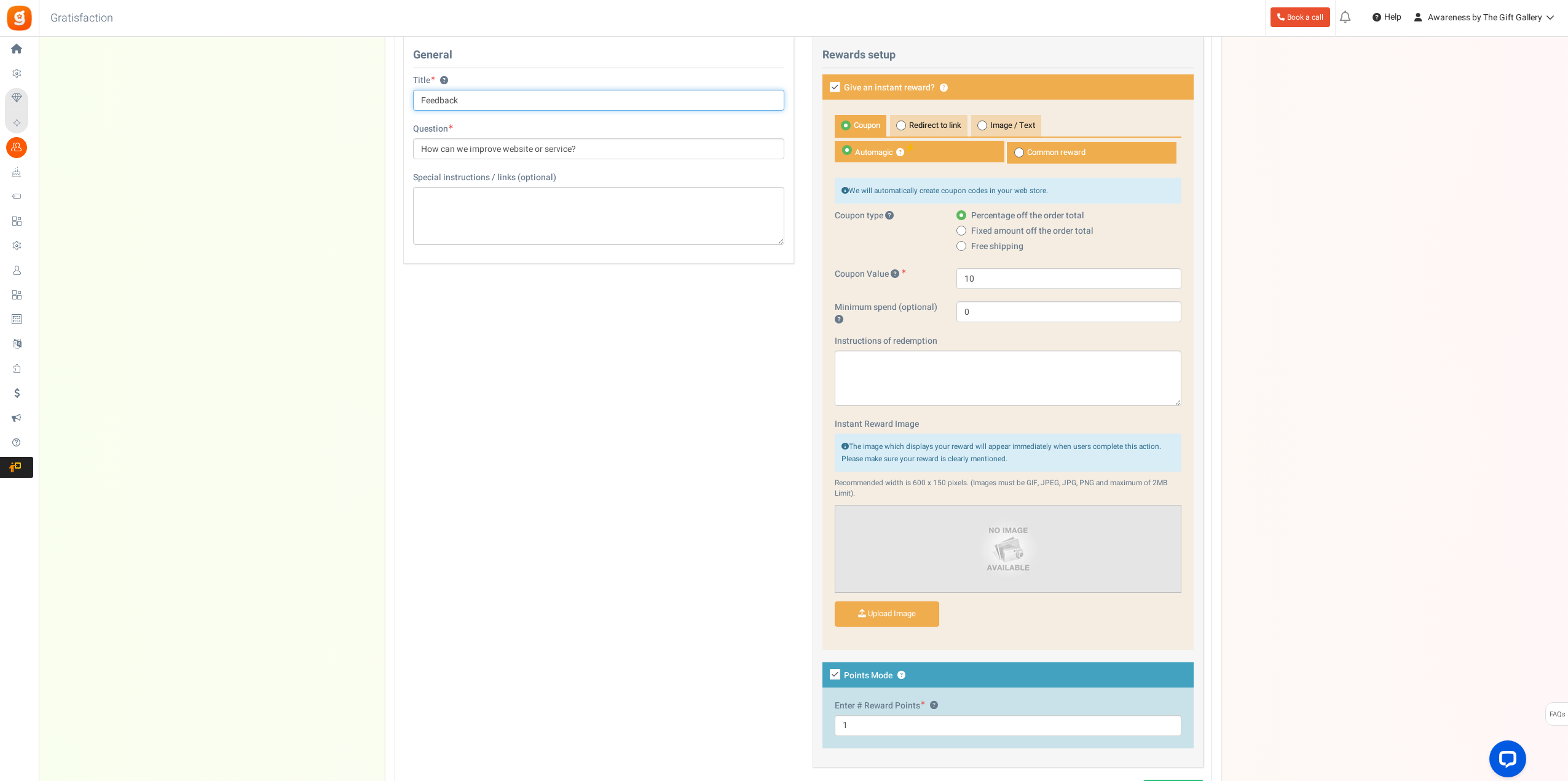
scroll to position [430, 0]
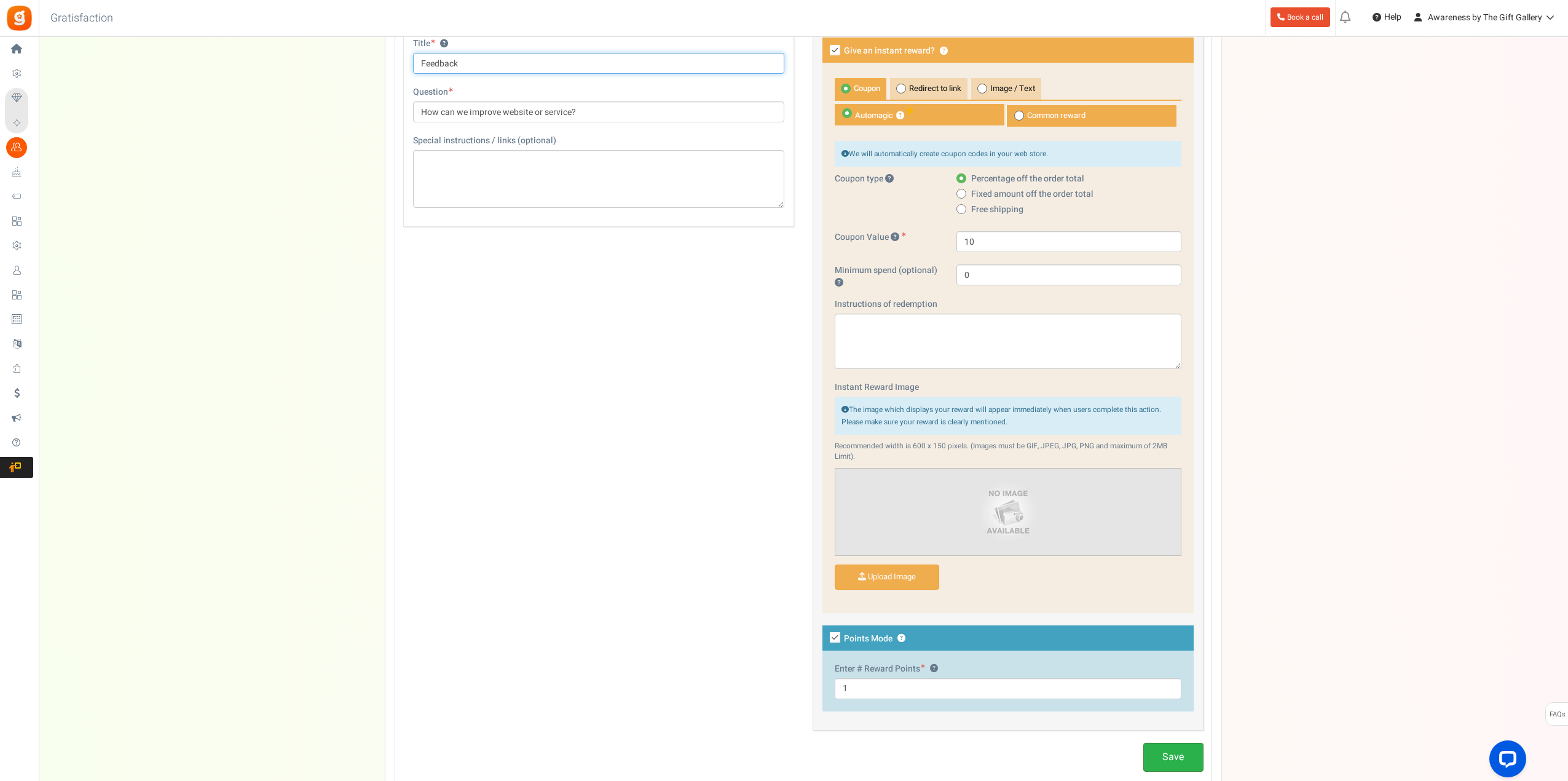
type input "Feedback"
click at [1170, 751] on link "Save" at bounding box center [1173, 757] width 60 height 29
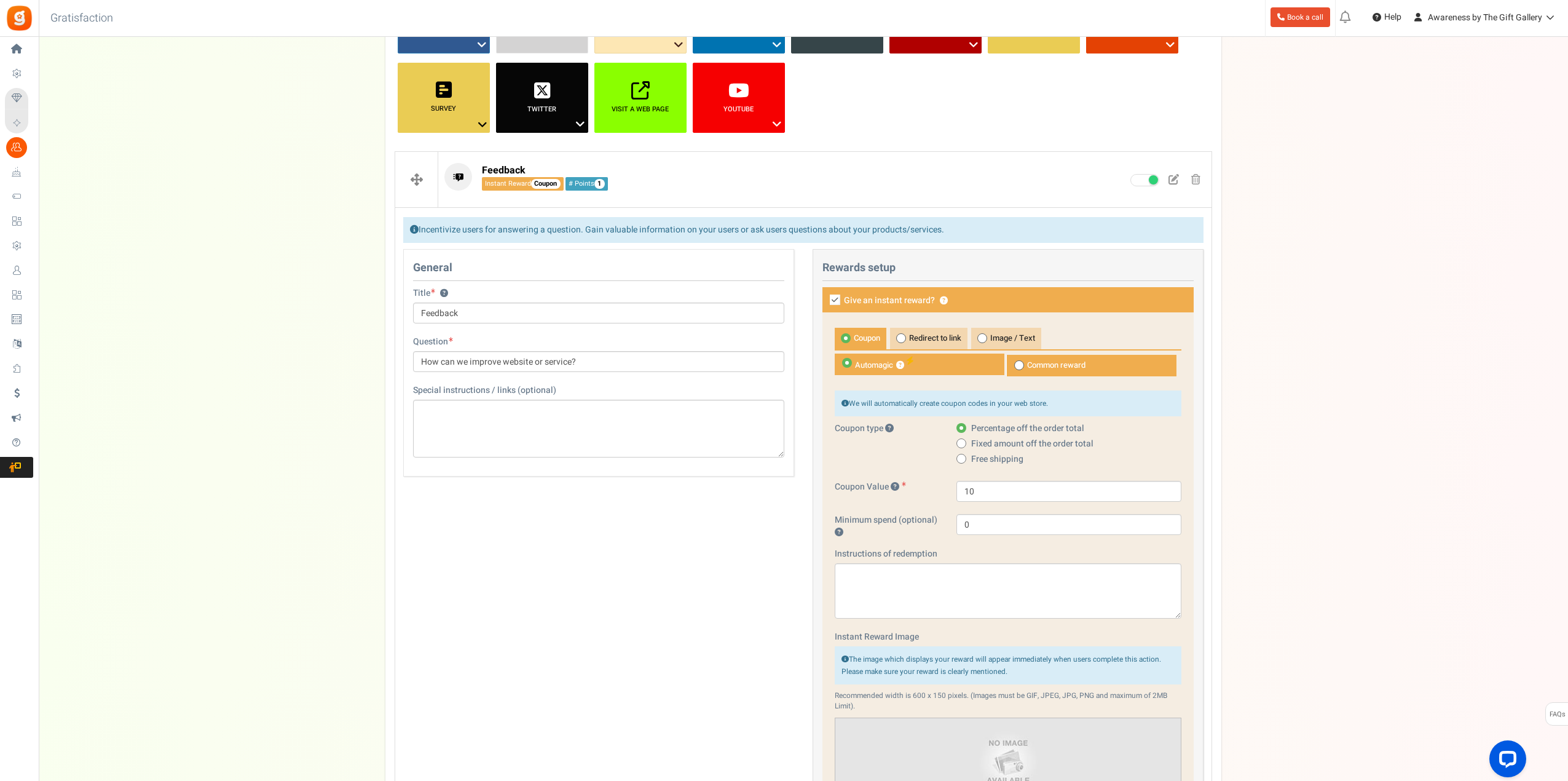
scroll to position [123, 0]
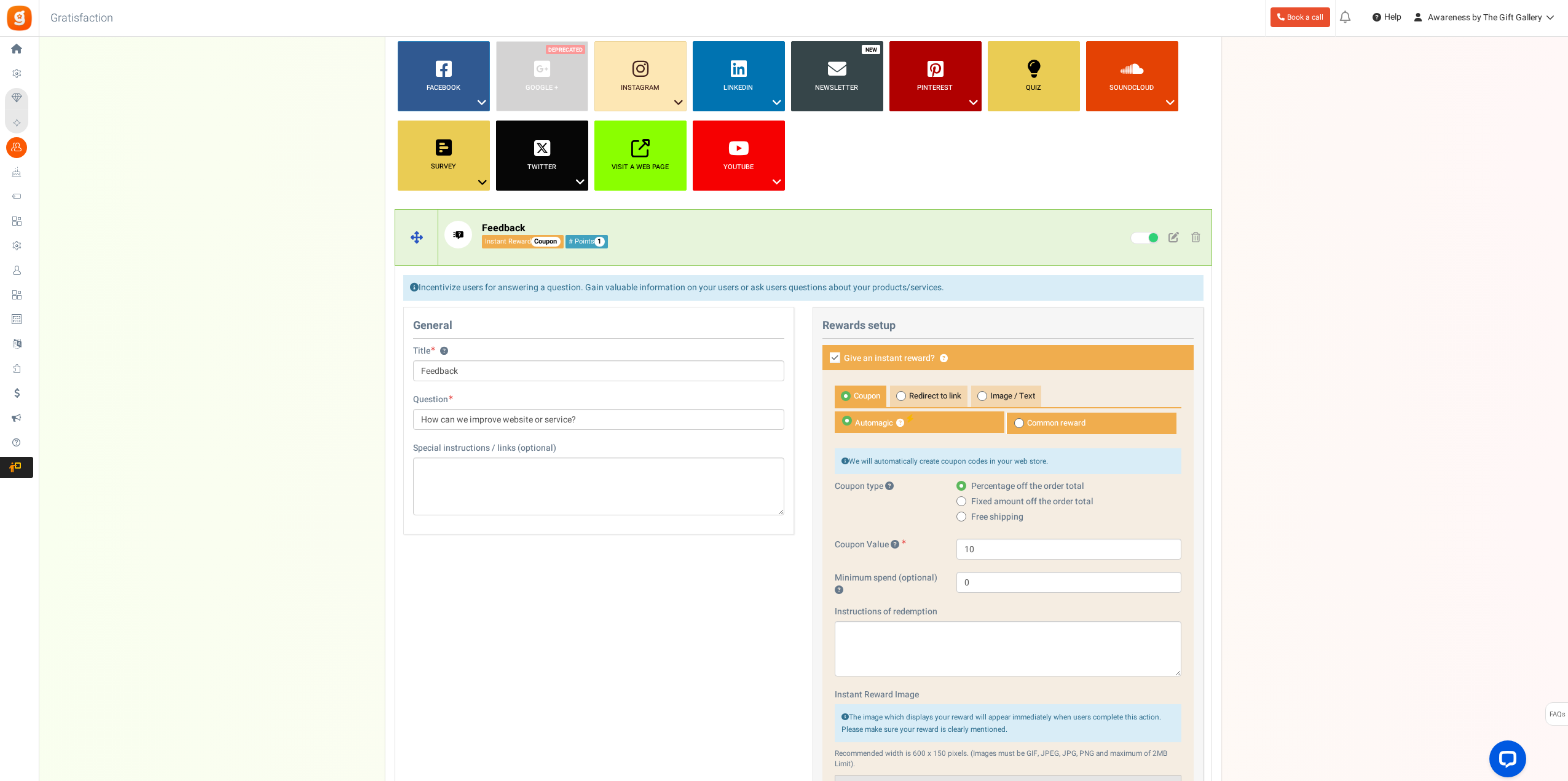
click at [786, 228] on p "Feedback Instant Reward Coupon # Points 1" at bounding box center [733, 234] width 577 height 28
click at [786, 225] on p "Feedback Instant Reward Coupon # Points 1" at bounding box center [733, 234] width 577 height 28
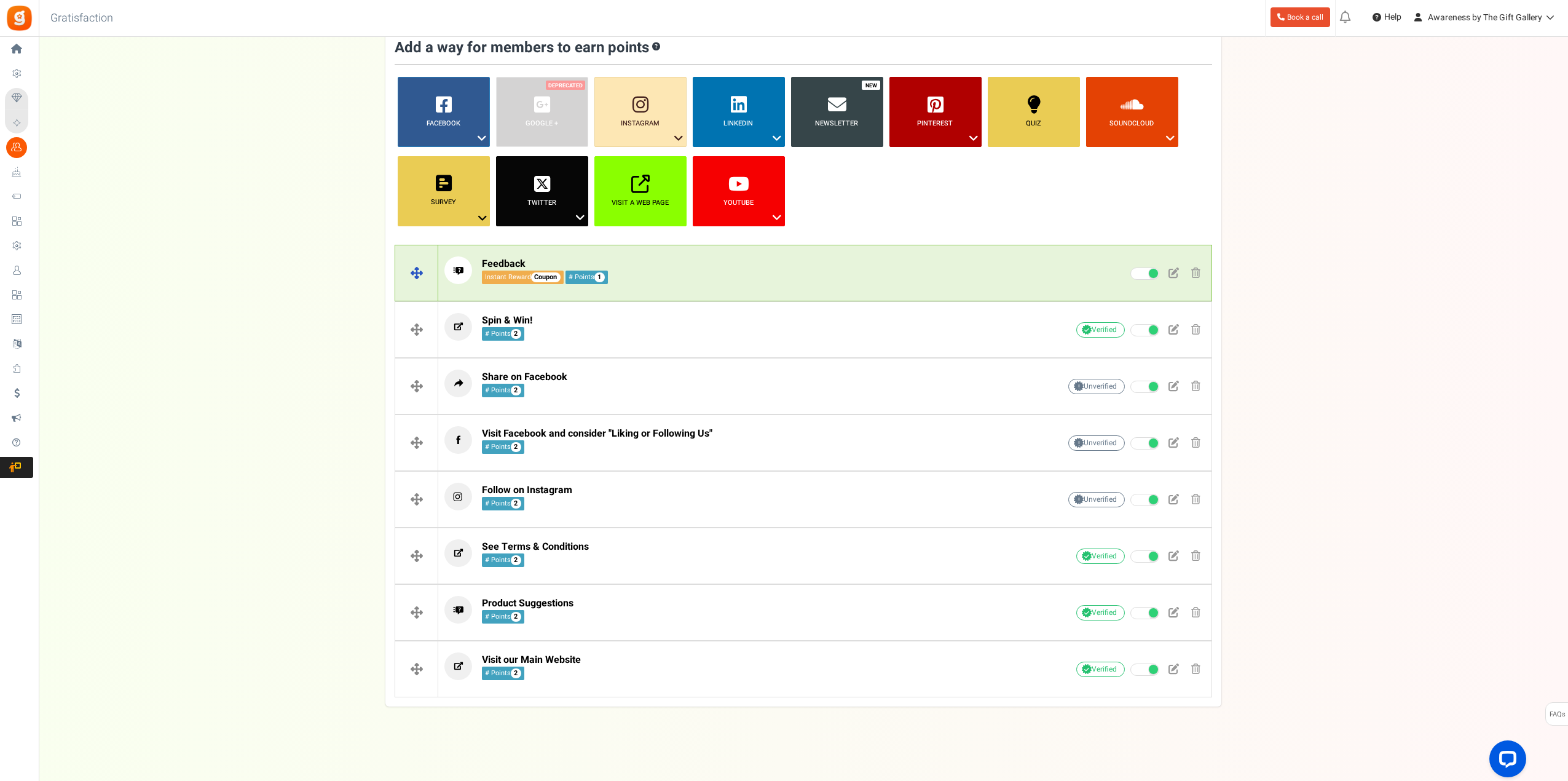
scroll to position [88, 0]
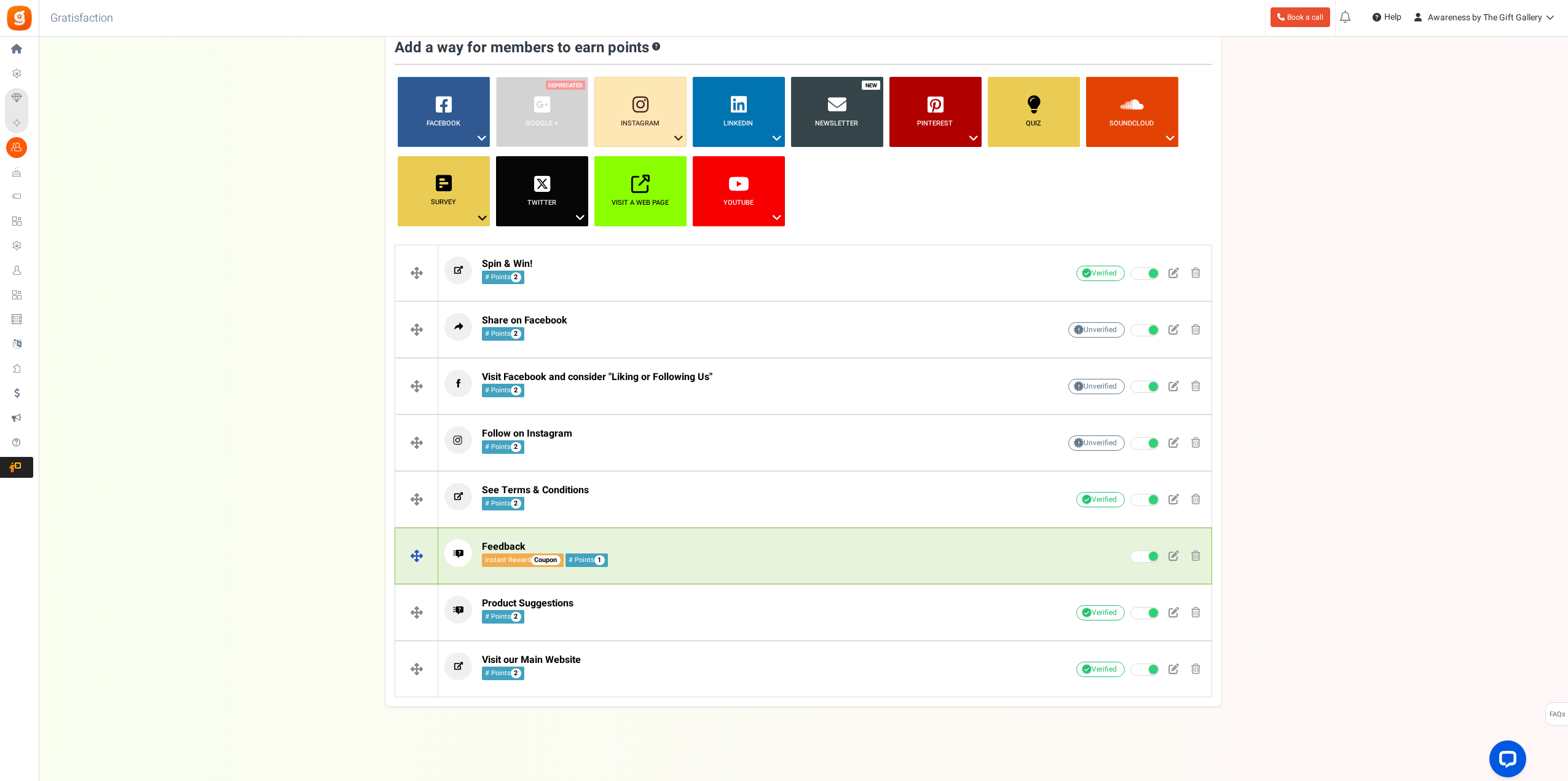
click at [773, 561] on p "Feedback Instant Reward Coupon # Points 1" at bounding box center [733, 553] width 577 height 28
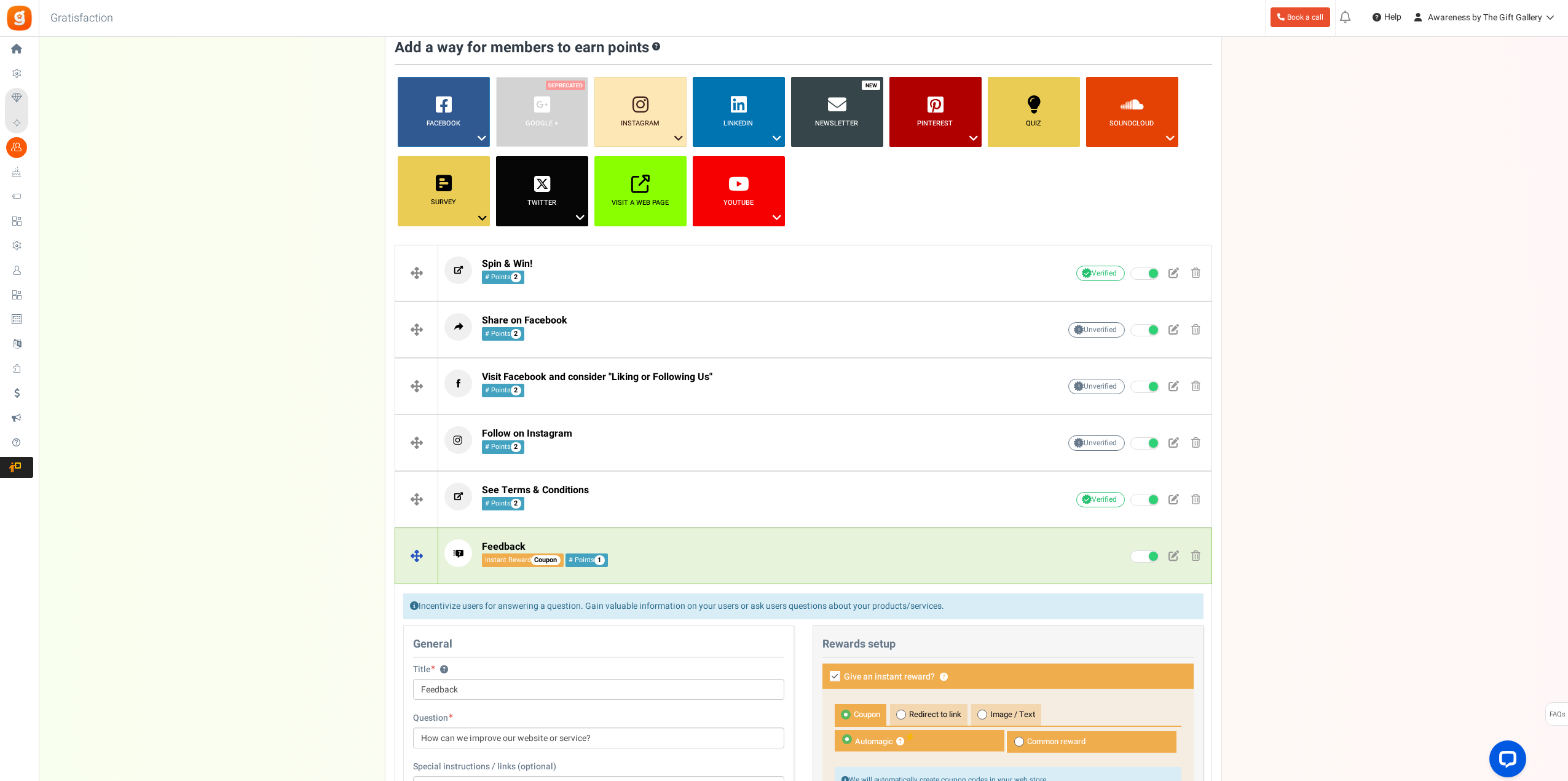
scroll to position [123, 0]
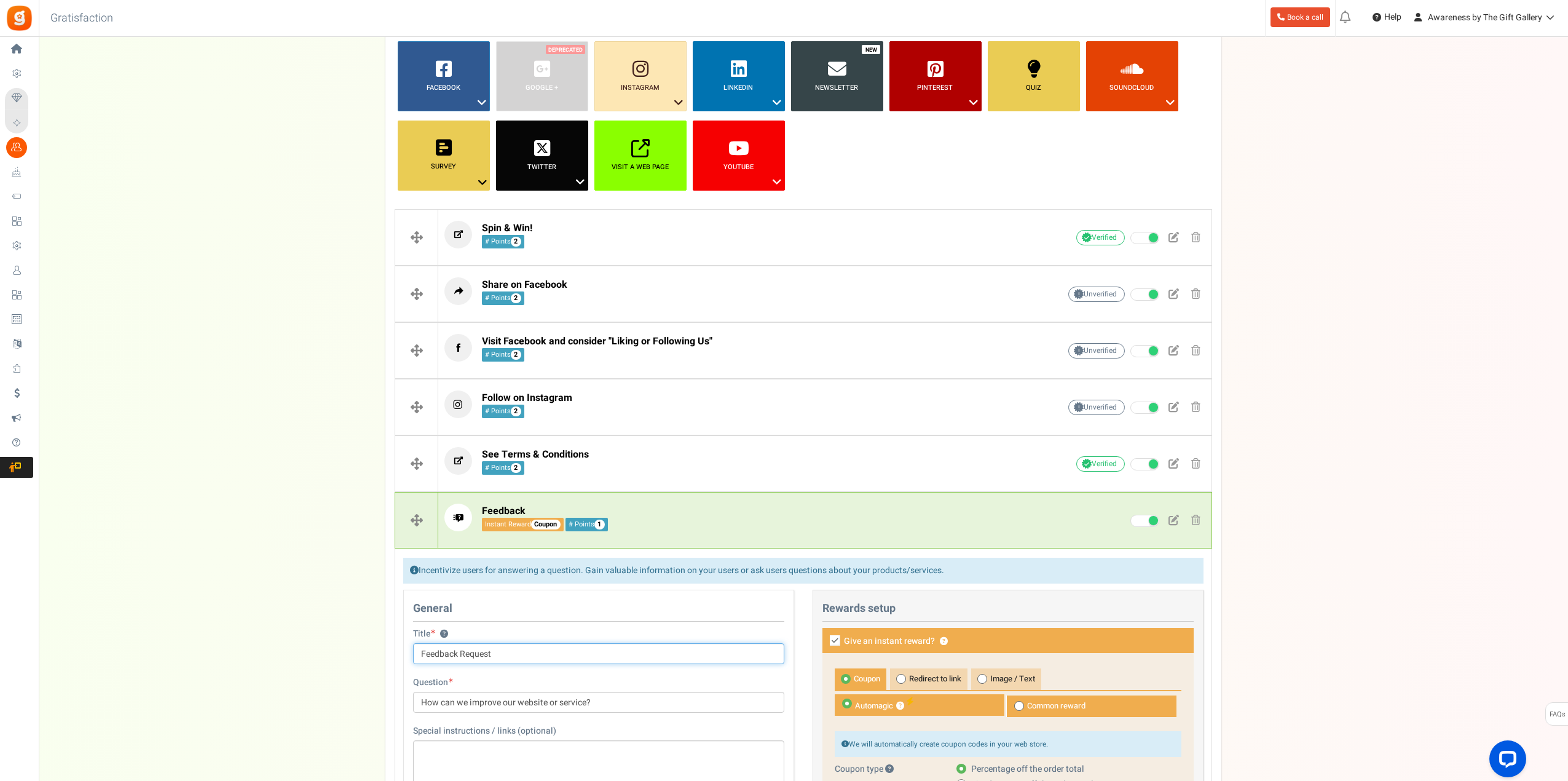
type input "Feedback Request"
click at [1374, 574] on div "Campaign setup Points setup New Etsy Earn Referral Reward reviews WOO LOOX [DOM…" at bounding box center [803, 730] width 1529 height 1526
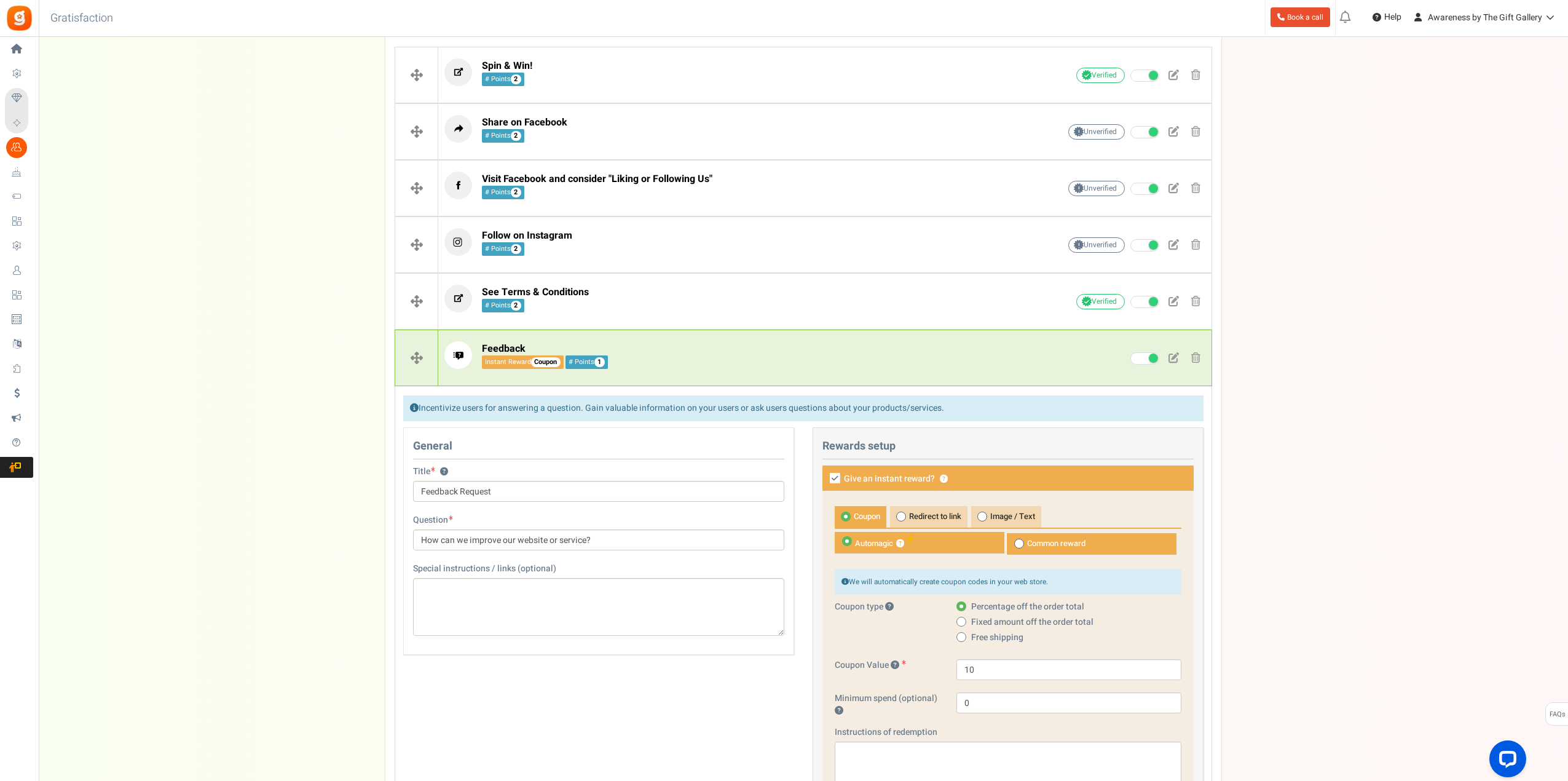
scroll to position [369, 0]
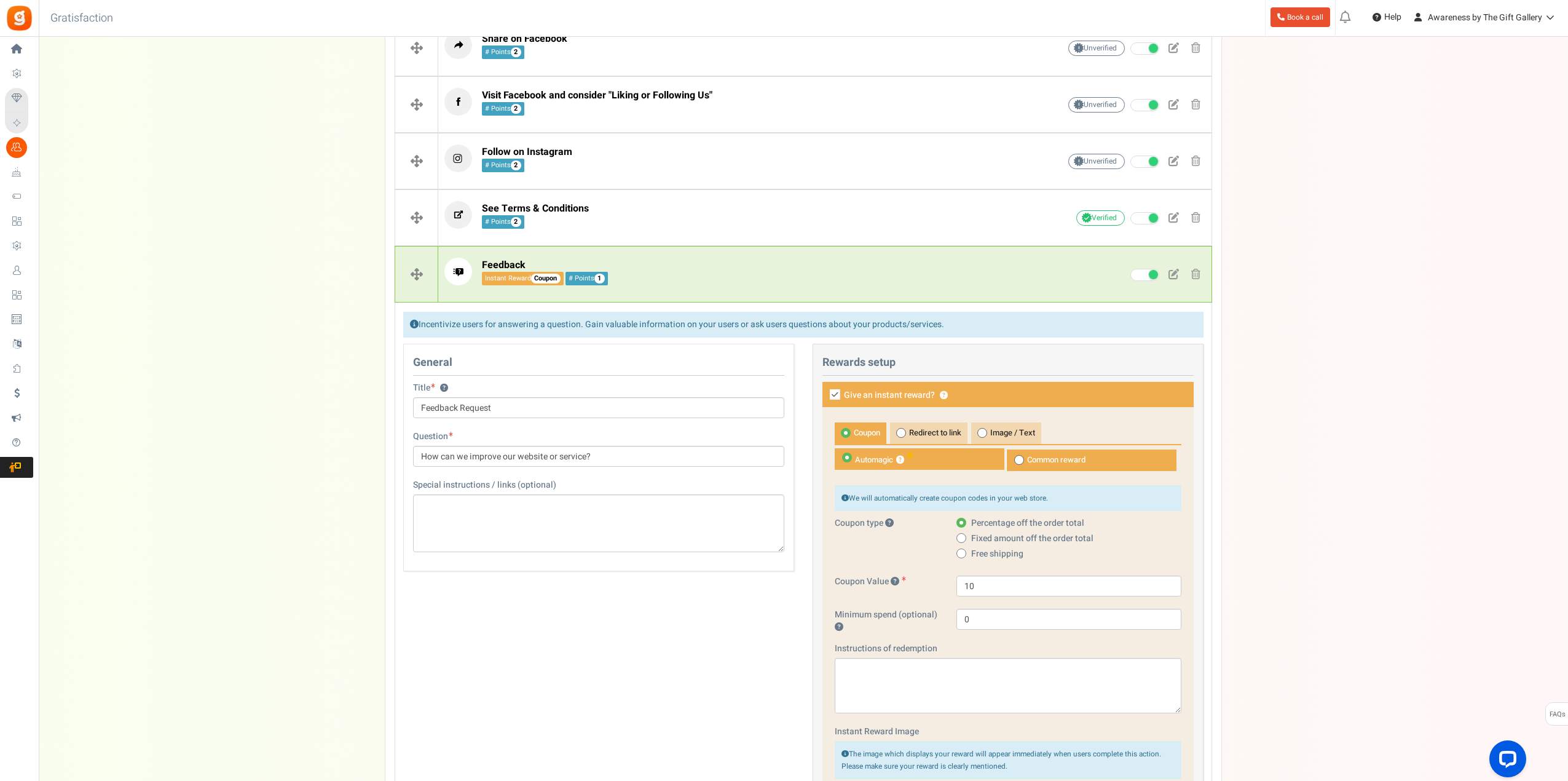
click at [835, 394] on icon at bounding box center [835, 394] width 11 height 11
click at [825, 394] on input "Give an instant reward? ?" at bounding box center [821, 395] width 8 height 8
checkbox input "false"
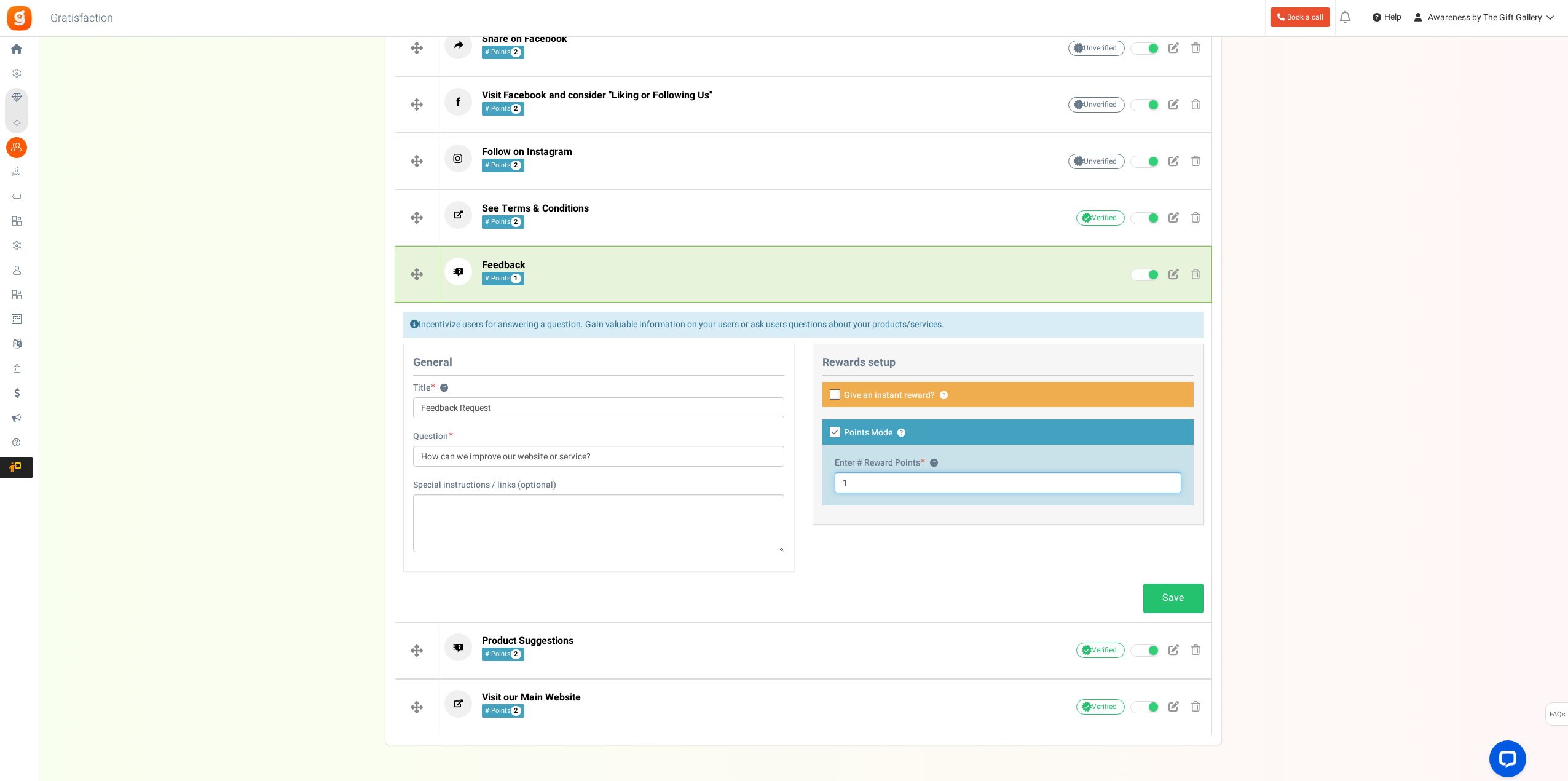
drag, startPoint x: 859, startPoint y: 481, endPoint x: 837, endPoint y: 479, distance: 22.1
click at [837, 479] on input "1" at bounding box center [1008, 483] width 347 height 21
click at [1271, 528] on div "Campaign setup Points setup New Etsy Earn Referral Reward reviews WOO LOOX [DOM…" at bounding box center [803, 233] width 1529 height 1023
drag, startPoint x: 847, startPoint y: 484, endPoint x: 818, endPoint y: 487, distance: 29.2
click at [818, 487] on div "This campaign category can have no rewards for any action Rewards setup Give an…" at bounding box center [1008, 434] width 391 height 181
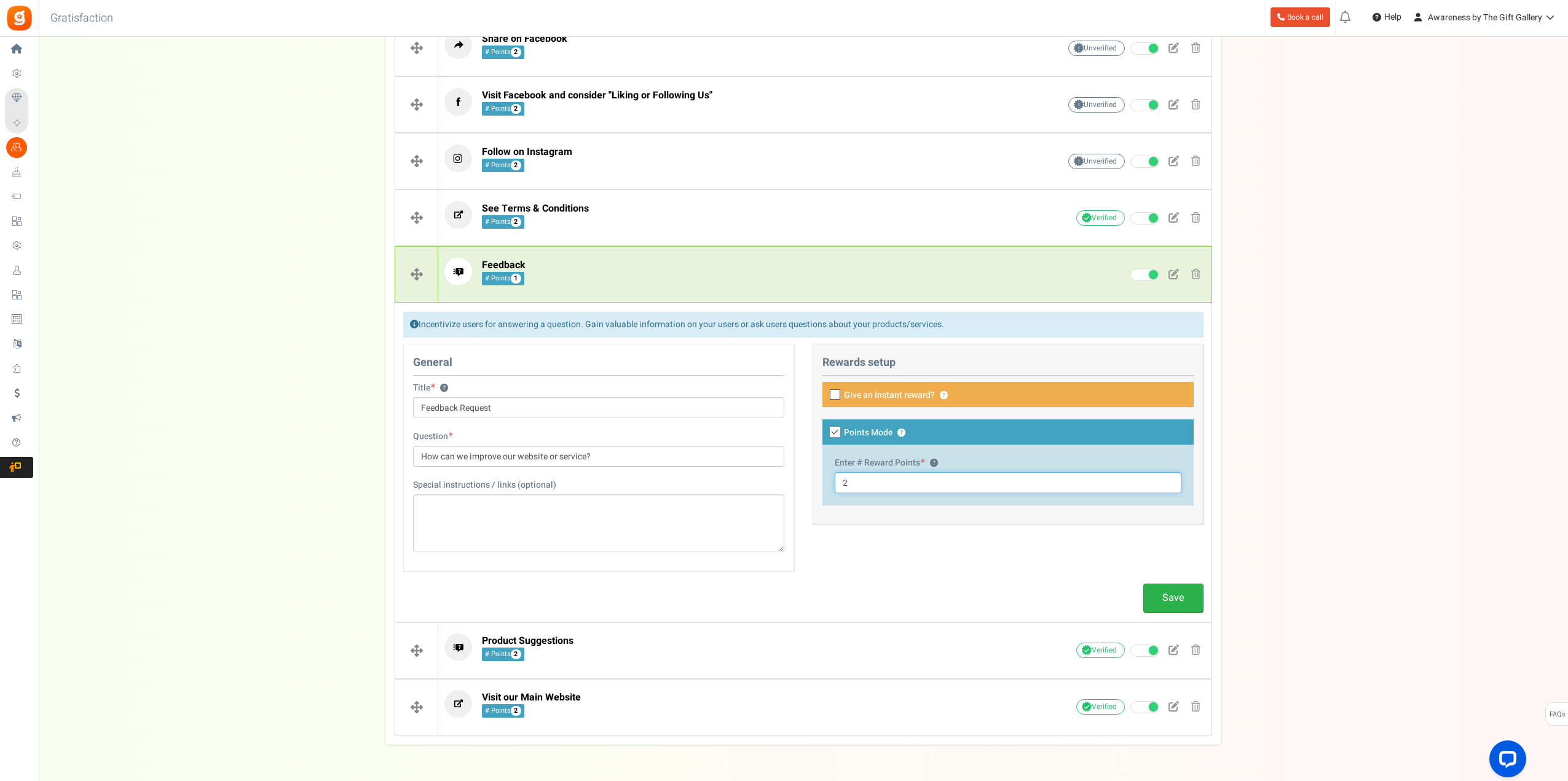
type input "2"
click at [1171, 599] on link "Save" at bounding box center [1173, 597] width 60 height 29
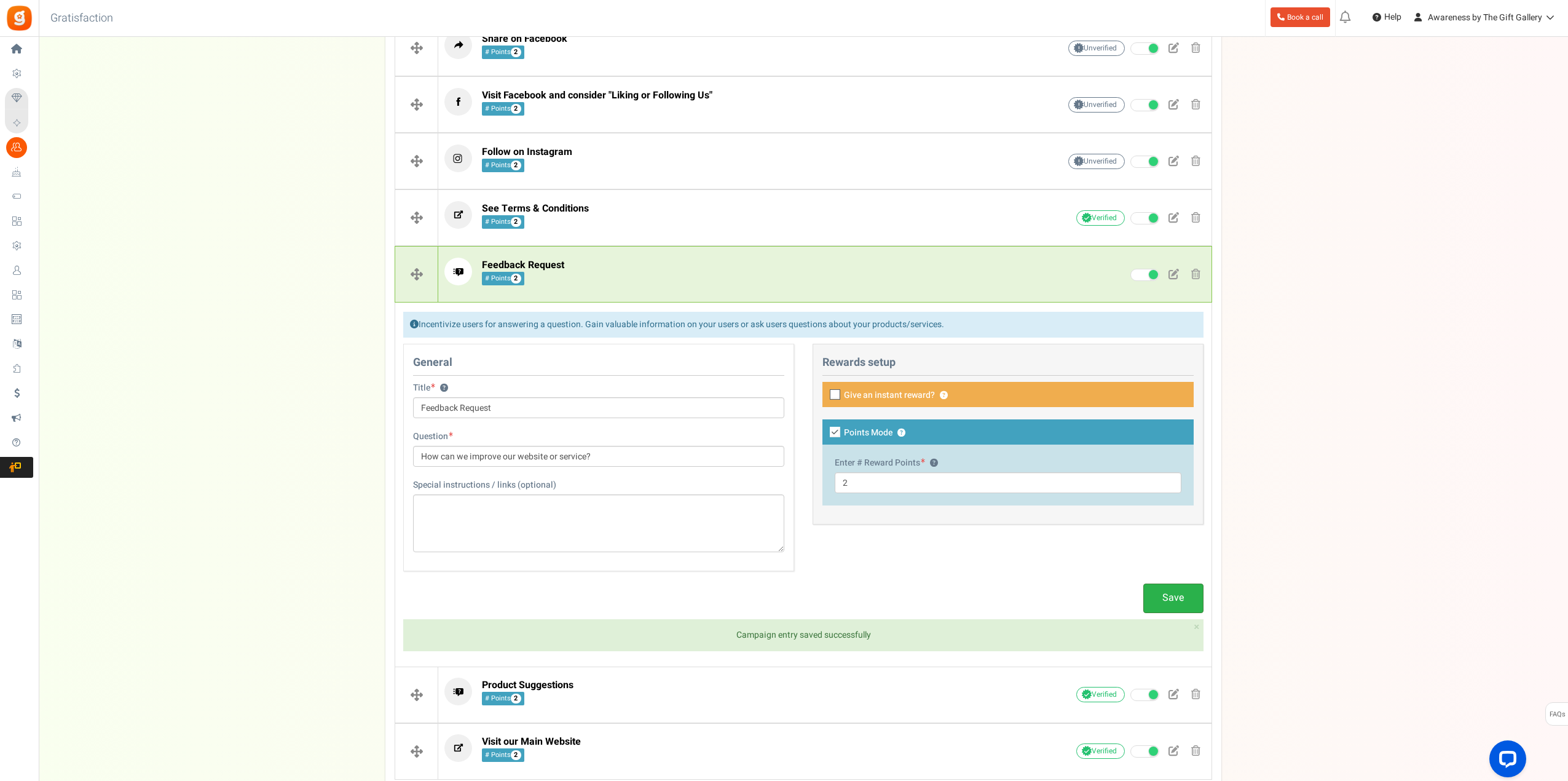
click at [1182, 594] on link "Save" at bounding box center [1173, 597] width 60 height 29
click at [730, 264] on p "Feedback Request # Points 2" at bounding box center [733, 271] width 577 height 28
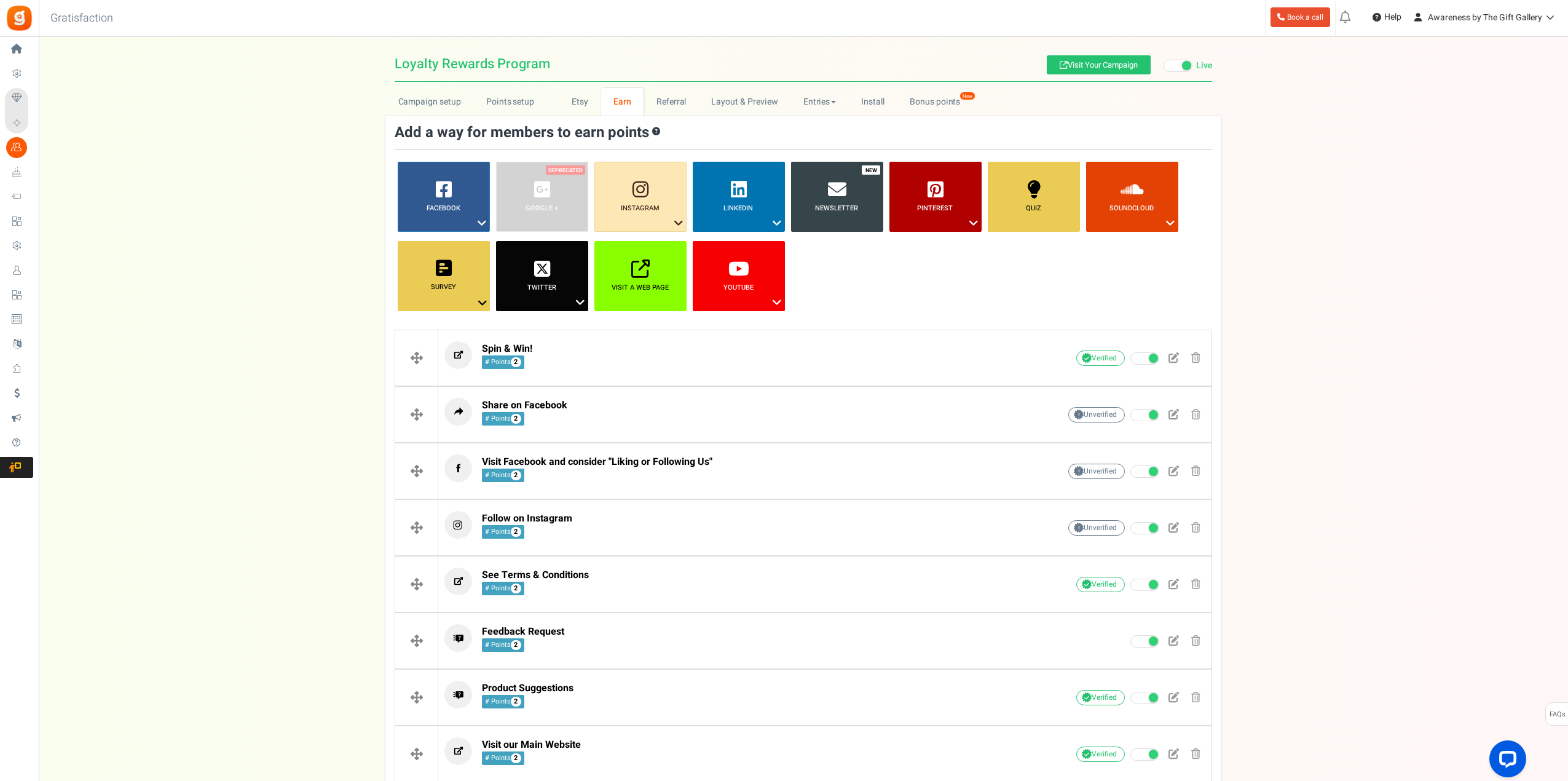
scroll to position [0, 0]
